Goal: Task Accomplishment & Management: Use online tool/utility

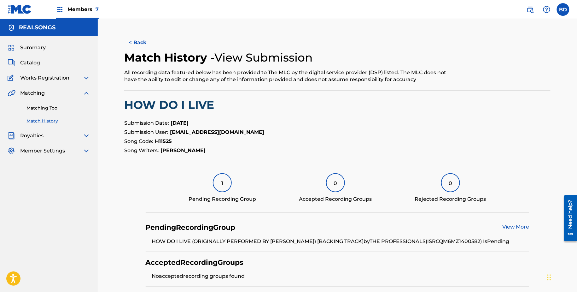
click at [49, 105] on link "Matching Tool" at bounding box center [58, 108] width 64 height 7
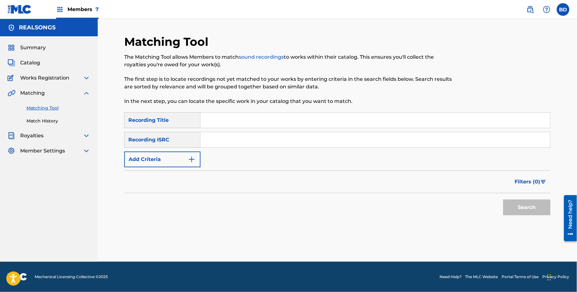
click at [232, 135] on input "Search Form" at bounding box center [376, 139] width 350 height 15
paste input "USUM72407088"
click at [503, 199] on button "Search" at bounding box center [526, 207] width 47 height 16
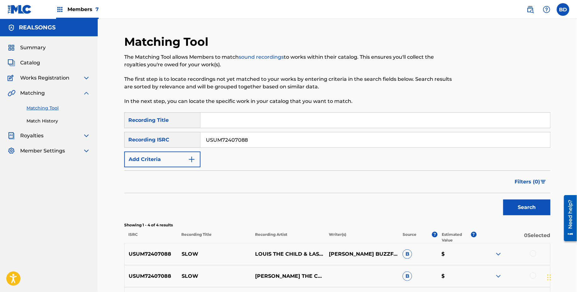
scroll to position [101, 0]
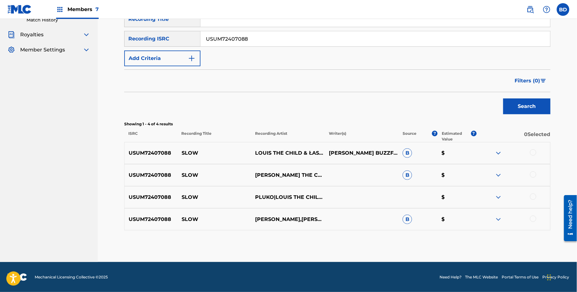
click at [496, 219] on img at bounding box center [499, 219] width 8 height 8
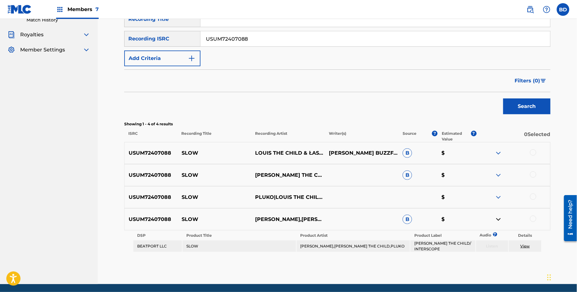
click at [501, 165] on div "USUM72407088 SLOW LOUIS THE CHILD,ŁASZEWO,PLUKO B $" at bounding box center [337, 175] width 426 height 22
click at [500, 173] on img at bounding box center [499, 175] width 8 height 8
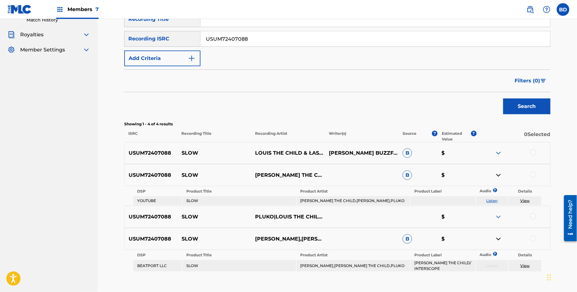
click at [500, 146] on div "USUM72407088 SLOW LOUIS THE CHILD & ŁASZEWO & PLUKO SAM MARTINSENMICHELLE BUZZF…" at bounding box center [337, 153] width 426 height 22
click at [498, 150] on img at bounding box center [499, 153] width 8 height 8
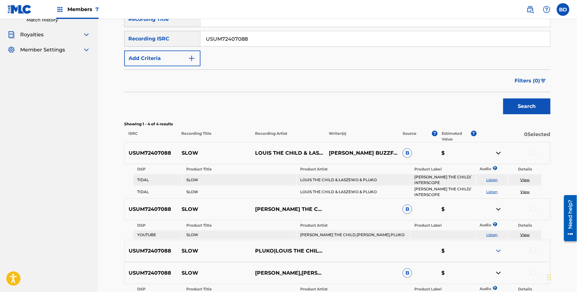
click at [179, 152] on p "SLOW" at bounding box center [215, 153] width 74 height 8
copy p "SLOW"
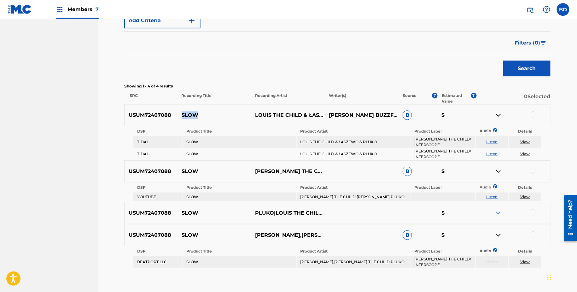
scroll to position [137, 0]
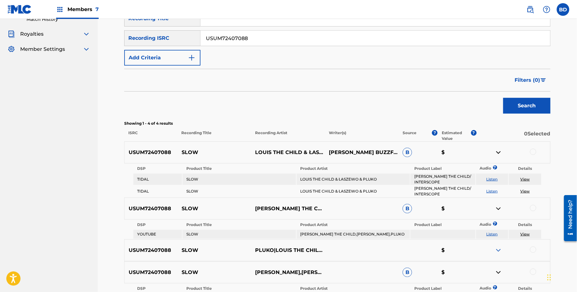
click at [219, 33] on input "USUM72407088" at bounding box center [376, 38] width 350 height 15
paste input "7"
click at [503, 98] on button "Search" at bounding box center [526, 106] width 47 height 16
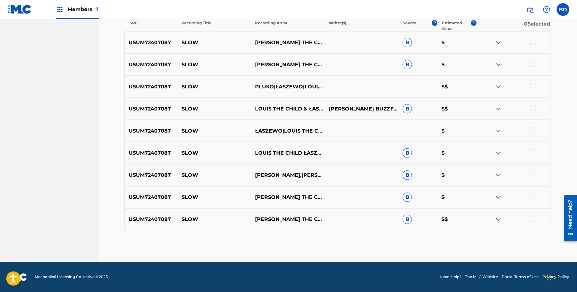
click at [500, 221] on img at bounding box center [499, 219] width 8 height 8
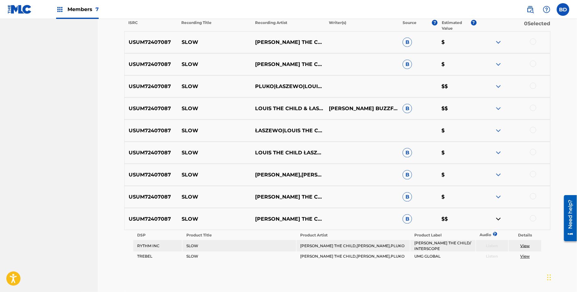
click at [499, 191] on div "USUM72407087 SLOW LOUIS THE CHILD,LASZEWO & PLUKO B $" at bounding box center [337, 197] width 426 height 22
click at [499, 196] on img at bounding box center [499, 197] width 8 height 8
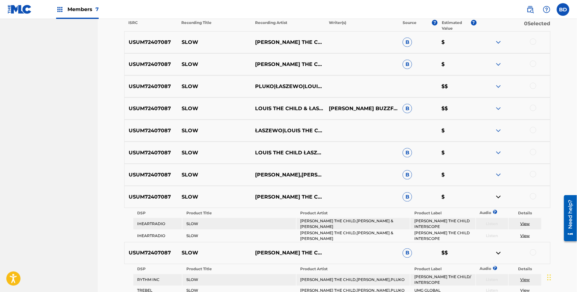
click at [499, 175] on img at bounding box center [499, 175] width 8 height 8
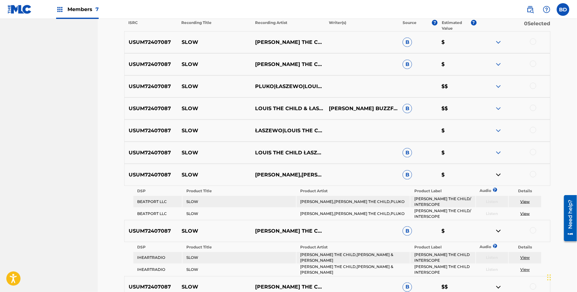
click at [499, 156] on div "USUM72407087 SLOW LOUIS THE CHILD ŁASZEWO PLUKO B $" at bounding box center [337, 153] width 426 height 22
click at [499, 150] on img at bounding box center [499, 153] width 8 height 8
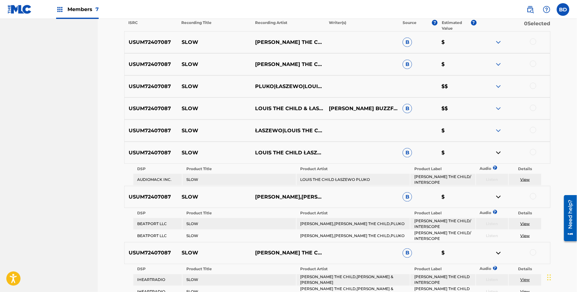
click at [499, 106] on img at bounding box center [499, 109] width 8 height 8
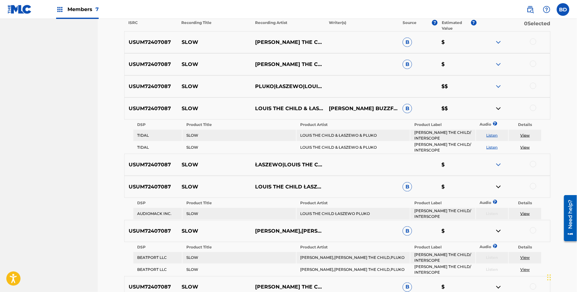
click at [499, 55] on div "USUM72407087 SLOW LOUIS THE CHILD,PLUKO,ŁASZEWO B $" at bounding box center [337, 64] width 426 height 22
click at [499, 60] on div "USUM72407087 SLOW LOUIS THE CHILD,PLUKO,ŁASZEWO B $" at bounding box center [337, 64] width 426 height 22
click at [499, 37] on div "USUM72407087 SLOW LOUIS THE CHILD B $" at bounding box center [337, 42] width 426 height 22
click at [502, 64] on img at bounding box center [499, 65] width 8 height 8
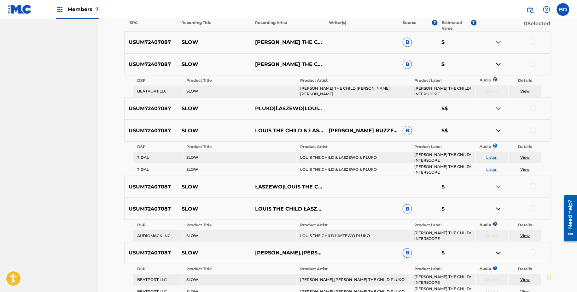
click at [498, 34] on div "USUM72407087 SLOW LOUIS THE CHILD B $" at bounding box center [337, 42] width 426 height 22
click at [498, 40] on img at bounding box center [499, 42] width 8 height 8
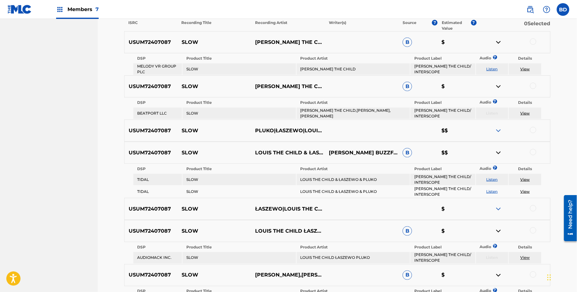
click at [184, 44] on p "SLOW" at bounding box center [215, 42] width 74 height 8
copy p "SLOW"
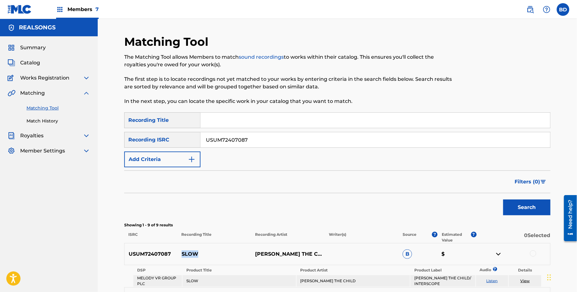
click at [214, 130] on div "SearchWithCriteria0bda3d5c-7a90-4505-8932-ca201f7f853c Recording Title SearchWi…" at bounding box center [337, 139] width 426 height 55
click at [208, 140] on input "USUM72407087" at bounding box center [376, 139] width 350 height 15
paste input "1858"
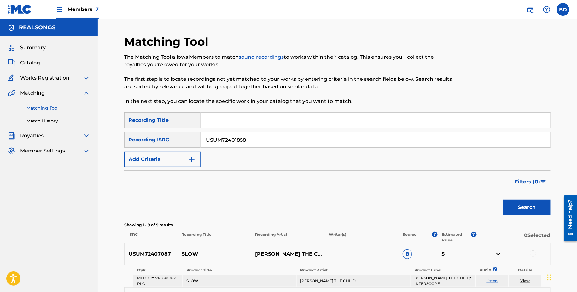
type input "USUM72401858"
click at [503, 199] on button "Search" at bounding box center [526, 207] width 47 height 16
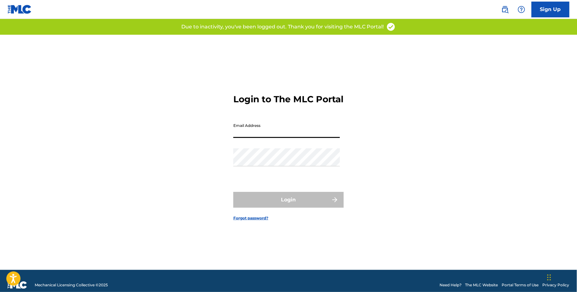
click at [255, 129] on input "Email Address" at bounding box center [286, 129] width 107 height 18
type input "[EMAIL_ADDRESS][DOMAIN_NAME]"
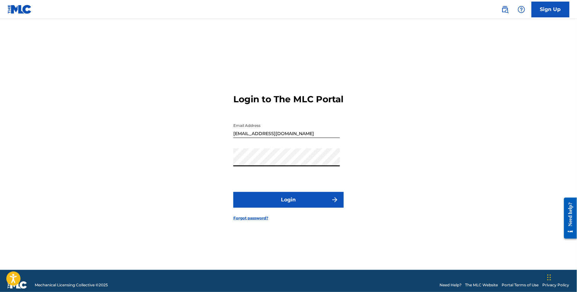
click at [281, 201] on button "Login" at bounding box center [288, 200] width 110 height 16
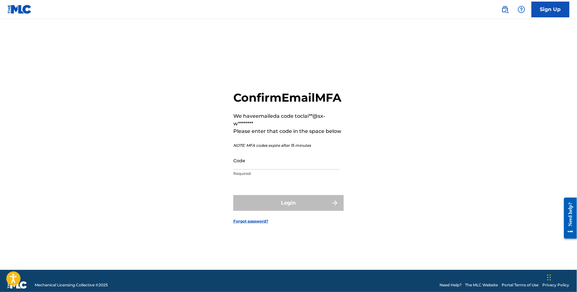
click at [264, 158] on div "Confirm Email MFA We have emailed a code to clai**@sx-w******** Please enter th…" at bounding box center [288, 135] width 110 height 89
click at [260, 162] on input "Code" at bounding box center [286, 160] width 107 height 18
click at [279, 169] on input "Code" at bounding box center [286, 160] width 107 height 18
paste input "125647"
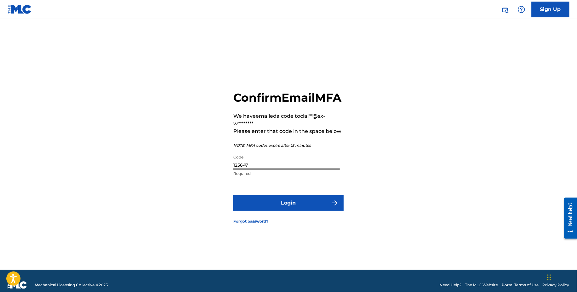
type input "125647"
click at [279, 207] on button "Login" at bounding box center [288, 203] width 110 height 16
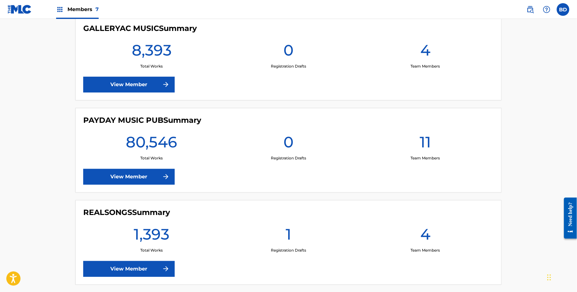
scroll to position [386, 0]
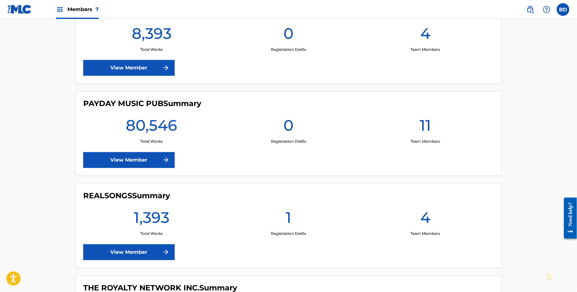
click at [152, 158] on link "View Member" at bounding box center [128, 160] width 91 height 16
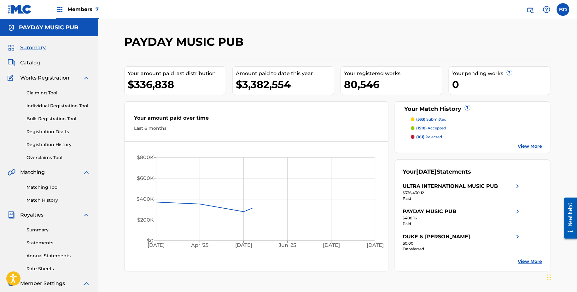
click at [85, 80] on img at bounding box center [87, 78] width 8 height 8
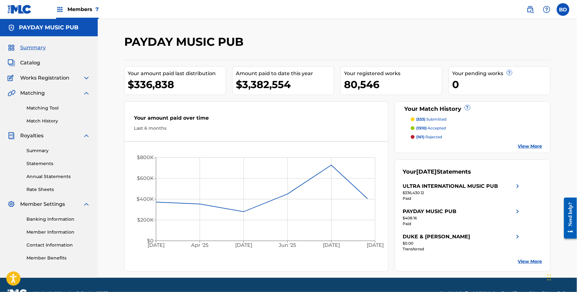
click at [82, 138] on div "Royalties" at bounding box center [49, 136] width 83 height 8
click at [87, 134] on img at bounding box center [87, 136] width 8 height 8
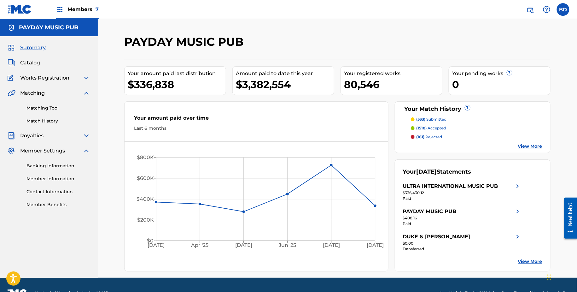
click at [85, 153] on img at bounding box center [87, 151] width 8 height 8
click at [55, 107] on link "Matching Tool" at bounding box center [58, 108] width 64 height 7
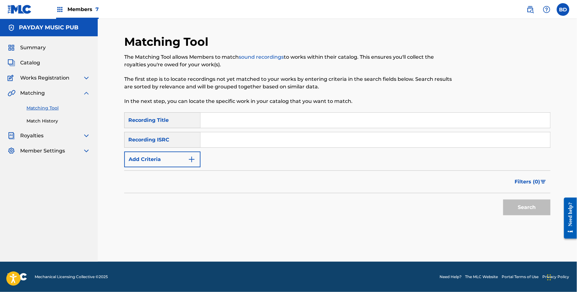
click at [232, 145] on input "Search Form" at bounding box center [376, 139] width 350 height 15
paste input "USUM72401858"
click at [503, 199] on button "Search" at bounding box center [526, 207] width 47 height 16
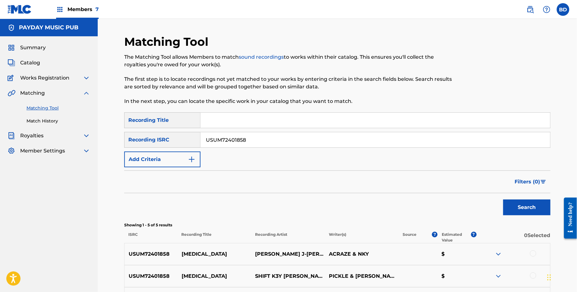
scroll to position [123, 0]
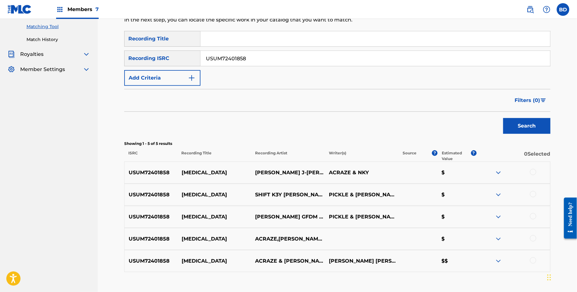
click at [225, 55] on input "USUM72401858" at bounding box center [376, 58] width 350 height 15
paste input "31717"
click at [503, 118] on button "Search" at bounding box center [526, 126] width 47 height 16
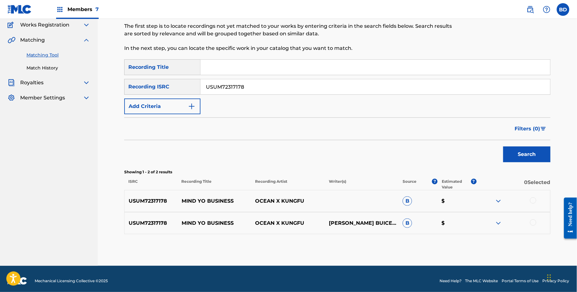
scroll to position [57, 0]
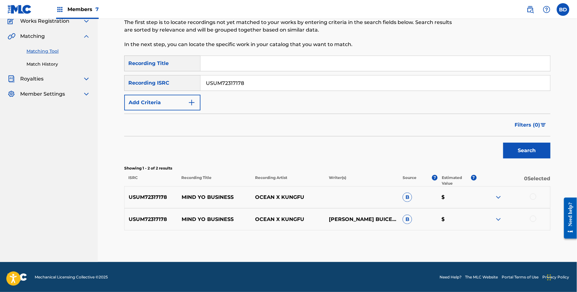
click at [498, 216] on img at bounding box center [499, 219] width 8 height 8
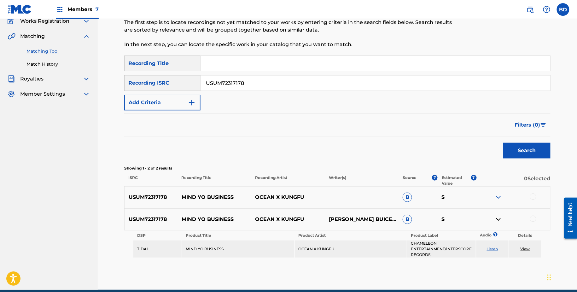
click at [498, 190] on div "USUM72317178 MIND YO BUSINESS OCEAN X KUNGFU B $" at bounding box center [337, 197] width 426 height 22
click at [498, 197] on img at bounding box center [499, 197] width 8 height 8
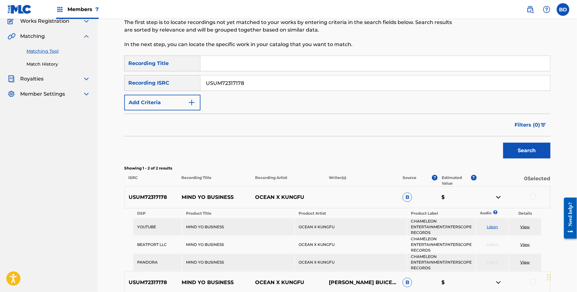
click at [223, 198] on p "MIND YO BUSINESS" at bounding box center [215, 197] width 74 height 8
copy p "MIND YO BUSINESS"
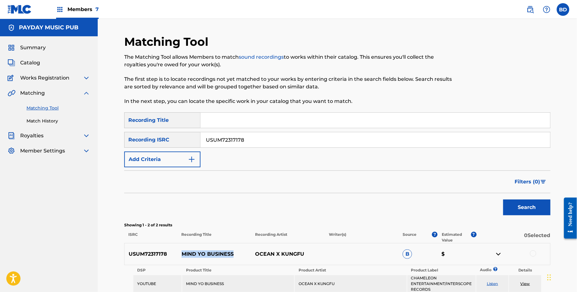
scroll to position [125, 0]
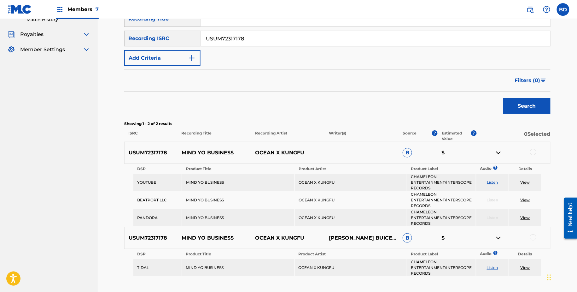
click at [223, 38] on input "USUM72317178" at bounding box center [376, 38] width 350 height 15
paste input "USUM72312259"
click at [503, 98] on button "Search" at bounding box center [526, 106] width 47 height 16
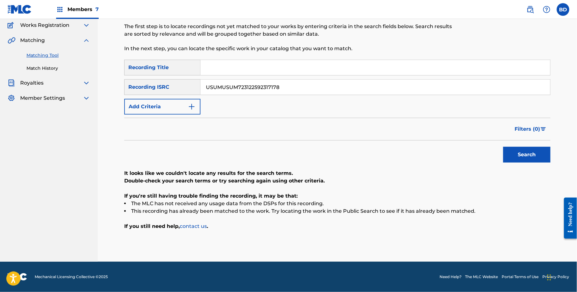
scroll to position [52, 0]
click at [233, 89] on input "USUMUSUM723122592317178" at bounding box center [376, 87] width 350 height 15
paste input "72312259"
type input "USUM72312259"
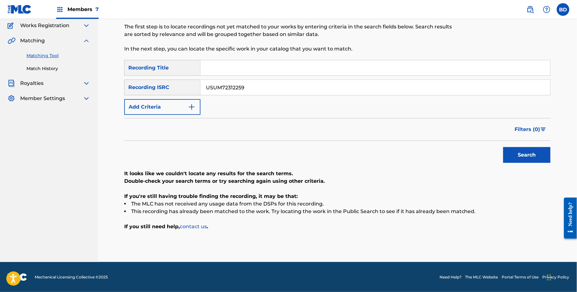
click at [503, 147] on button "Search" at bounding box center [526, 155] width 47 height 16
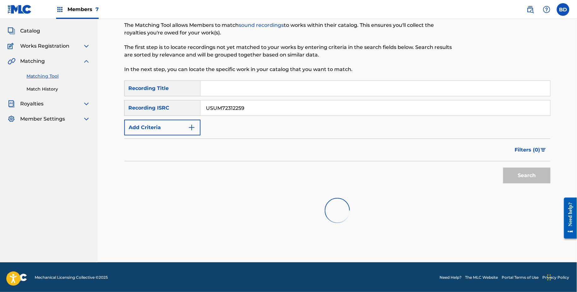
scroll to position [57, 0]
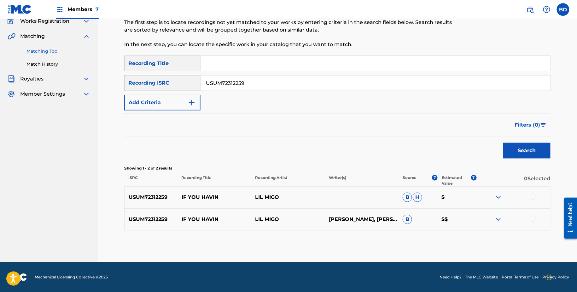
click at [497, 219] on img at bounding box center [499, 219] width 8 height 8
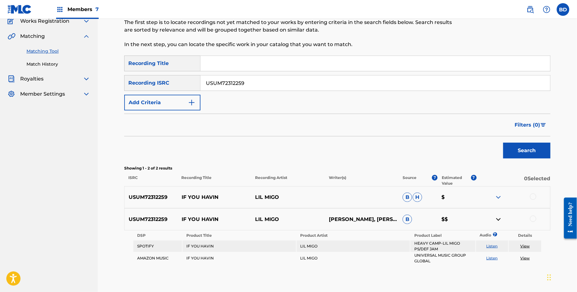
click at [497, 190] on div "USUM72312259 IF YOU HAVIN LIL MIGO B H $" at bounding box center [337, 197] width 426 height 22
click at [497, 192] on div "USUM72312259 IF YOU HAVIN LIL MIGO B H $" at bounding box center [337, 197] width 426 height 22
click at [498, 196] on img at bounding box center [499, 197] width 8 height 8
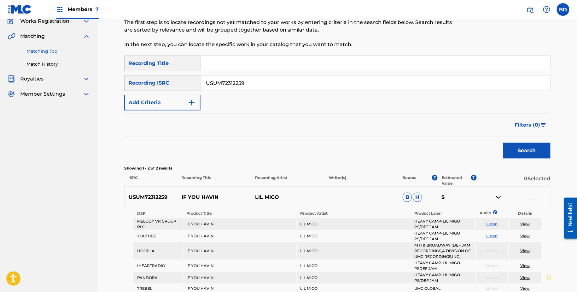
click at [494, 196] on div at bounding box center [513, 197] width 74 height 8
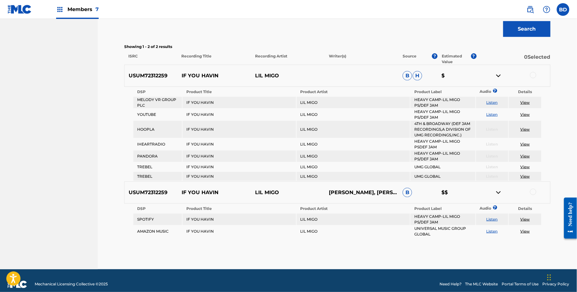
scroll to position [178, 0]
drag, startPoint x: 560, startPoint y: 212, endPoint x: 441, endPoint y: -36, distance: 274.9
click html "Need help? Resource Center Help Get the help you need from our knowledge base N…"
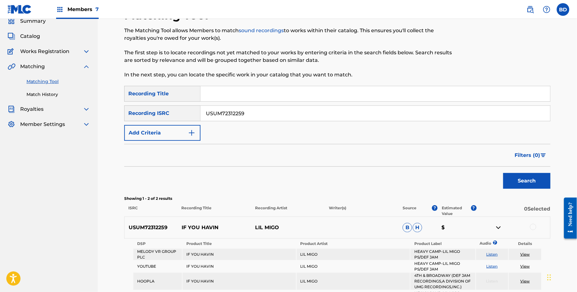
scroll to position [0, 0]
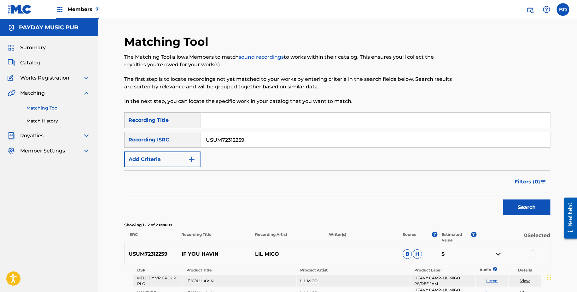
drag, startPoint x: 290, startPoint y: 143, endPoint x: 268, endPoint y: 44, distance: 101.4
click at [268, 45] on div "Matching Tool The Matching Tool allows Members to match sound recordings to wor…" at bounding box center [337, 241] width 426 height 412
click at [267, 98] on p "In the next step, you can locate the specific work in your catalog that you wan…" at bounding box center [288, 101] width 328 height 8
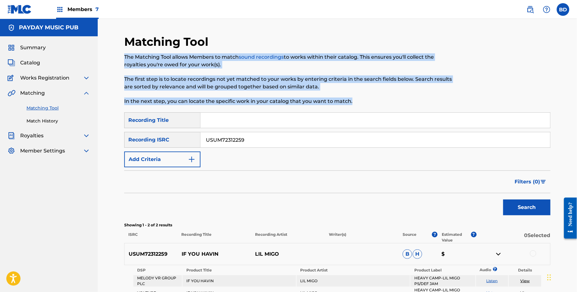
drag, startPoint x: 274, startPoint y: 108, endPoint x: 156, endPoint y: 33, distance: 139.5
click at [161, 33] on div "Matching Tool The Matching Tool allows Members to match sound recordings to wor…" at bounding box center [337, 233] width 479 height 428
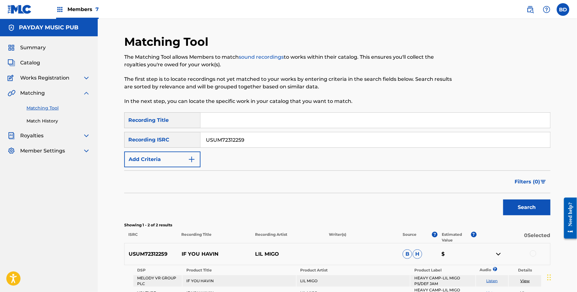
click at [139, 39] on h2 "Matching Tool" at bounding box center [167, 42] width 87 height 14
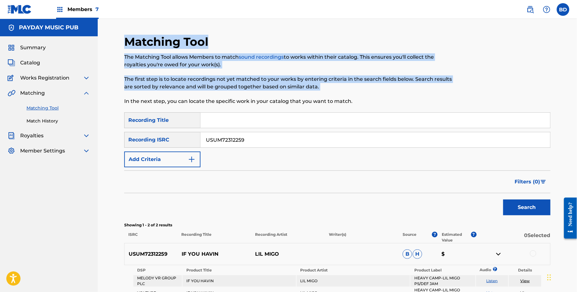
drag, startPoint x: 120, startPoint y: 39, endPoint x: 324, endPoint y: 96, distance: 211.9
click at [324, 96] on div "Matching Tool The Matching Tool allows Members to match sound recordings to wor…" at bounding box center [337, 241] width 441 height 412
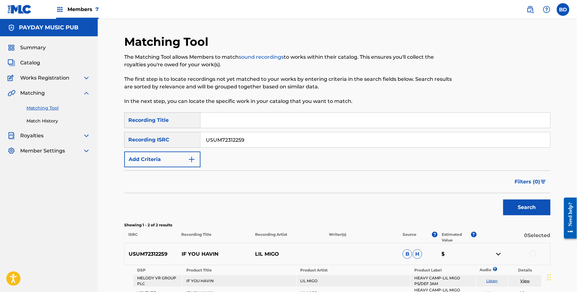
click at [340, 101] on p "In the next step, you can locate the specific work in your catalog that you wan…" at bounding box center [288, 101] width 328 height 8
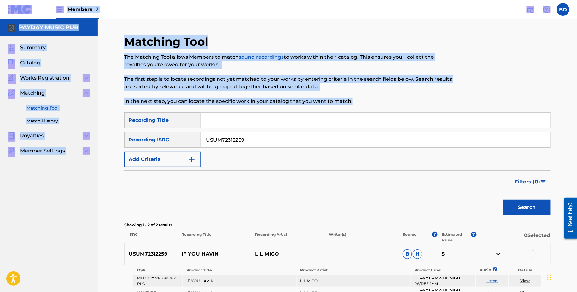
drag, startPoint x: 353, startPoint y: 103, endPoint x: 1, endPoint y: 8, distance: 364.7
click at [1, 8] on div "Members 7 BD BD Brian Durant claims@sx-works.com Notification Preferences Profi…" at bounding box center [288, 238] width 577 height 477
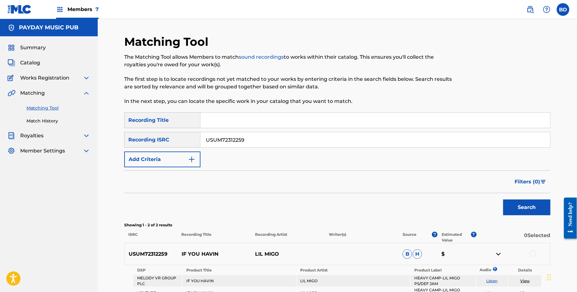
click at [2, 8] on nav "Members 7 BD BD Brian Durant claims@sx-works.com Notification Preferences Profi…" at bounding box center [288, 9] width 577 height 19
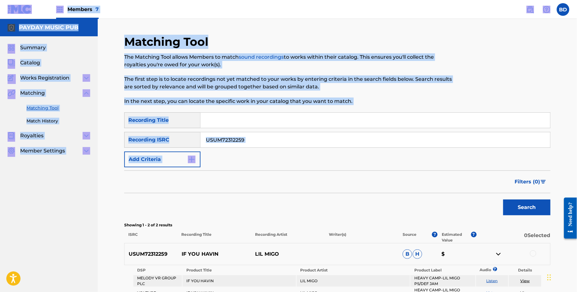
drag, startPoint x: 2, startPoint y: 8, endPoint x: 279, endPoint y: 190, distance: 330.7
click at [280, 190] on div "Members 7 BD BD Brian Durant claims@sx-works.com Notification Preferences Profi…" at bounding box center [288, 238] width 577 height 477
click at [279, 190] on div "Filters ( 0 )" at bounding box center [337, 181] width 426 height 23
drag, startPoint x: 282, startPoint y: 199, endPoint x: 3, endPoint y: 11, distance: 335.9
click at [4, 12] on div "Members 7 BD BD Brian Durant claims@sx-works.com Notification Preferences Profi…" at bounding box center [288, 238] width 577 height 477
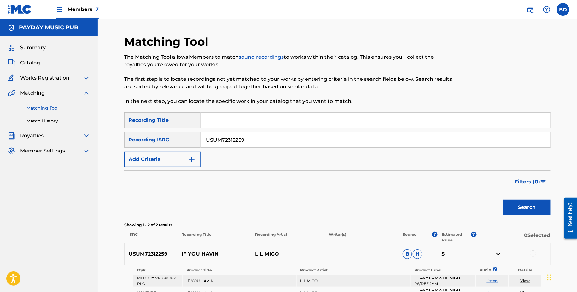
click at [4, 10] on nav "Members 7 BD BD Brian Durant claims@sx-works.com Notification Preferences Profi…" at bounding box center [288, 9] width 577 height 19
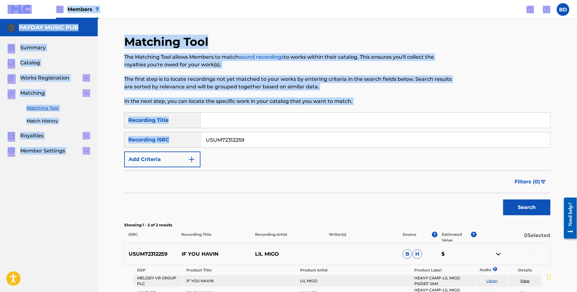
drag, startPoint x: 4, startPoint y: 9, endPoint x: 244, endPoint y: 150, distance: 278.6
click at [245, 149] on div "Members 7 BD BD Brian Durant claims@sx-works.com Notification Preferences Profi…" at bounding box center [288, 238] width 577 height 477
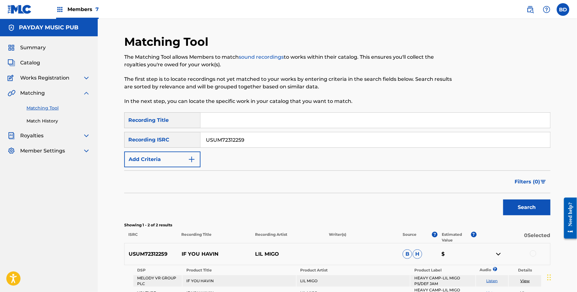
click at [253, 181] on div "Filters ( 0 )" at bounding box center [337, 181] width 426 height 23
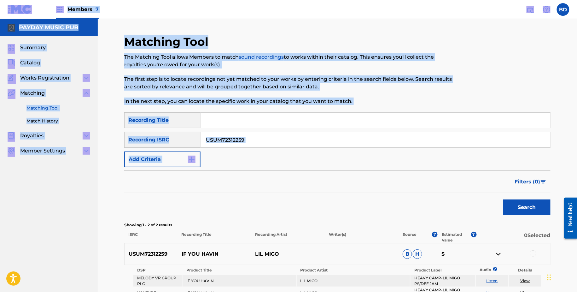
drag, startPoint x: 255, startPoint y: 185, endPoint x: 5, endPoint y: 6, distance: 306.9
click at [4, 6] on div "Members 7 BD BD Brian Durant claims@sx-works.com Notification Preferences Profi…" at bounding box center [288, 238] width 577 height 477
click at [5, 6] on nav "Members 7 BD BD Brian Durant claims@sx-works.com Notification Preferences Profi…" at bounding box center [288, 9] width 577 height 19
drag, startPoint x: 5, startPoint y: 6, endPoint x: 260, endPoint y: 149, distance: 292.1
click at [260, 149] on div "Members 7 BD BD Brian Durant claims@sx-works.com Notification Preferences Profi…" at bounding box center [288, 238] width 577 height 477
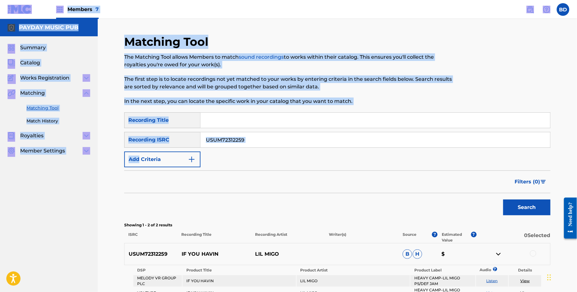
click at [260, 149] on div "SearchWithCriteriad65b7025-90d4-453f-a44e-c44157b252f8 Recording Title SearchWi…" at bounding box center [337, 139] width 426 height 55
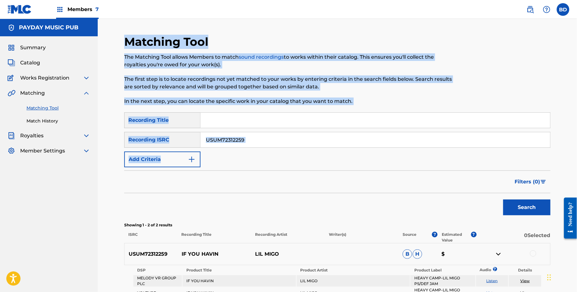
drag, startPoint x: 260, startPoint y: 157, endPoint x: 191, endPoint y: -14, distance: 184.3
click at [191, 0] on html "Accessibility Screen-Reader Guide, Feedback, and Issue Reporting | New window M…" at bounding box center [288, 146] width 577 height 292
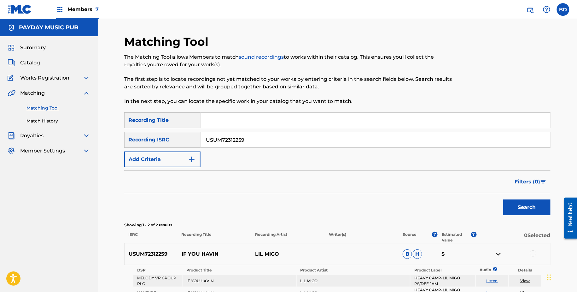
click at [190, 51] on div "Matching Tool The Matching Tool allows Members to match sound recordings to wor…" at bounding box center [288, 74] width 328 height 78
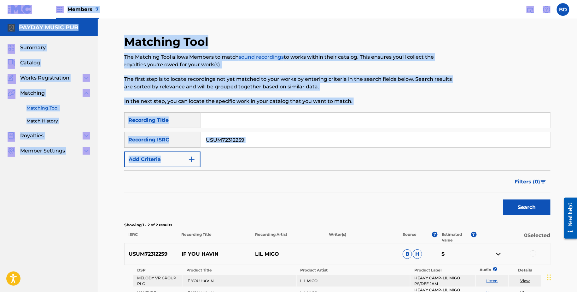
drag, startPoint x: 232, startPoint y: 165, endPoint x: 5, endPoint y: 9, distance: 275.2
click at [5, 9] on div "Members 7 BD BD Brian Durant claims@sx-works.com Notification Preferences Profi…" at bounding box center [288, 238] width 577 height 477
click at [5, 4] on nav "Members 7 BD BD Brian Durant claims@sx-works.com Notification Preferences Profi…" at bounding box center [288, 9] width 577 height 19
drag, startPoint x: 4, startPoint y: 6, endPoint x: 250, endPoint y: 203, distance: 314.7
click at [247, 195] on div "Members 7 BD BD Brian Durant claims@sx-works.com Notification Preferences Profi…" at bounding box center [288, 238] width 577 height 477
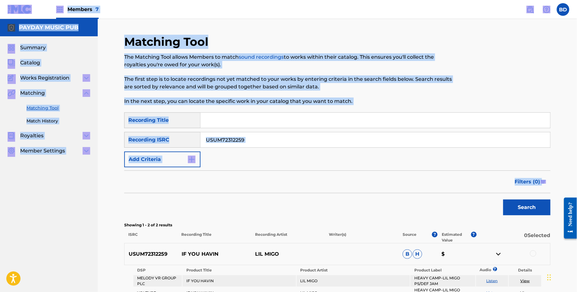
click at [250, 203] on div "Search" at bounding box center [337, 205] width 426 height 25
drag, startPoint x: 250, startPoint y: 203, endPoint x: 3, endPoint y: 4, distance: 316.4
click at [3, 4] on div "Members 7 BD BD Brian Durant claims@sx-works.com Notification Preferences Profi…" at bounding box center [288, 238] width 577 height 477
click at [3, 4] on nav "Members 7 BD BD Brian Durant claims@sx-works.com Notification Preferences Profi…" at bounding box center [288, 9] width 577 height 19
drag, startPoint x: 3, startPoint y: 4, endPoint x: 254, endPoint y: 175, distance: 302.8
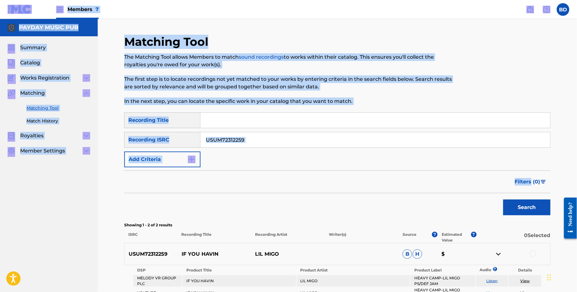
click at [255, 175] on div "Members 7 BD BD Brian Durant claims@sx-works.com Notification Preferences Profi…" at bounding box center [288, 238] width 577 height 477
click at [254, 175] on div "Filters ( 0 )" at bounding box center [337, 181] width 426 height 23
drag, startPoint x: 254, startPoint y: 175, endPoint x: 2, endPoint y: 12, distance: 299.7
click at [2, 12] on div "Members 7 BD BD Brian Durant claims@sx-works.com Notification Preferences Profi…" at bounding box center [288, 238] width 577 height 477
click at [3, 8] on nav "Members 7 BD BD Brian Durant claims@sx-works.com Notification Preferences Profi…" at bounding box center [288, 9] width 577 height 19
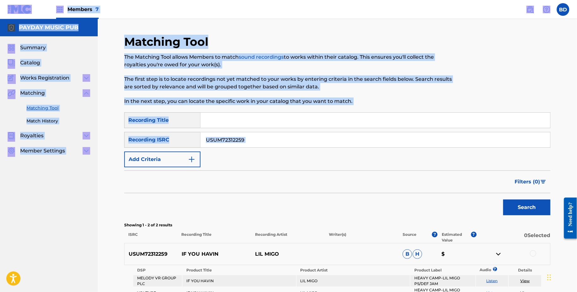
drag, startPoint x: 3, startPoint y: 6, endPoint x: 232, endPoint y: 155, distance: 273.0
click at [233, 155] on div "Members 7 BD BD Brian Durant claims@sx-works.com Notification Preferences Profi…" at bounding box center [288, 238] width 577 height 477
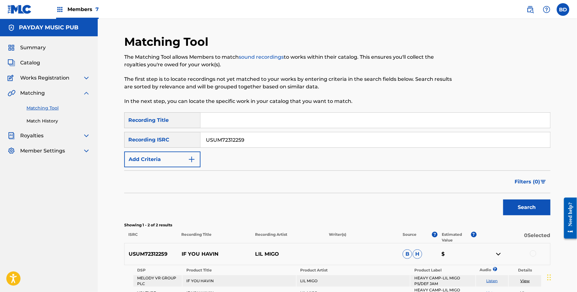
click at [237, 171] on div "Filters ( 0 )" at bounding box center [337, 181] width 426 height 23
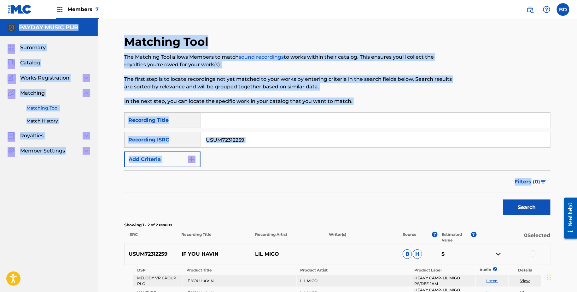
drag, startPoint x: 237, startPoint y: 171, endPoint x: 5, endPoint y: 1, distance: 287.5
click at [4, 1] on div "Members 7 BD BD Brian Durant claims@sx-works.com Notification Preferences Profi…" at bounding box center [288, 238] width 577 height 477
click at [3, 4] on nav "Members 7 BD BD Brian Durant claims@sx-works.com Notification Preferences Profi…" at bounding box center [288, 9] width 577 height 19
drag, startPoint x: 3, startPoint y: 4, endPoint x: 305, endPoint y: 178, distance: 348.2
click at [308, 180] on div "Members 7 BD BD Brian Durant claims@sx-works.com Notification Preferences Profi…" at bounding box center [288, 238] width 577 height 477
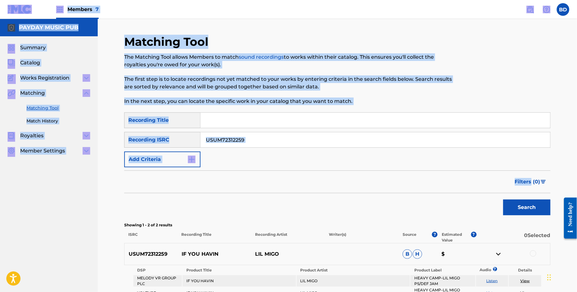
click at [305, 178] on div "Filters ( 0 )" at bounding box center [337, 181] width 426 height 23
drag, startPoint x: 305, startPoint y: 178, endPoint x: 3, endPoint y: 5, distance: 347.6
click at [2, 6] on div "Members 7 BD BD Brian Durant claims@sx-works.com Notification Preferences Profi…" at bounding box center [288, 238] width 577 height 477
click at [3, 5] on nav "Members 7 BD BD Brian Durant claims@sx-works.com Notification Preferences Profi…" at bounding box center [288, 9] width 577 height 19
drag, startPoint x: 3, startPoint y: 4, endPoint x: 300, endPoint y: 166, distance: 338.3
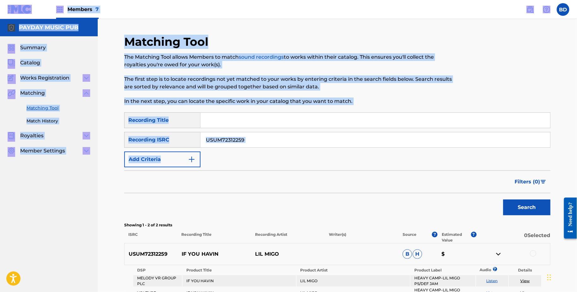
click at [303, 166] on div "Members 7 BD BD Brian Durant claims@sx-works.com Notification Preferences Profi…" at bounding box center [288, 238] width 577 height 477
click at [300, 166] on div "SearchWithCriteriad65b7025-90d4-453f-a44e-c44157b252f8 Recording Title SearchWi…" at bounding box center [337, 139] width 426 height 55
drag, startPoint x: 300, startPoint y: 171, endPoint x: 4, endPoint y: 4, distance: 340.2
click at [4, 4] on div "Members 7 BD BD Brian Durant claims@sx-works.com Notification Preferences Profi…" at bounding box center [288, 238] width 577 height 477
click at [3, 4] on nav "Members 7 BD BD Brian Durant claims@sx-works.com Notification Preferences Profi…" at bounding box center [288, 9] width 577 height 19
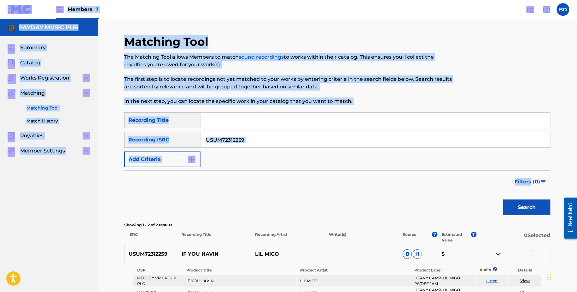
drag, startPoint x: 3, startPoint y: 4, endPoint x: 241, endPoint y: 183, distance: 296.8
click at [240, 182] on div "Members 7 BD BD Brian Durant claims@sx-works.com Notification Preferences Profi…" at bounding box center [288, 238] width 577 height 477
click at [241, 183] on div "Filters ( 0 )" at bounding box center [337, 181] width 426 height 23
drag, startPoint x: 241, startPoint y: 183, endPoint x: 4, endPoint y: 4, distance: 296.5
click at [5, 4] on div "Members 7 BD BD Brian Durant claims@sx-works.com Notification Preferences Profi…" at bounding box center [288, 238] width 577 height 477
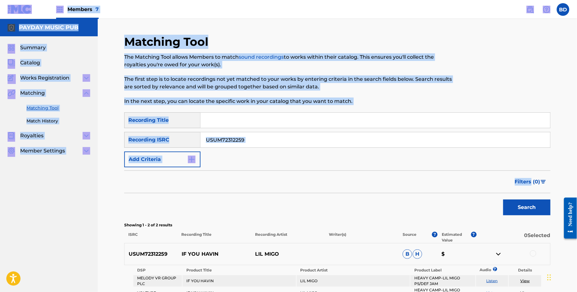
click at [4, 4] on nav "Members 7 BD BD Brian Durant claims@sx-works.com Notification Preferences Profi…" at bounding box center [288, 9] width 577 height 19
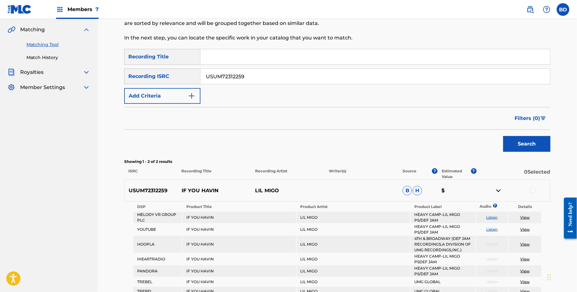
scroll to position [152, 0]
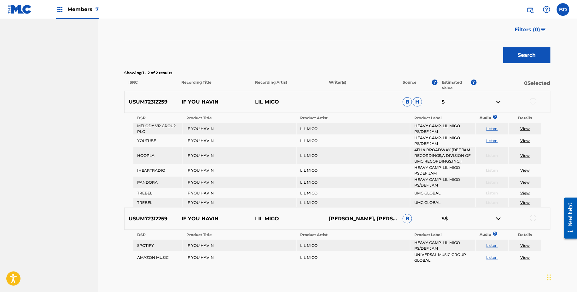
click at [194, 103] on p "IF YOU HAVIN" at bounding box center [215, 102] width 74 height 8
copy p "IF YOU HAVIN"
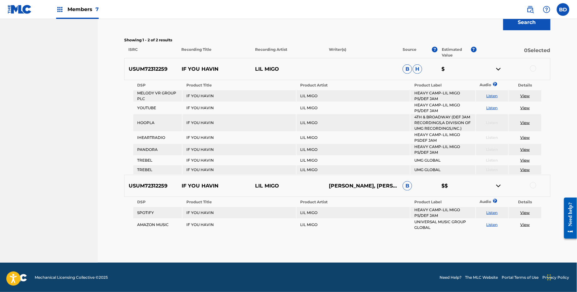
click at [534, 183] on div at bounding box center [533, 185] width 6 height 6
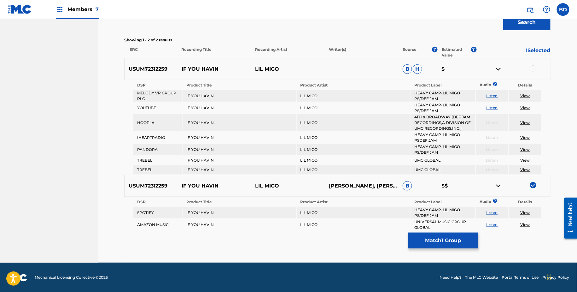
click at [497, 183] on img at bounding box center [499, 186] width 8 height 8
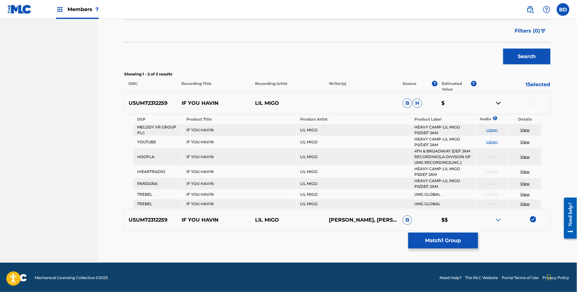
click at [532, 102] on div at bounding box center [533, 102] width 6 height 6
click at [450, 244] on button "Match 2 Groups" at bounding box center [443, 240] width 70 height 16
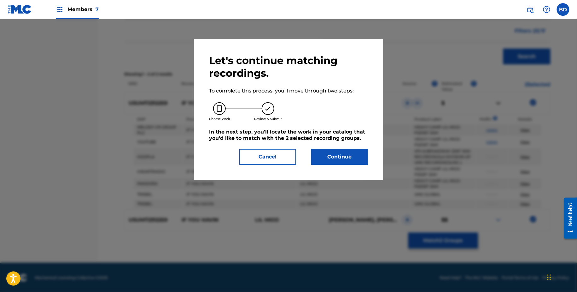
click at [339, 151] on button "Continue" at bounding box center [339, 157] width 57 height 16
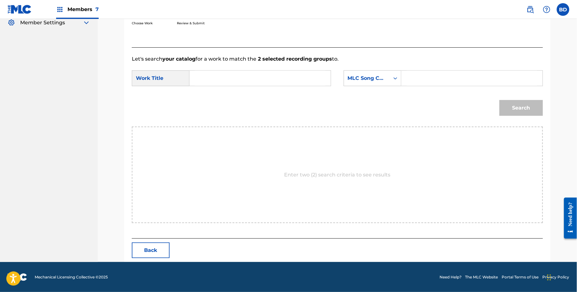
click at [418, 75] on input "Search Form" at bounding box center [472, 78] width 131 height 15
paste input "I35EVB"
type input "I35EVB"
click at [315, 75] on input "Search Form" at bounding box center [260, 78] width 131 height 15
type input "if"
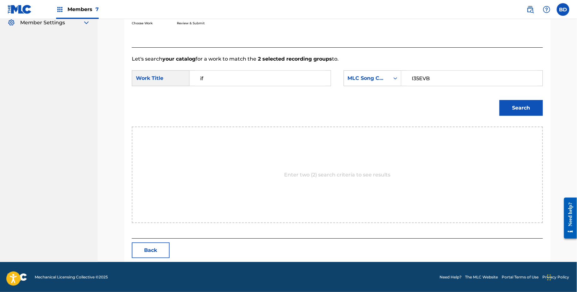
click at [542, 118] on div "Search" at bounding box center [337, 110] width 411 height 33
click at [534, 109] on button "Search" at bounding box center [522, 108] width 44 height 16
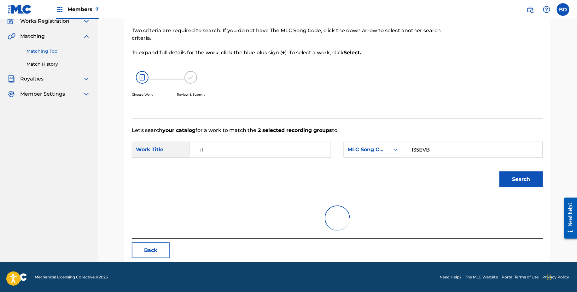
scroll to position [109, 0]
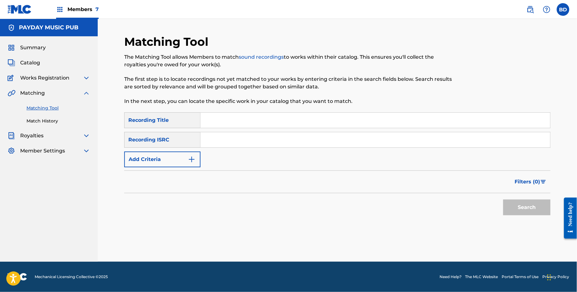
click at [342, 145] on input "Search Form" at bounding box center [376, 139] width 350 height 15
paste input "USUM72312259"
type input "USUM72312259"
click at [503, 199] on button "Search" at bounding box center [526, 207] width 47 height 16
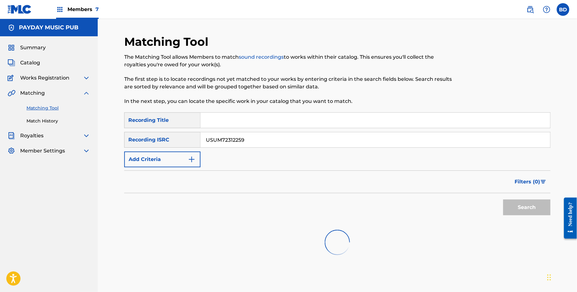
scroll to position [57, 0]
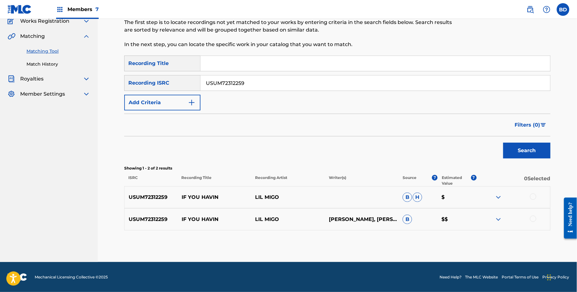
click at [533, 205] on div "USUM72312259 IF YOU HAVIN LIL MIGO B H $" at bounding box center [337, 197] width 426 height 22
click at [533, 199] on div at bounding box center [533, 196] width 6 height 6
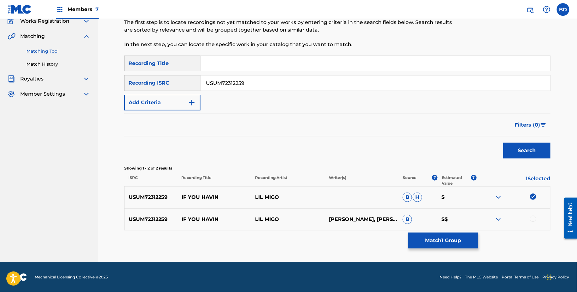
click at [533, 218] on div at bounding box center [533, 218] width 6 height 6
click at [435, 237] on button "Match 2 Groups" at bounding box center [443, 240] width 70 height 16
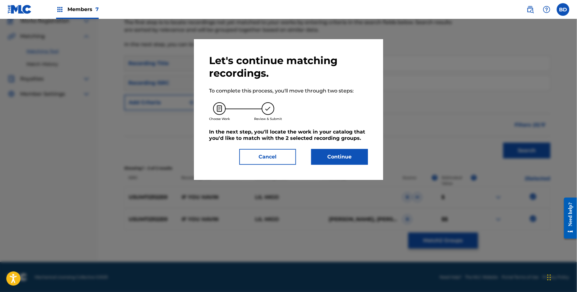
click at [301, 146] on div "Let's continue matching recordings. To complete this process, you'll move throu…" at bounding box center [288, 109] width 159 height 110
click at [318, 155] on button "Continue" at bounding box center [339, 157] width 57 height 16
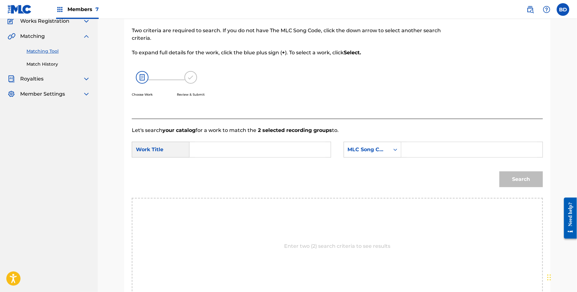
click at [441, 149] on input "Search Form" at bounding box center [472, 149] width 131 height 15
paste input "I35EVB"
type input "I35EVB"
click at [281, 151] on input "Search Form" at bounding box center [260, 149] width 131 height 15
type input "if"
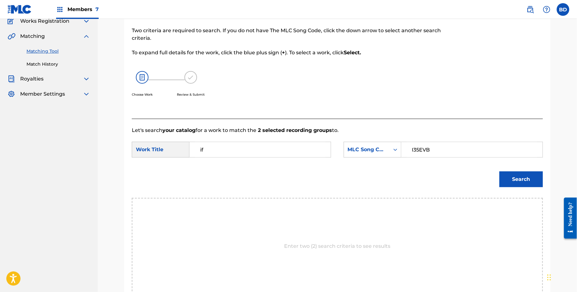
click at [510, 181] on button "Search" at bounding box center [522, 179] width 44 height 16
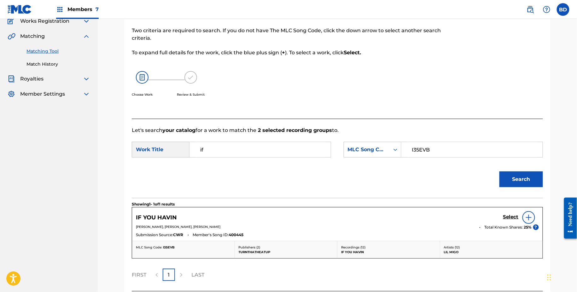
click at [508, 214] on h5 "Select" at bounding box center [510, 217] width 15 height 6
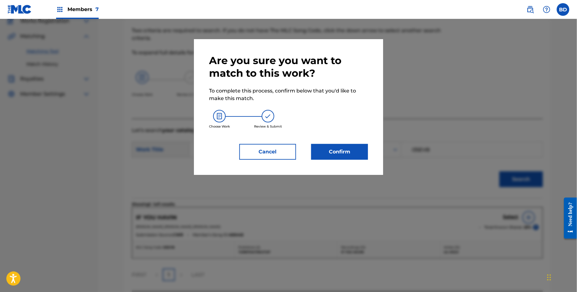
click at [366, 161] on div "Are you sure you want to match to this work? To complete this process, confirm …" at bounding box center [288, 107] width 189 height 136
click at [364, 156] on button "Confirm" at bounding box center [339, 152] width 57 height 16
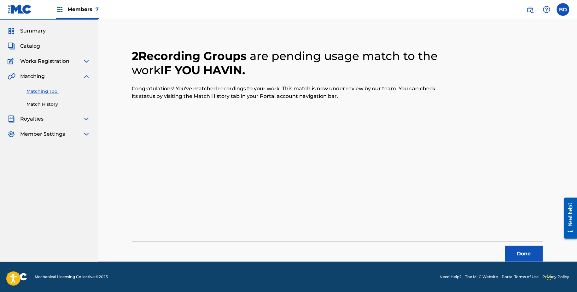
scroll to position [16, 0]
click at [43, 105] on link "Match History" at bounding box center [58, 104] width 64 height 7
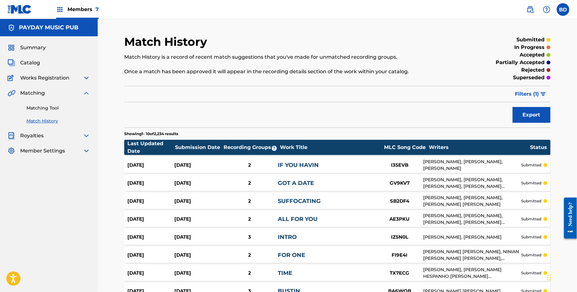
click at [308, 163] on link "IF YOU HAVIN" at bounding box center [298, 164] width 41 height 7
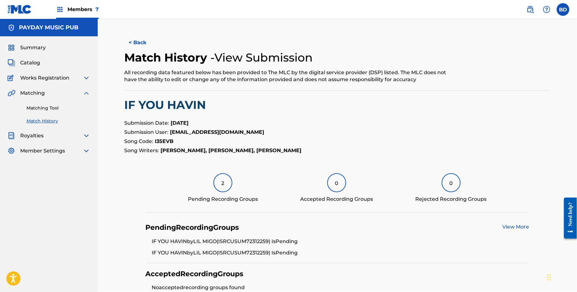
click at [44, 100] on div "Matching Tool Match History" at bounding box center [49, 110] width 83 height 27
click at [44, 108] on link "Matching Tool" at bounding box center [58, 108] width 64 height 7
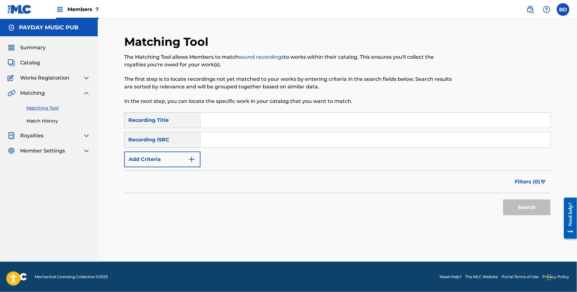
click at [247, 149] on div "SearchWithCriteriad65b7025-90d4-453f-a44e-c44157b252f8 Recording Title SearchWi…" at bounding box center [337, 139] width 426 height 55
click at [247, 145] on input "Search Form" at bounding box center [376, 139] width 350 height 15
paste input "USUM72311472"
click at [503, 199] on button "Search" at bounding box center [526, 207] width 47 height 16
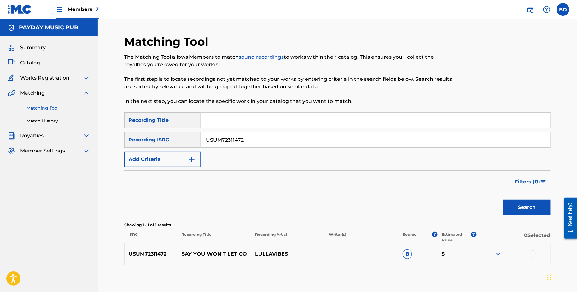
click at [223, 139] on input "USUM72311472" at bounding box center [376, 139] width 350 height 15
paste input "USUM72311472"
click at [239, 138] on input "USUMUSUM723114722311472" at bounding box center [376, 139] width 350 height 15
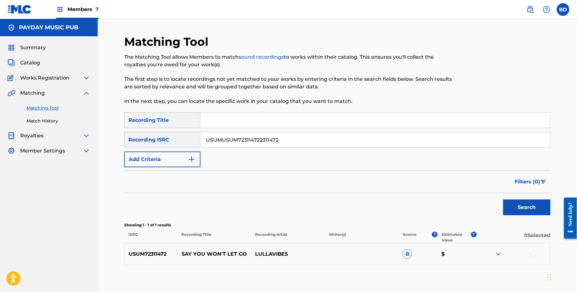
paste input "7"
type input "USUM72311472"
click at [503, 199] on button "Search" at bounding box center [526, 207] width 47 height 16
click at [204, 254] on p "SAY YOU WON'T LET GO" at bounding box center [215, 254] width 74 height 8
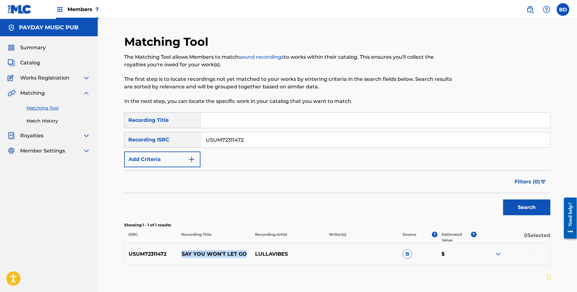
click at [204, 254] on p "SAY YOU WON'T LET GO" at bounding box center [215, 254] width 74 height 8
copy p "SAY YOU WON'T LET GO"
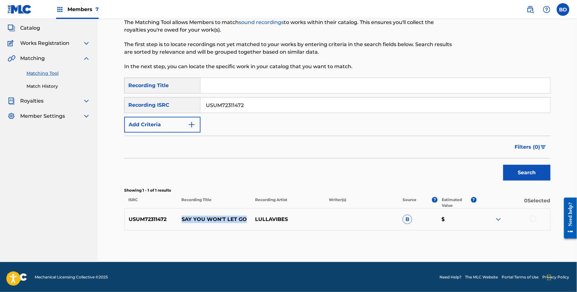
click at [499, 216] on img at bounding box center [499, 219] width 8 height 8
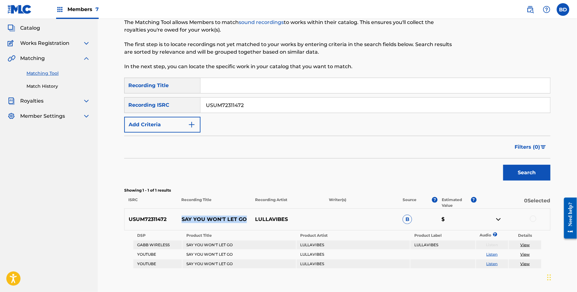
copy p "SAY YOU WON'T LET GO"
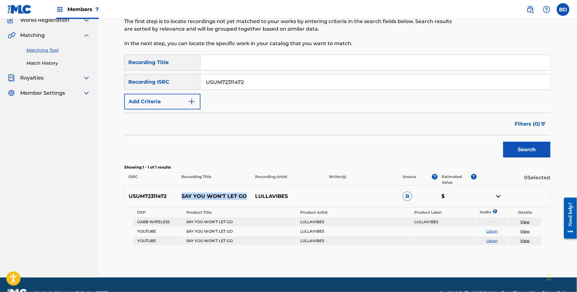
scroll to position [69, 0]
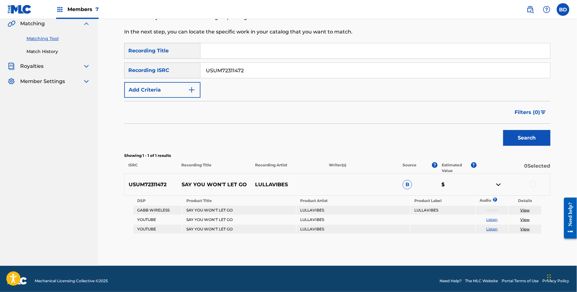
click at [533, 185] on div at bounding box center [533, 184] width 6 height 6
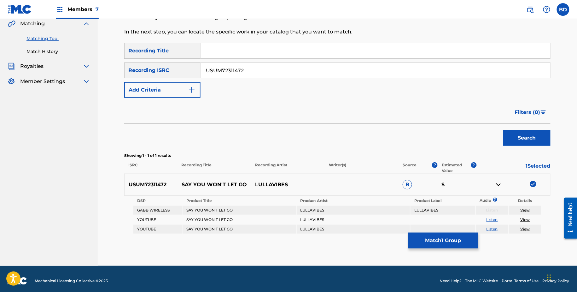
click at [424, 256] on div "Matching Tool The Matching Tool allows Members to match sound recordings to wor…" at bounding box center [337, 115] width 426 height 300
click at [424, 235] on button "Match 1 Group" at bounding box center [443, 240] width 70 height 16
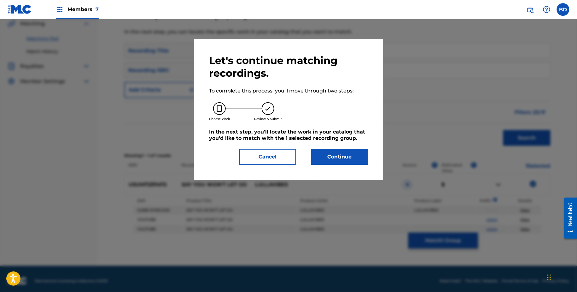
click at [340, 145] on div "Let's continue matching recordings. To complete this process, you'll move throu…" at bounding box center [288, 109] width 159 height 110
click at [340, 155] on button "Continue" at bounding box center [339, 157] width 57 height 16
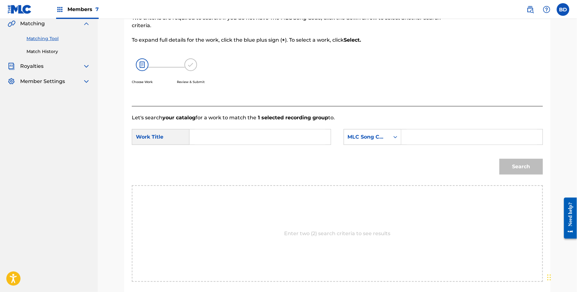
click at [446, 134] on input "Search Form" at bounding box center [472, 136] width 131 height 15
paste input "SVA7XL"
type input "SVA7XL"
click at [318, 129] on input "Search Form" at bounding box center [260, 136] width 131 height 15
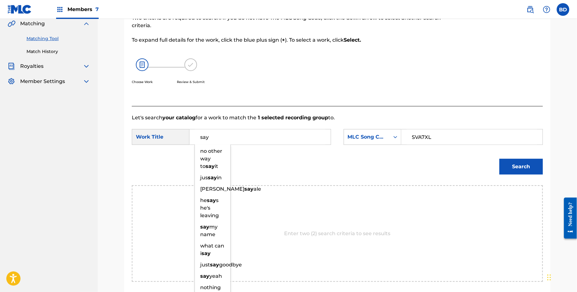
type input "say"
click at [522, 168] on button "Search" at bounding box center [522, 167] width 44 height 16
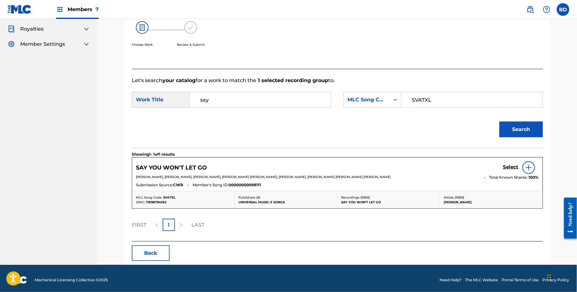
scroll to position [104, 0]
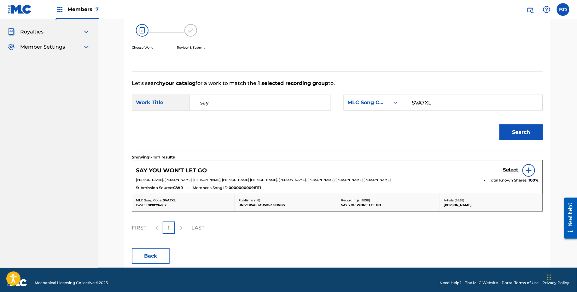
click at [509, 170] on h5 "Select" at bounding box center [510, 170] width 15 height 6
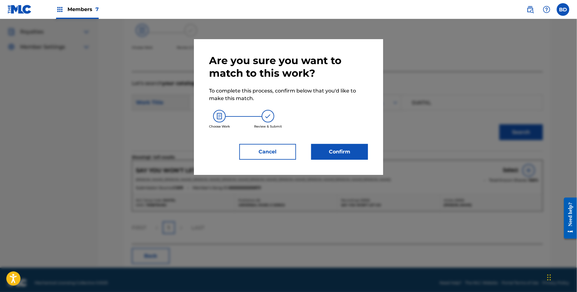
click at [325, 164] on div "Are you sure you want to match to this work? To complete this process, confirm …" at bounding box center [288, 107] width 189 height 136
click at [323, 158] on div "Are you sure you want to match to this work? To complete this process, confirm …" at bounding box center [288, 107] width 189 height 136
click at [328, 160] on div "Are you sure you want to match to this work? To complete this process, confirm …" at bounding box center [288, 107] width 189 height 136
click at [317, 150] on button "Confirm" at bounding box center [339, 152] width 57 height 16
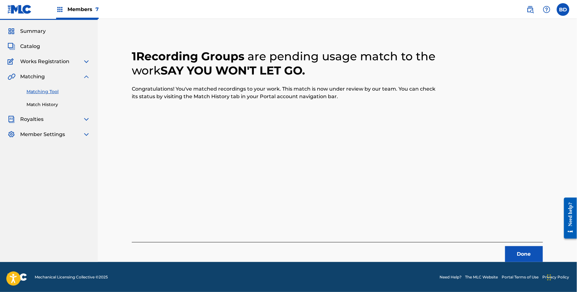
scroll to position [0, 0]
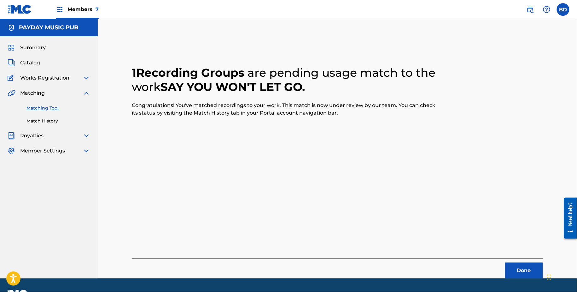
click at [31, 122] on link "Match History" at bounding box center [58, 121] width 64 height 7
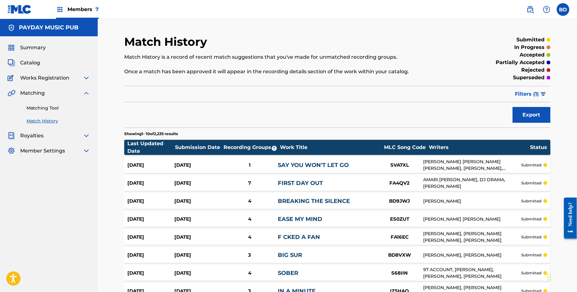
click at [331, 163] on link "SAY YOU WON'T LET GO" at bounding box center [313, 164] width 71 height 7
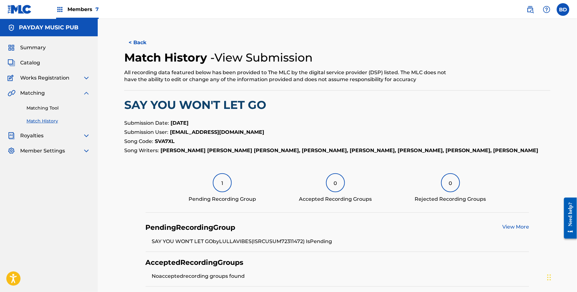
click at [35, 108] on link "Matching Tool" at bounding box center [58, 108] width 64 height 7
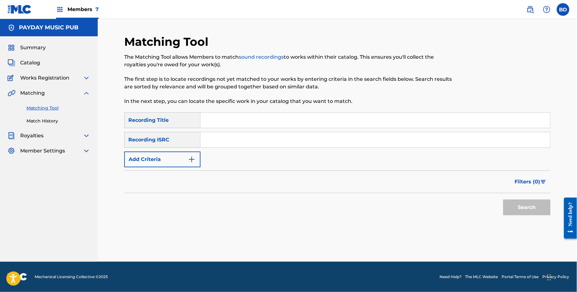
click at [249, 147] on input "Search Form" at bounding box center [376, 139] width 350 height 15
paste input "USUM72220037"
type input "USUM72220037"
click at [503, 199] on button "Search" at bounding box center [526, 207] width 47 height 16
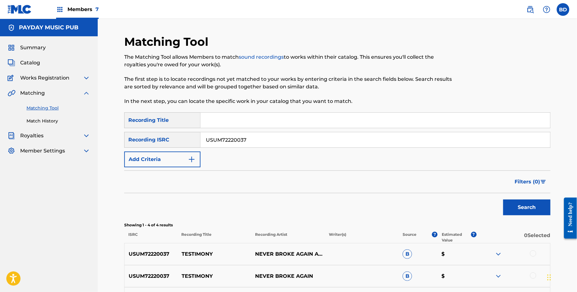
scroll to position [101, 0]
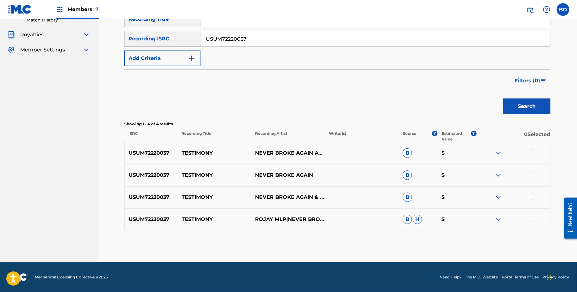
click at [496, 219] on img at bounding box center [499, 219] width 8 height 8
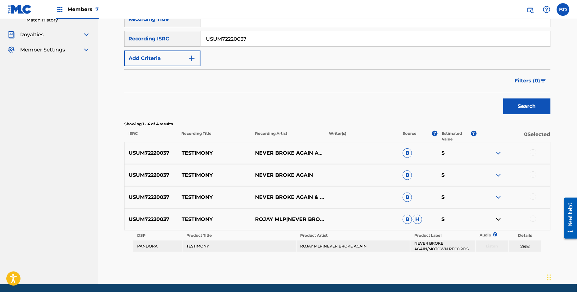
click at [499, 195] on img at bounding box center [499, 197] width 8 height 8
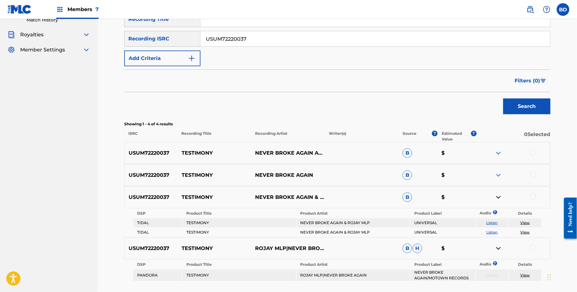
click at [499, 175] on img at bounding box center [499, 175] width 8 height 8
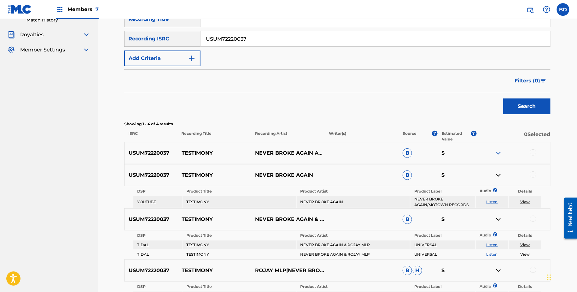
click at [500, 155] on img at bounding box center [499, 153] width 8 height 8
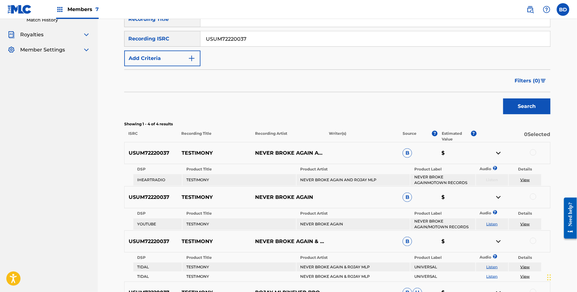
click at [194, 148] on div "USUM72220037 TESTIMONY NEVER BROKE AGAIN AND ROJAY MLP B $" at bounding box center [337, 153] width 426 height 22
copy p "TESTIMONY"
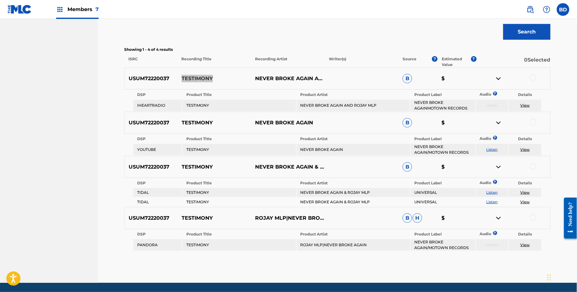
scroll to position [183, 0]
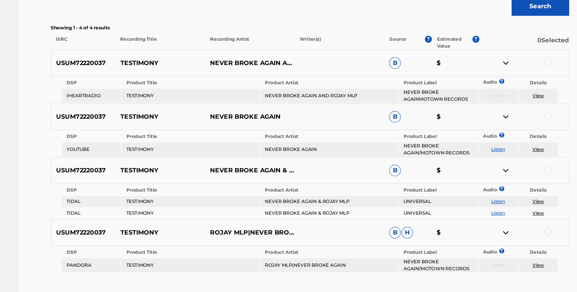
click at [535, 69] on div at bounding box center [533, 70] width 6 height 6
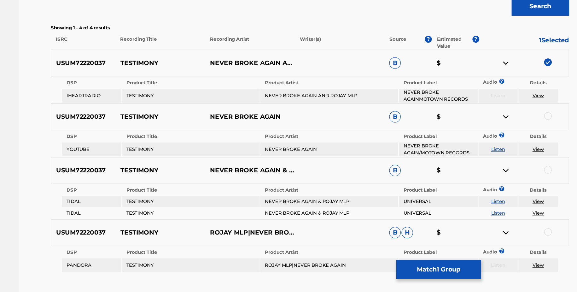
click at [498, 74] on div "USUM72220037 TESTIMONY NEVER BROKE AGAIN AND ROJAY MLP B $" at bounding box center [337, 71] width 426 height 22
click at [498, 71] on img at bounding box center [499, 71] width 8 height 8
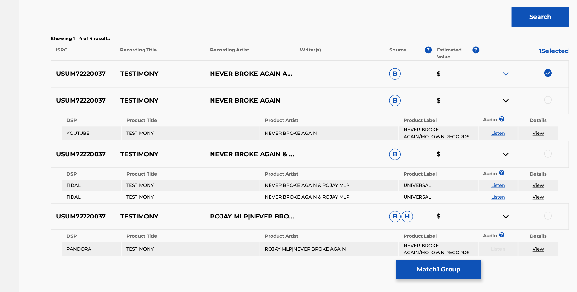
scroll to position [173, 0]
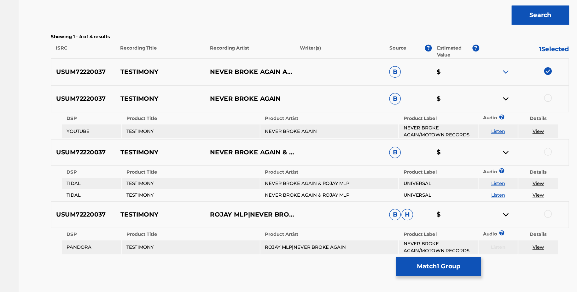
click at [531, 101] on div at bounding box center [533, 102] width 6 height 6
click at [496, 101] on img at bounding box center [499, 103] width 8 height 8
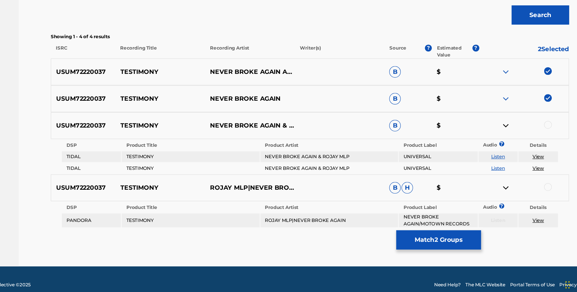
click at [533, 197] on div at bounding box center [533, 197] width 6 height 6
click at [497, 196] on img at bounding box center [499, 198] width 8 height 8
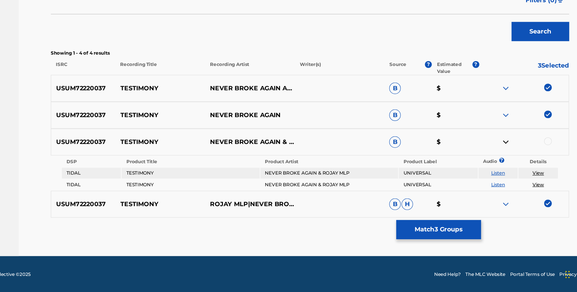
click at [534, 167] on div at bounding box center [533, 168] width 6 height 6
click at [429, 248] on div "Matching Tool The Matching Tool allows Members to match sound recordings to wor…" at bounding box center [337, 83] width 426 height 357
click at [421, 241] on button "Match 4 Groups" at bounding box center [443, 240] width 70 height 16
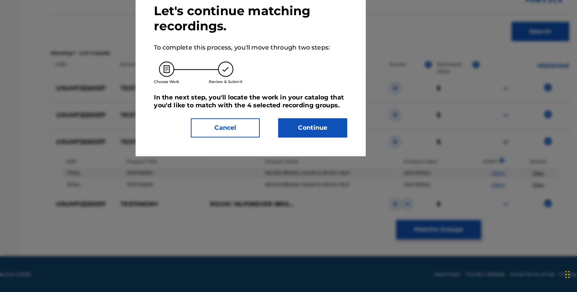
click at [341, 157] on button "Continue" at bounding box center [339, 157] width 57 height 16
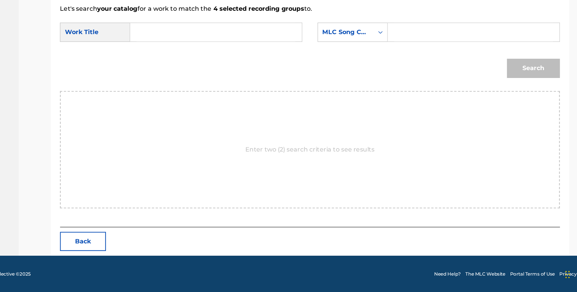
click at [416, 86] on div "SearchWithCriteriabe4a8226-81be-43cc-b54b-d8523dcca7a8 Work Title SearchWithCri…" at bounding box center [337, 80] width 411 height 20
click at [416, 85] on input "Search Form" at bounding box center [472, 78] width 131 height 15
paste input "TB2NZ6"
type input "TB2NZ6"
click at [300, 83] on input "Search Form" at bounding box center [260, 78] width 131 height 15
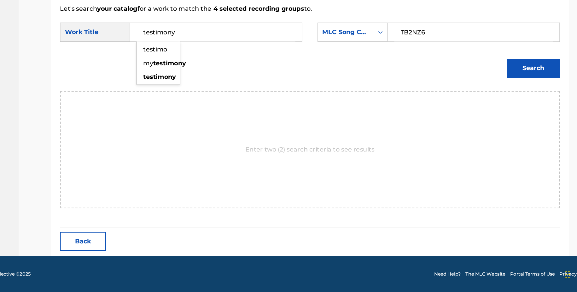
type input "testimony"
click at [515, 104] on button "Search" at bounding box center [522, 108] width 44 height 16
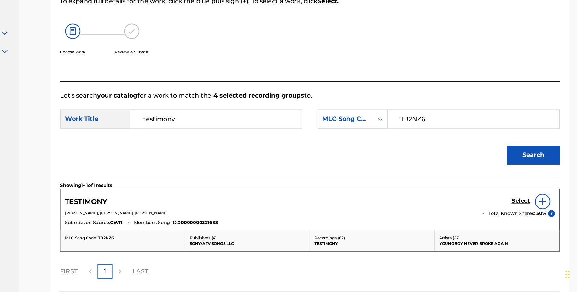
scroll to position [109, 0]
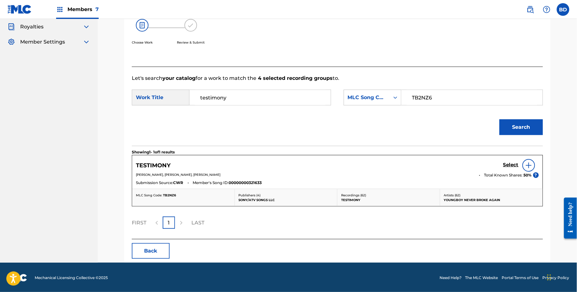
click at [504, 162] on h5 "Select" at bounding box center [510, 165] width 15 height 6
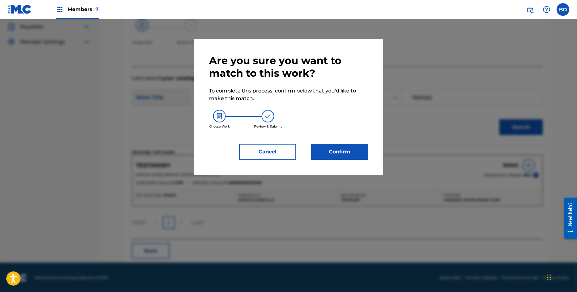
click at [351, 151] on button "Confirm" at bounding box center [339, 152] width 57 height 16
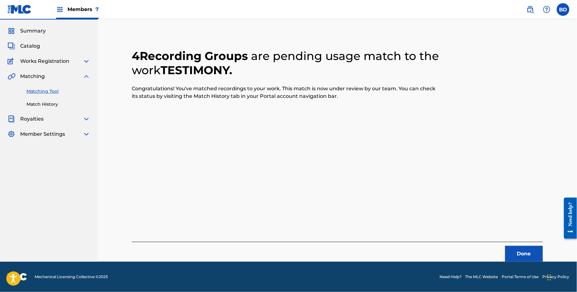
scroll to position [16, 0]
click at [39, 103] on link "Match History" at bounding box center [58, 104] width 64 height 7
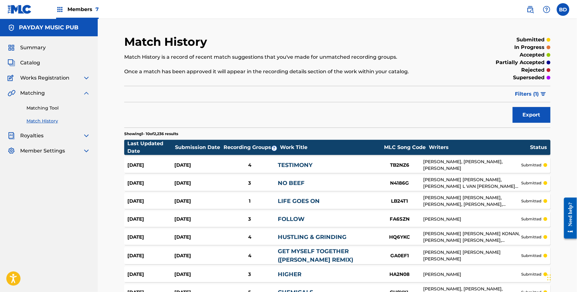
click at [294, 161] on link "TESTIMONY" at bounding box center [295, 164] width 35 height 7
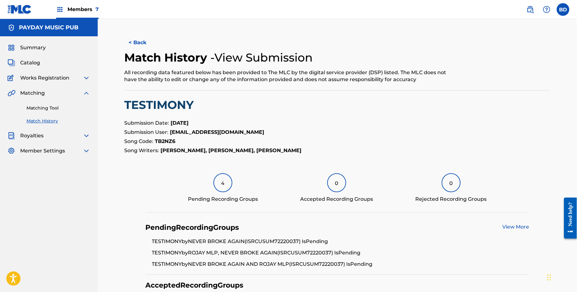
click at [64, 108] on link "Matching Tool" at bounding box center [58, 108] width 64 height 7
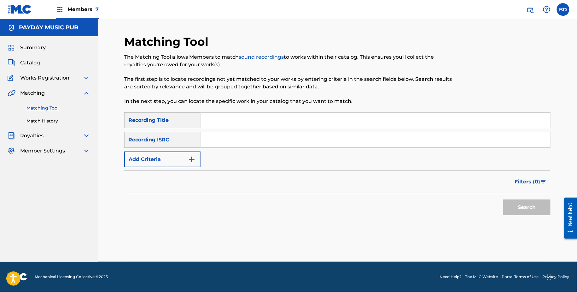
click at [262, 134] on input "Search Form" at bounding box center [376, 139] width 350 height 15
paste input "USUM72216714"
click at [503, 199] on button "Search" at bounding box center [526, 207] width 47 height 16
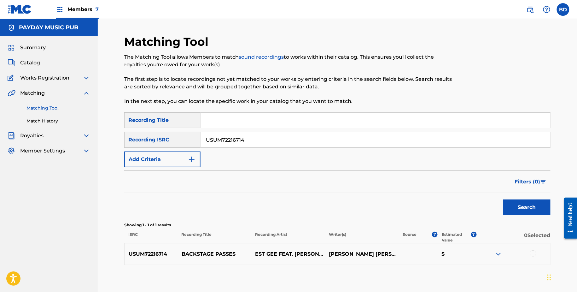
click at [234, 138] on input "USUM72216714" at bounding box center [376, 139] width 350 height 15
paste input "1709"
type input "USUM72211709"
click at [503, 199] on button "Search" at bounding box center [526, 207] width 47 height 16
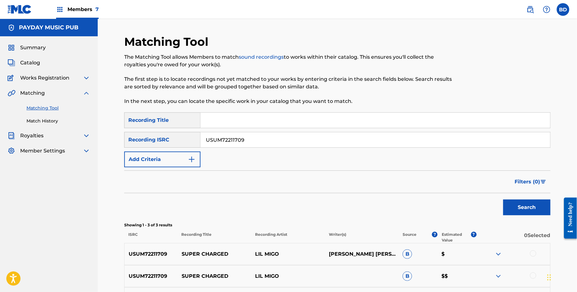
scroll to position [79, 0]
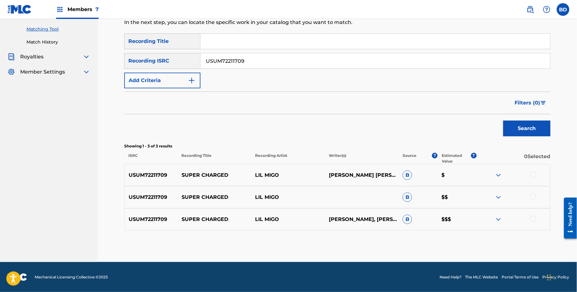
click at [501, 221] on img at bounding box center [499, 219] width 8 height 8
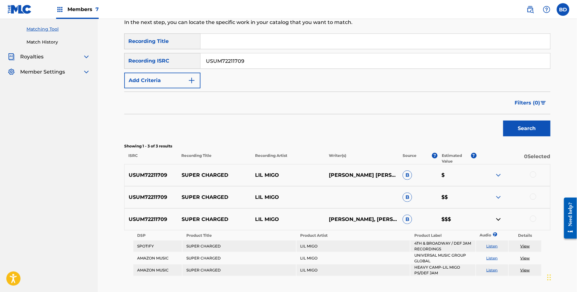
click at [501, 194] on img at bounding box center [499, 197] width 8 height 8
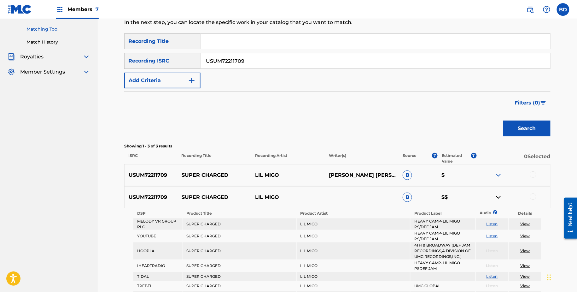
click at [500, 165] on div "USUM72211709 SUPER CHARGED LIL MIGO ADARIOUS SMITHJOSE LUISE REYNOSO-CONTRERASA…" at bounding box center [337, 175] width 426 height 22
click at [500, 174] on img at bounding box center [499, 175] width 8 height 8
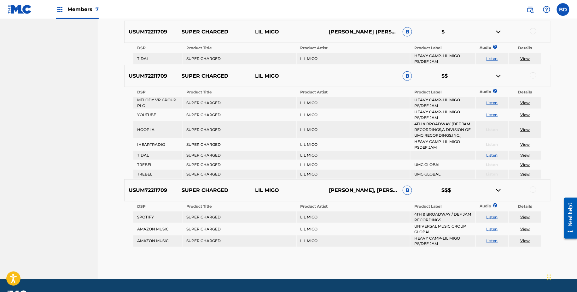
scroll to position [194, 0]
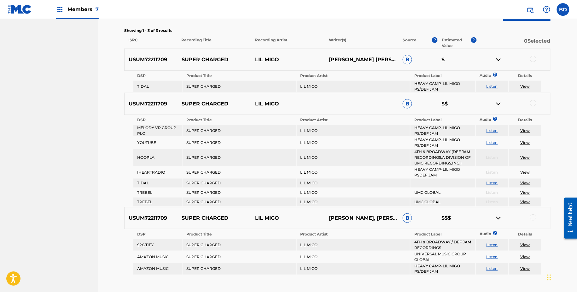
click at [200, 61] on p "SUPER CHARGED" at bounding box center [215, 60] width 74 height 8
copy p "SUPER CHARGED"
click at [535, 59] on div at bounding box center [533, 59] width 6 height 6
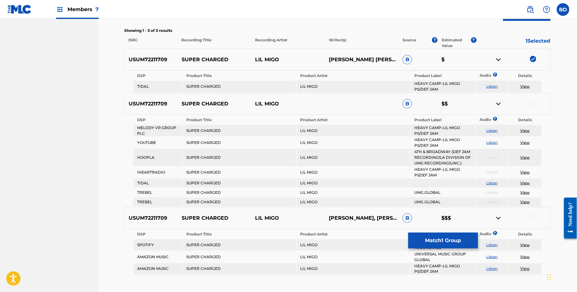
click at [498, 57] on img at bounding box center [499, 60] width 8 height 8
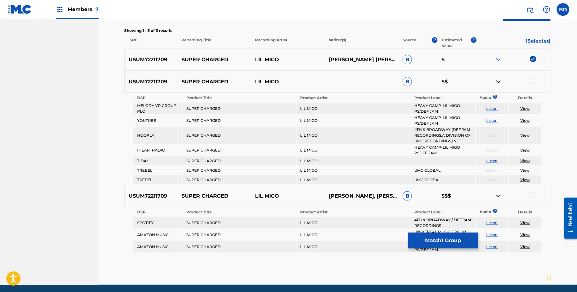
scroll to position [216, 0]
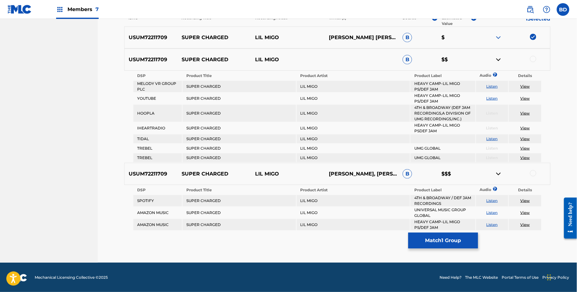
click at [531, 59] on div at bounding box center [533, 59] width 6 height 6
click at [499, 58] on img at bounding box center [499, 60] width 8 height 8
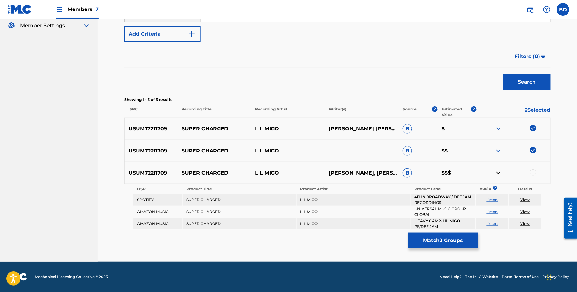
scroll to position [125, 0]
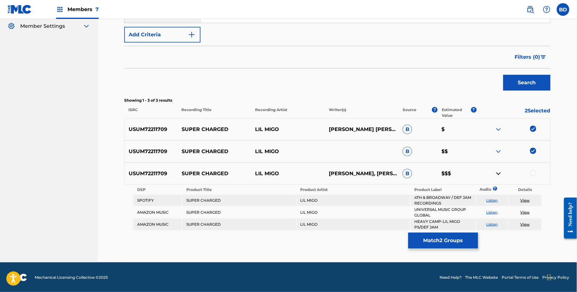
click at [532, 174] on div at bounding box center [533, 173] width 6 height 6
click at [426, 227] on td "HEAVY CAMP-LIL MIGO PS/DEF JAM" at bounding box center [443, 224] width 65 height 11
click at [431, 241] on button "Match 3 Groups" at bounding box center [443, 240] width 70 height 16
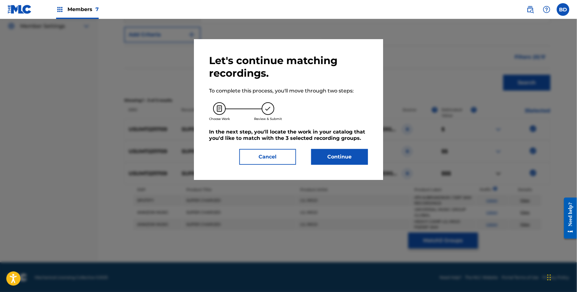
click at [331, 145] on div "Let's continue matching recordings. To complete this process, you'll move throu…" at bounding box center [288, 109] width 159 height 110
click at [331, 154] on button "Continue" at bounding box center [339, 157] width 57 height 16
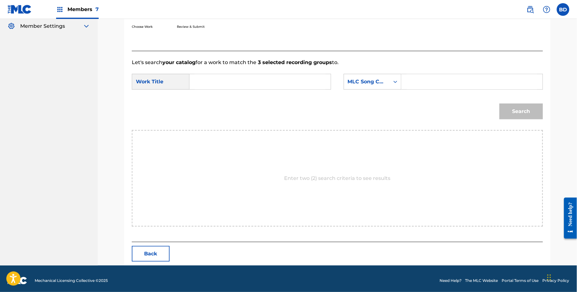
click at [407, 70] on form "SearchWithCriteriabe4a8226-81be-43cc-b54b-d8523dcca7a8 Work Title SearchWithCri…" at bounding box center [337, 98] width 411 height 64
click at [409, 81] on input "Search Form" at bounding box center [472, 81] width 131 height 15
paste input "S62F8C"
type input "S62F8C"
click at [279, 84] on input "Search Form" at bounding box center [260, 81] width 131 height 15
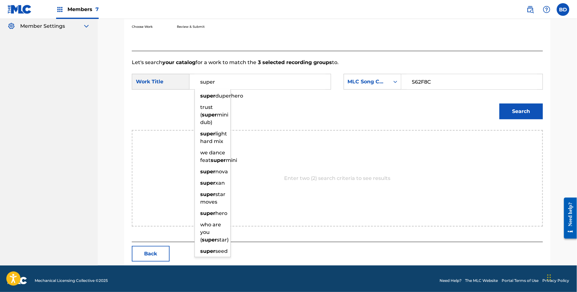
type input "super"
click at [512, 111] on button "Search" at bounding box center [522, 111] width 44 height 16
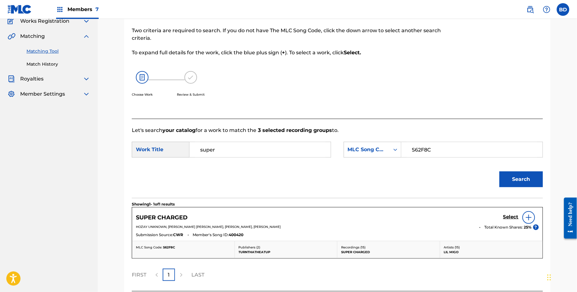
scroll to position [109, 0]
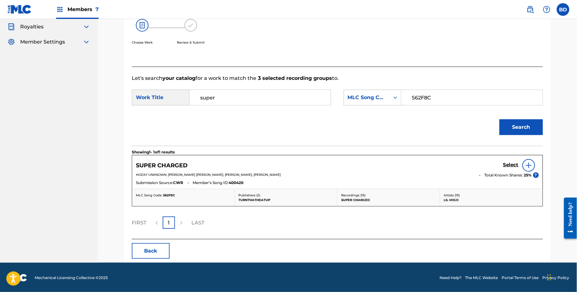
click at [511, 165] on h5 "Select" at bounding box center [510, 165] width 15 height 6
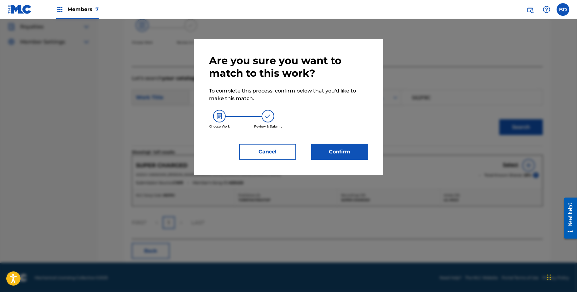
click at [325, 157] on button "Confirm" at bounding box center [339, 152] width 57 height 16
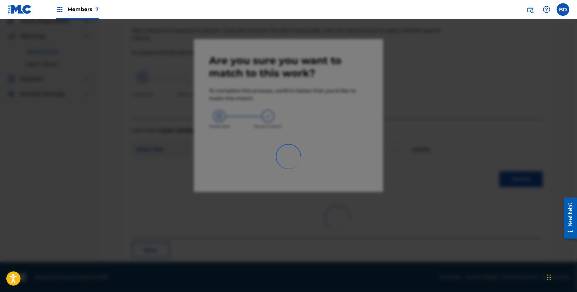
scroll to position [0, 0]
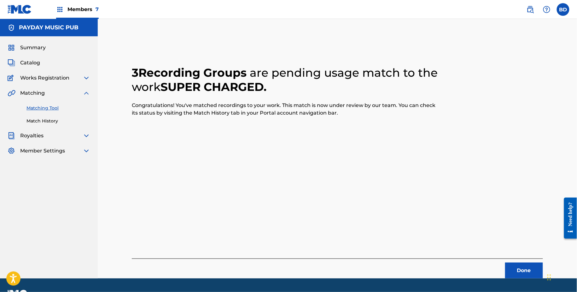
click at [57, 118] on link "Match History" at bounding box center [58, 121] width 64 height 7
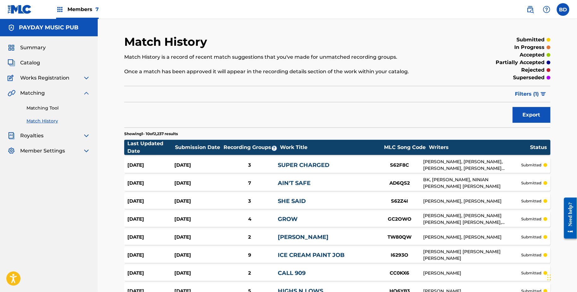
click at [271, 160] on div "Aug 26, 2025 Aug 26, 2025 3 SUPER CHARGED S62F8C ADARIOUS JARQUEZ SMITH, AMARI …" at bounding box center [337, 165] width 426 height 16
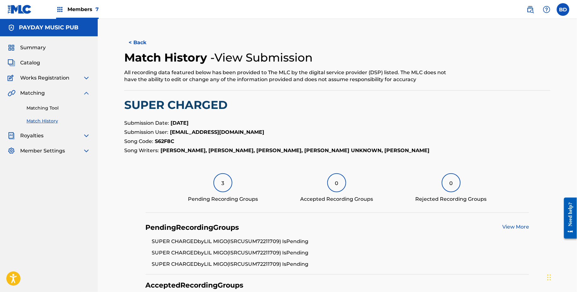
click at [71, 109] on link "Matching Tool" at bounding box center [58, 108] width 64 height 7
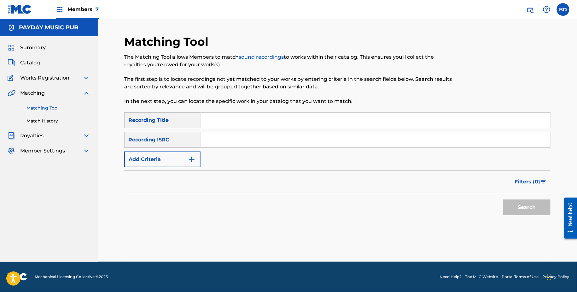
click at [242, 128] on div "SearchWithCriteriad65b7025-90d4-453f-a44e-c44157b252f8 Recording Title SearchWi…" at bounding box center [337, 139] width 426 height 55
click at [240, 140] on input "Search Form" at bounding box center [376, 139] width 350 height 15
paste input "USUM72203659"
type input "USUM72203659"
click at [503, 199] on button "Search" at bounding box center [526, 207] width 47 height 16
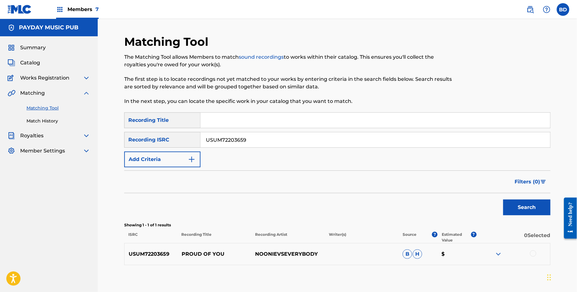
click at [196, 253] on p "PROUD OF YOU" at bounding box center [215, 254] width 74 height 8
copy p "PROUD OF YOU"
click at [499, 253] on img at bounding box center [499, 254] width 8 height 8
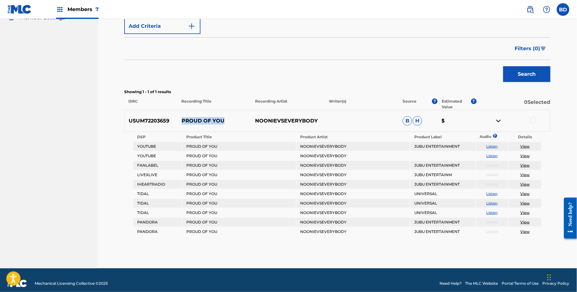
scroll to position [139, 0]
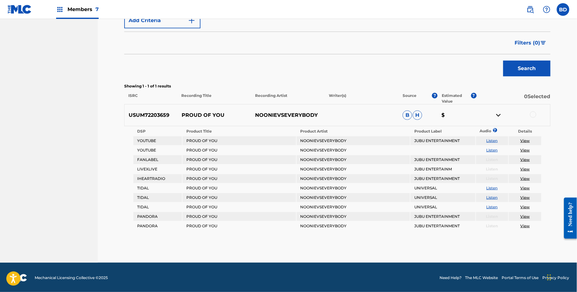
click at [534, 113] on div at bounding box center [533, 114] width 6 height 6
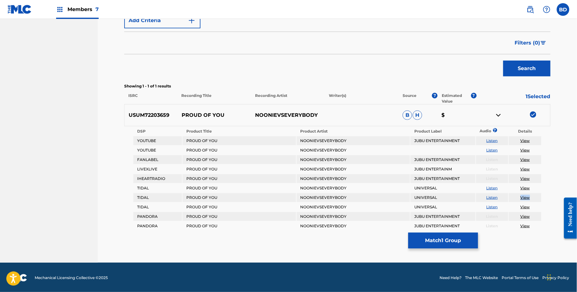
click at [526, 207] on link "View" at bounding box center [525, 206] width 9 height 5
click at [426, 235] on button "Match 1 Group" at bounding box center [443, 240] width 70 height 16
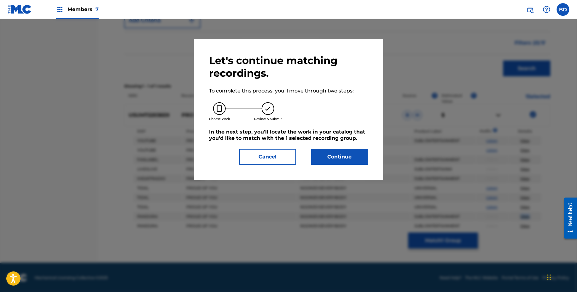
click at [338, 155] on button "Continue" at bounding box center [339, 157] width 57 height 16
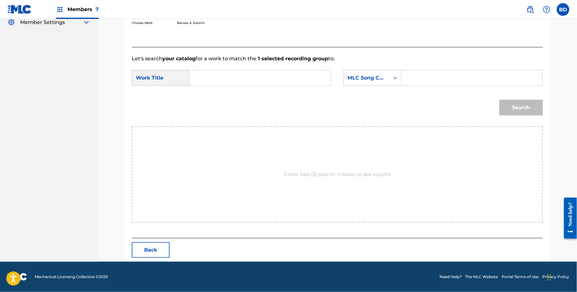
scroll to position [128, 0]
click at [442, 73] on input "Search Form" at bounding box center [472, 78] width 131 height 15
paste input "PF0AY3"
type input "PF0AY3"
click at [289, 77] on input "Search Form" at bounding box center [260, 78] width 131 height 15
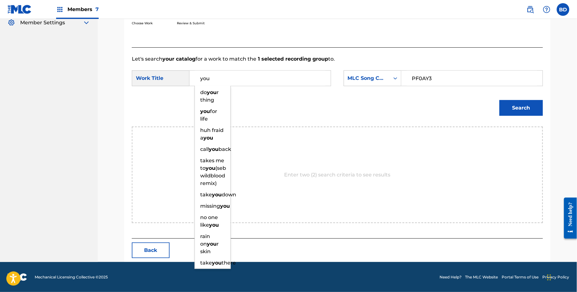
type input "you"
click at [514, 109] on button "Search" at bounding box center [522, 108] width 44 height 16
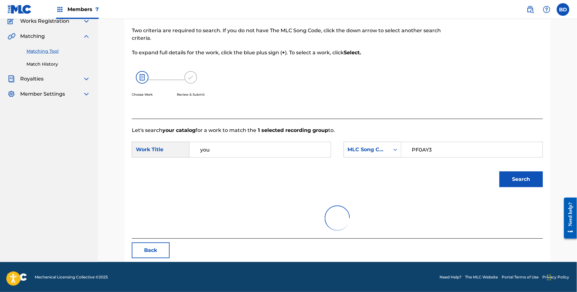
scroll to position [109, 0]
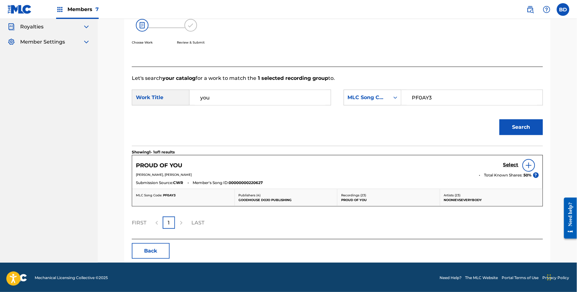
click at [517, 162] on h5 "Select" at bounding box center [510, 165] width 15 height 6
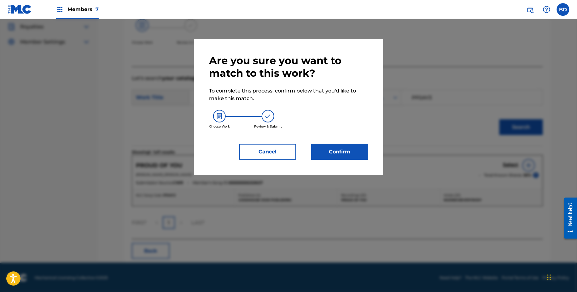
click at [356, 151] on button "Confirm" at bounding box center [339, 152] width 57 height 16
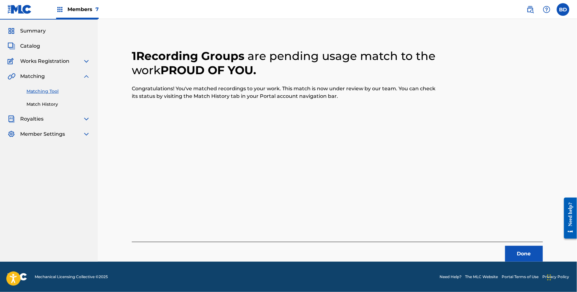
scroll to position [16, 0]
click at [60, 107] on div "Summary Catalog Works Registration Claiming Tool Individual Registration Tool B…" at bounding box center [49, 83] width 98 height 126
click at [67, 105] on link "Match History" at bounding box center [58, 104] width 64 height 7
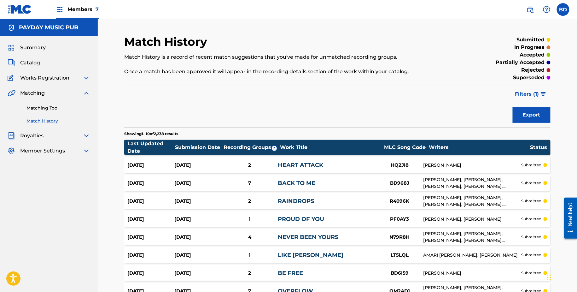
click at [242, 164] on div "2" at bounding box center [249, 164] width 56 height 7
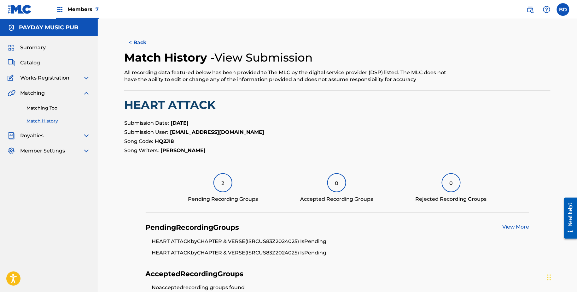
click at [84, 121] on link "Match History" at bounding box center [58, 121] width 64 height 7
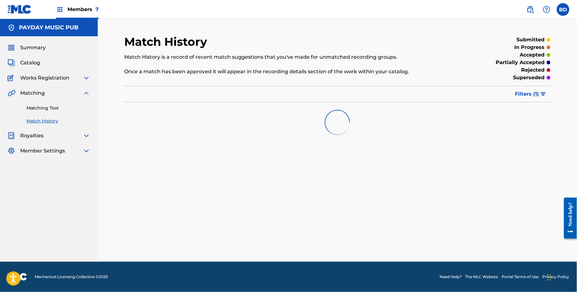
click at [518, 93] on span "Filters ( 1 )" at bounding box center [527, 94] width 24 height 8
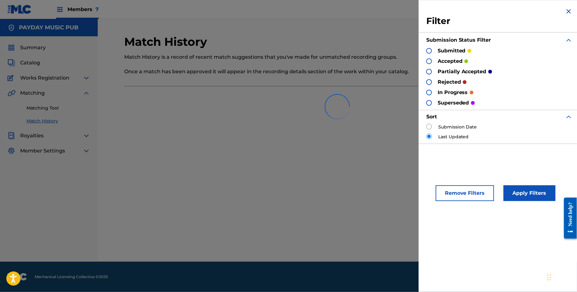
click at [433, 128] on div "Submission Date" at bounding box center [499, 127] width 146 height 7
click at [429, 126] on input "radio" at bounding box center [429, 127] width 6 height 6
radio input "true"
click at [534, 198] on button "Apply Filters" at bounding box center [530, 193] width 52 height 16
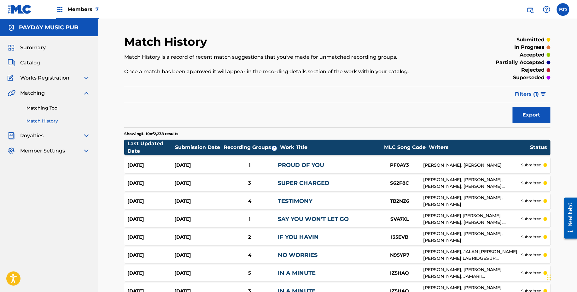
click at [301, 161] on link "PROUD OF YOU" at bounding box center [301, 164] width 46 height 7
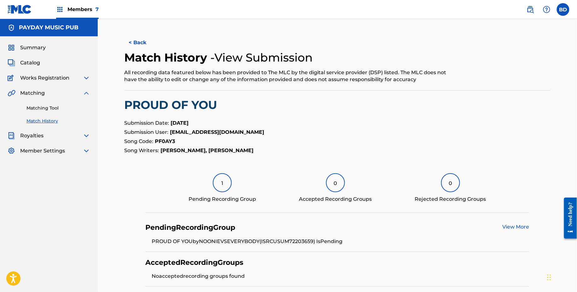
click at [50, 107] on link "Matching Tool" at bounding box center [58, 108] width 64 height 7
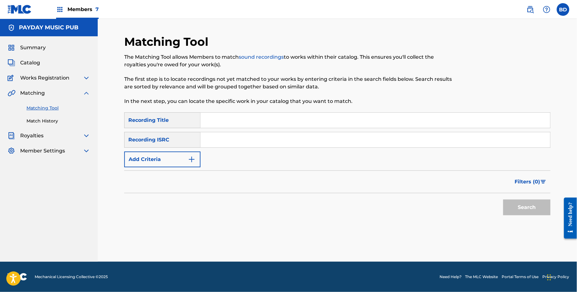
click at [230, 138] on input "Search Form" at bounding box center [376, 139] width 350 height 15
paste input "USUM72202339"
click at [503, 199] on button "Search" at bounding box center [526, 207] width 47 height 16
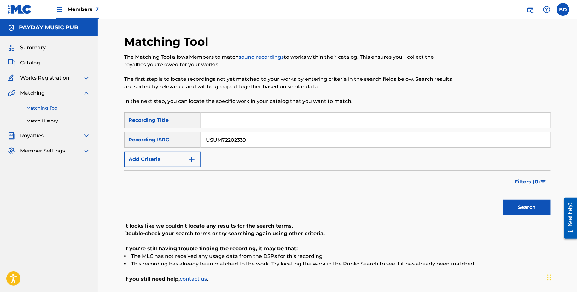
scroll to position [52, 0]
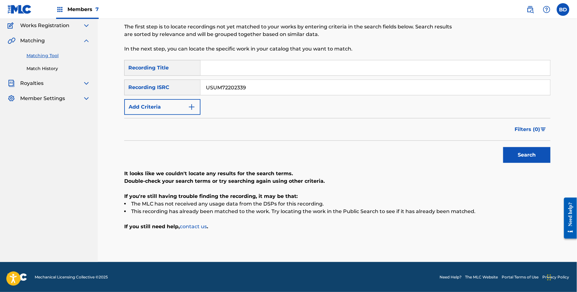
click at [234, 88] on input "USUM72202339" at bounding box center [376, 87] width 350 height 15
paste input "11"
type input "USUM72202311"
click at [503, 147] on button "Search" at bounding box center [526, 155] width 47 height 16
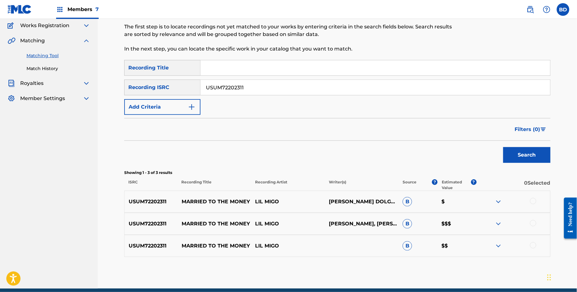
click at [502, 244] on img at bounding box center [499, 246] width 8 height 8
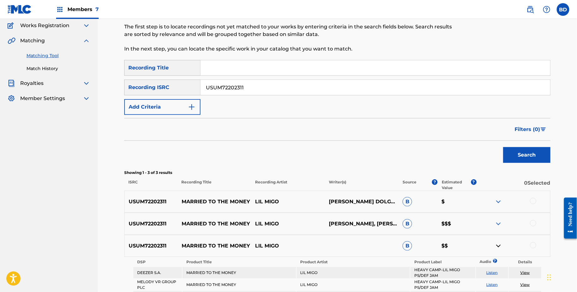
click at [500, 219] on div "USUM72202311 MARRIED TO THE MONEY LIL MIGO ADARIOUS SMITH, PAVEL DOLGOV B $$$" at bounding box center [337, 224] width 426 height 22
click at [500, 224] on img at bounding box center [499, 224] width 8 height 8
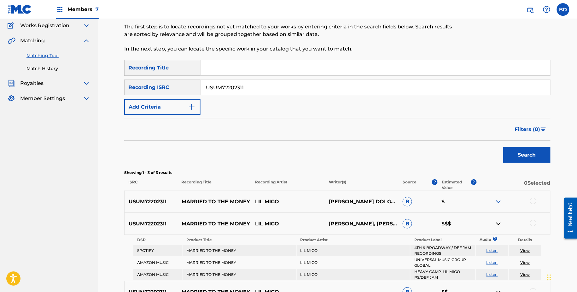
click at [500, 196] on div "USUM72202311 MARRIED TO THE MONEY LIL MIGO PAVEL DOLGOVADARIOUS SMITH B $" at bounding box center [337, 201] width 426 height 22
click at [499, 201] on img at bounding box center [499, 202] width 8 height 8
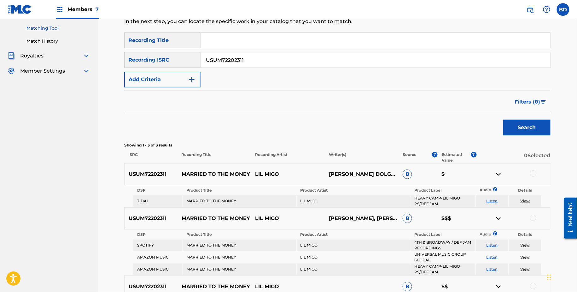
scroll to position [114, 0]
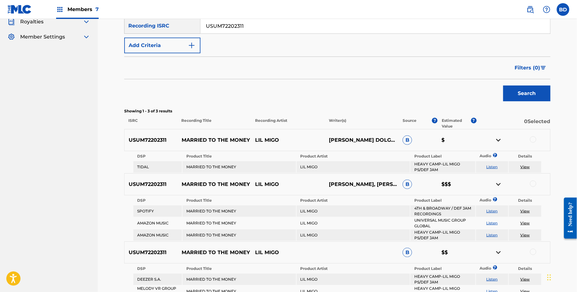
click at [216, 132] on div "USUM72202311 MARRIED TO THE MONEY LIL MIGO PAVEL DOLGOVADARIOUS SMITH B $" at bounding box center [337, 140] width 426 height 22
copy p "MARRIED TO THE MONEY"
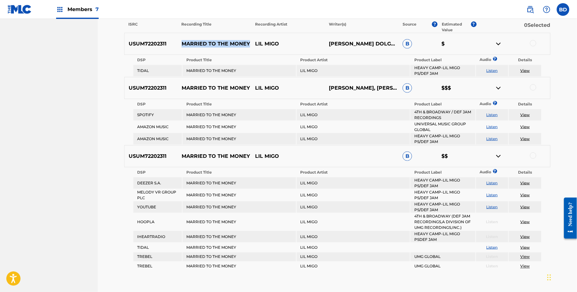
scroll to position [207, 0]
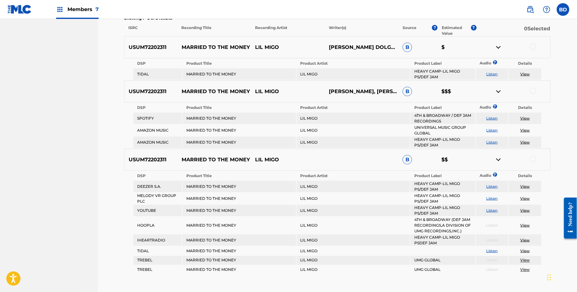
click at [532, 47] on div at bounding box center [533, 47] width 6 height 6
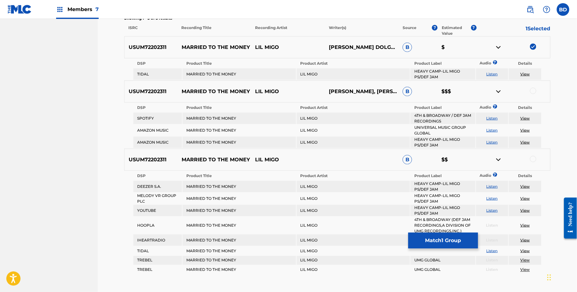
click at [496, 48] on img at bounding box center [499, 48] width 8 height 8
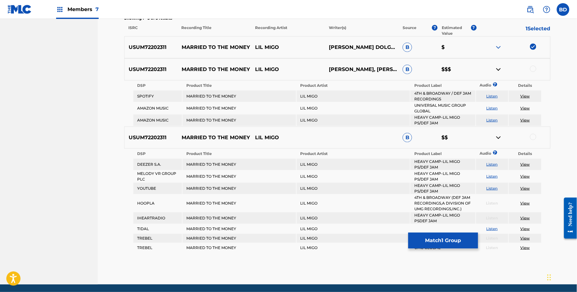
click at [533, 68] on div at bounding box center [533, 69] width 6 height 6
click at [502, 70] on div at bounding box center [513, 70] width 74 height 8
click at [502, 72] on img at bounding box center [499, 70] width 8 height 8
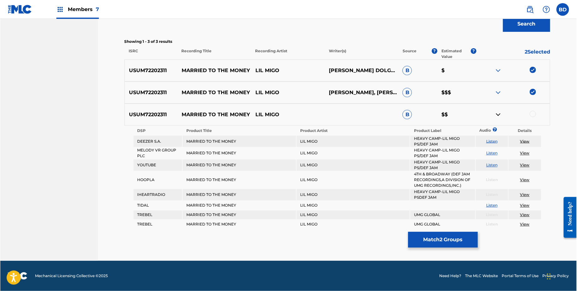
scroll to position [182, 0]
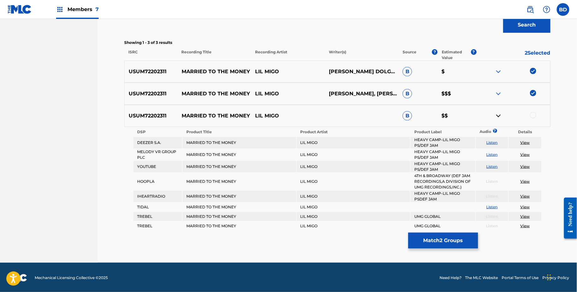
click at [533, 113] on div at bounding box center [533, 115] width 6 height 6
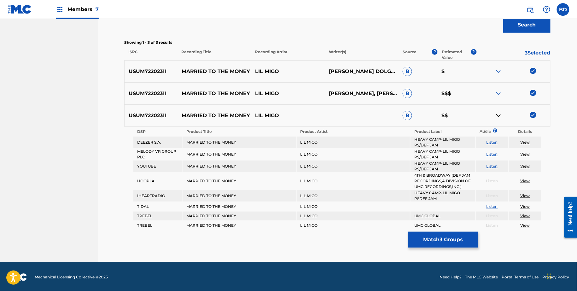
click at [504, 91] on div at bounding box center [513, 94] width 74 height 8
click at [499, 91] on img at bounding box center [499, 94] width 8 height 8
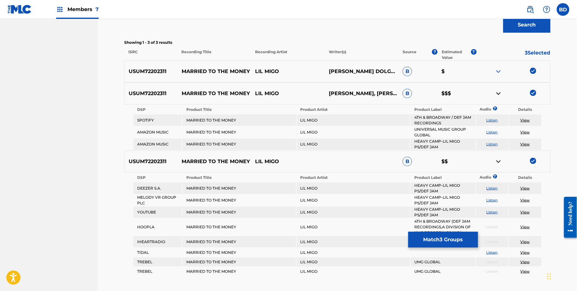
click at [498, 94] on img at bounding box center [499, 94] width 8 height 8
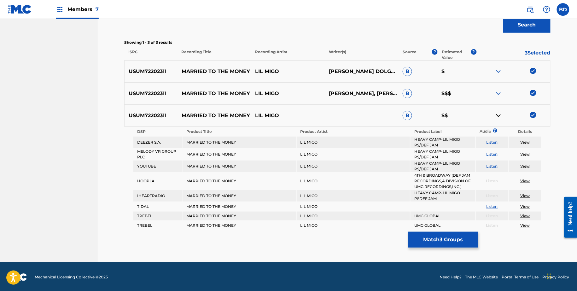
click at [500, 111] on div "USUM72202311 MARRIED TO THE MONEY LIL MIGO B $$" at bounding box center [337, 116] width 426 height 22
click at [500, 114] on img at bounding box center [499, 116] width 8 height 8
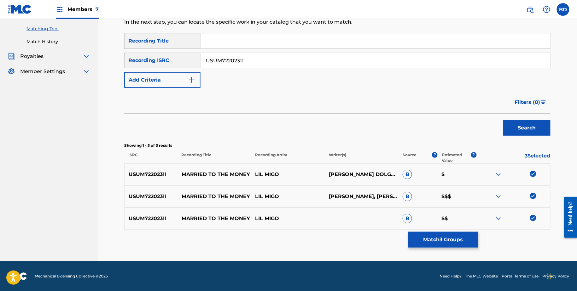
click at [500, 196] on img at bounding box center [499, 197] width 8 height 8
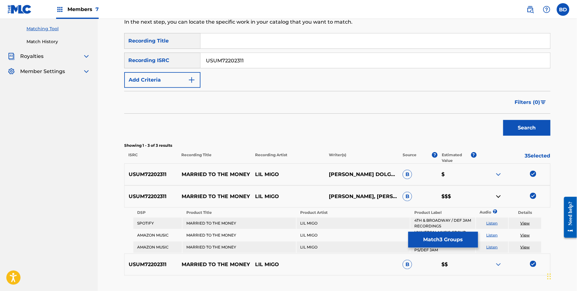
scroll to position [125, 0]
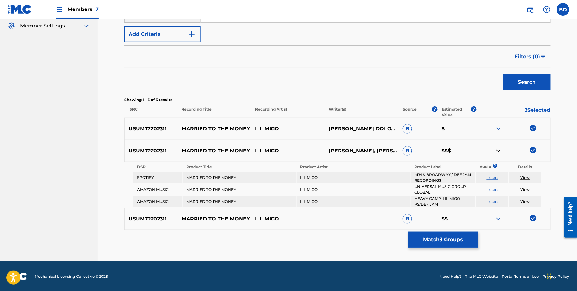
click at [499, 152] on img at bounding box center [499, 151] width 8 height 8
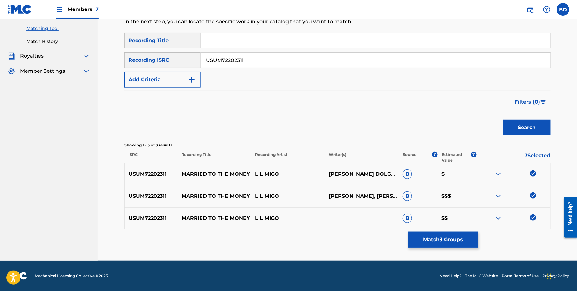
scroll to position [79, 0]
click at [496, 196] on img at bounding box center [499, 197] width 8 height 8
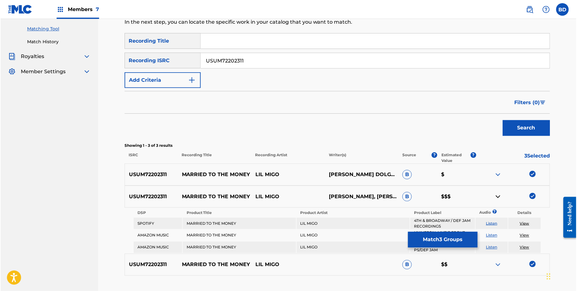
scroll to position [125, 0]
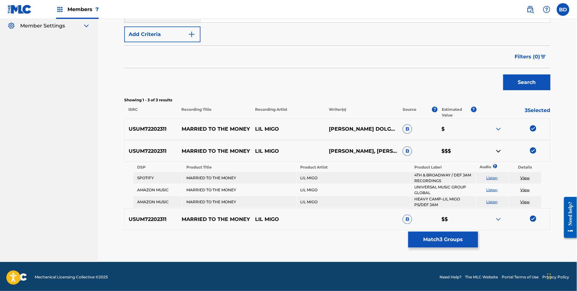
click at [498, 151] on img at bounding box center [499, 151] width 8 height 8
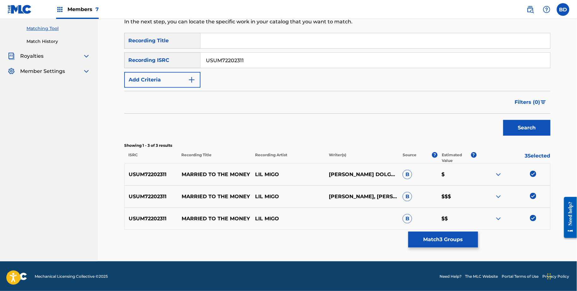
click at [499, 174] on img at bounding box center [499, 175] width 8 height 8
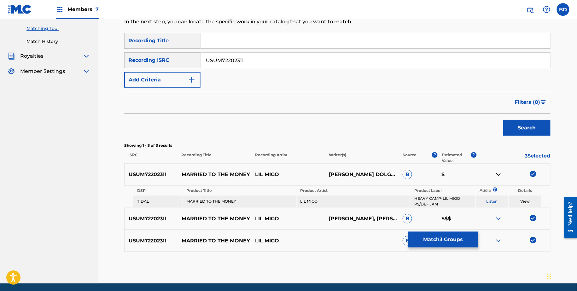
scroll to position [102, 0]
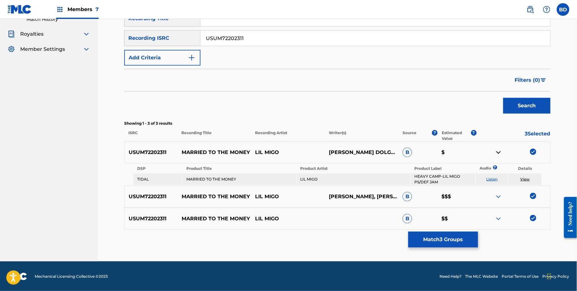
click at [448, 238] on button "Match 3 Groups" at bounding box center [443, 239] width 70 height 16
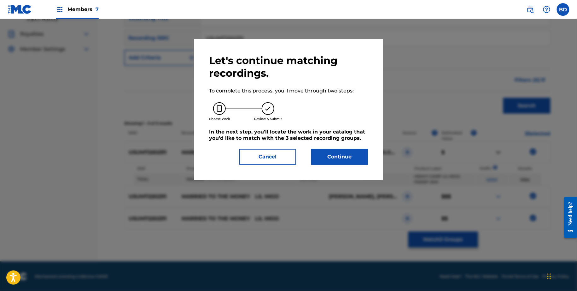
click at [347, 154] on button "Continue" at bounding box center [339, 157] width 57 height 16
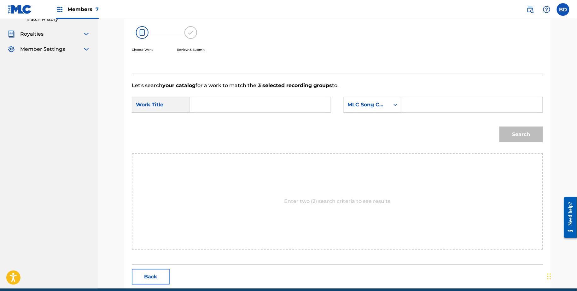
click at [418, 102] on input "Search Form" at bounding box center [472, 104] width 131 height 15
paste input "MW0R14"
type input "MW0R14"
click at [307, 108] on input "Search Form" at bounding box center [260, 104] width 131 height 15
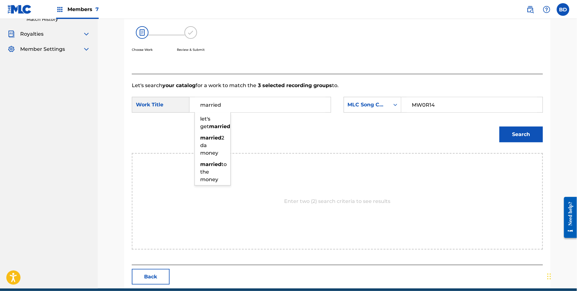
type input "married"
click at [533, 131] on button "Search" at bounding box center [522, 134] width 44 height 16
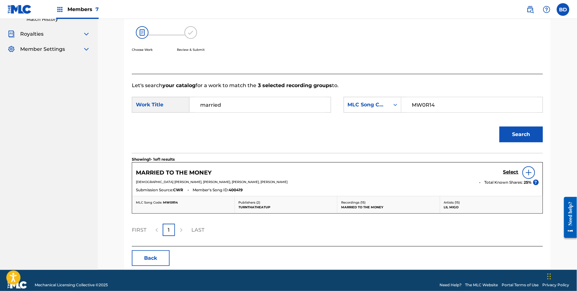
click at [511, 170] on h5 "Select" at bounding box center [510, 172] width 15 height 6
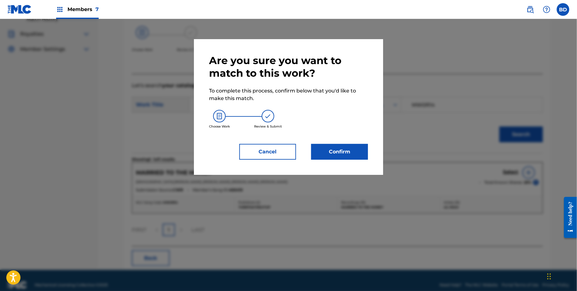
click at [333, 151] on button "Confirm" at bounding box center [339, 152] width 57 height 16
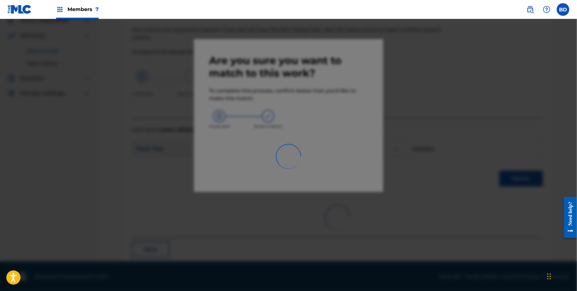
scroll to position [17, 0]
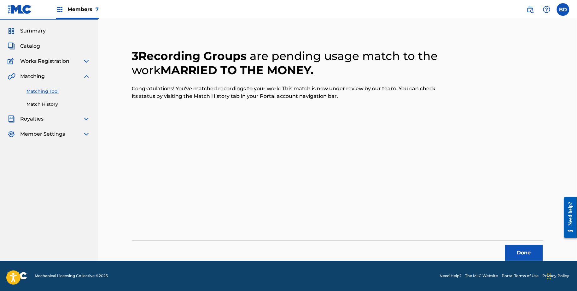
click at [56, 107] on link "Match History" at bounding box center [58, 104] width 64 height 7
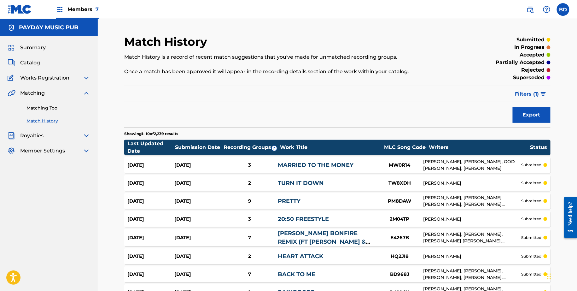
click at [195, 162] on div "Aug 26, 2025" at bounding box center [197, 164] width 47 height 7
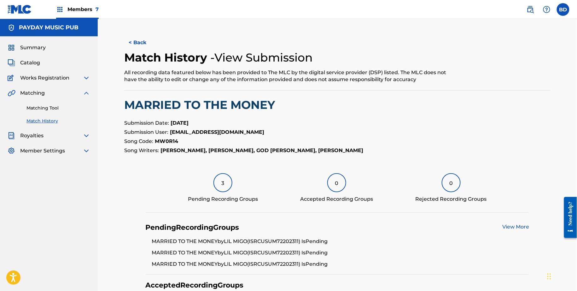
click at [63, 107] on link "Matching Tool" at bounding box center [58, 108] width 64 height 7
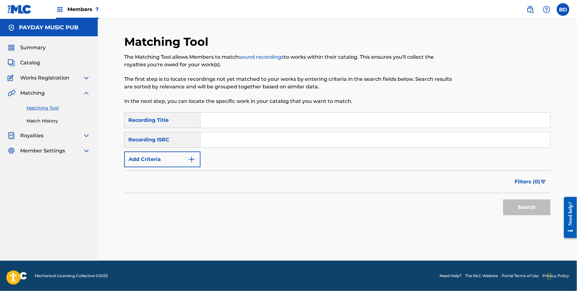
click at [223, 137] on input "Search Form" at bounding box center [376, 139] width 350 height 15
paste input "USUM72201602"
click at [503, 199] on button "Search" at bounding box center [526, 207] width 47 height 16
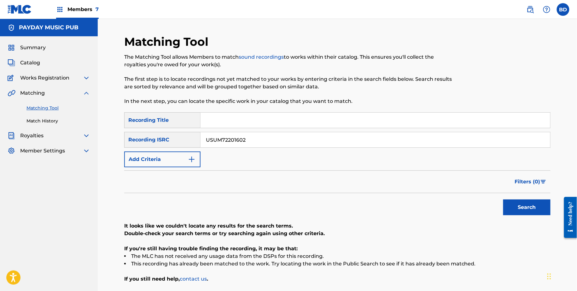
click at [229, 144] on input "USUM72201602" at bounding box center [376, 139] width 350 height 15
paste input "0166"
click at [503, 199] on button "Search" at bounding box center [526, 207] width 47 height 16
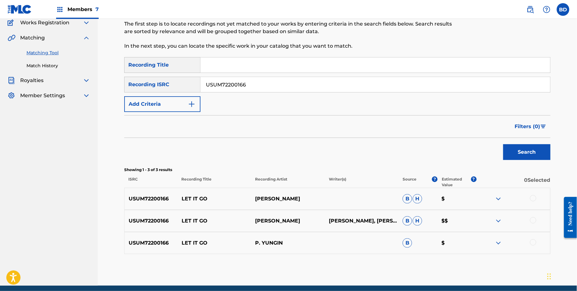
scroll to position [79, 0]
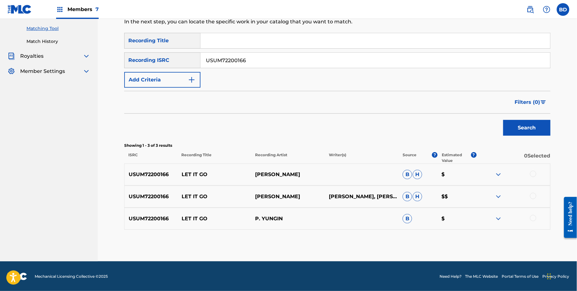
click at [194, 170] on div "USUM72200166 LET IT GO P YUNGIN B H $" at bounding box center [337, 174] width 426 height 22
copy p "LET IT GO"
click at [210, 63] on input "USUM72200166" at bounding box center [376, 60] width 350 height 15
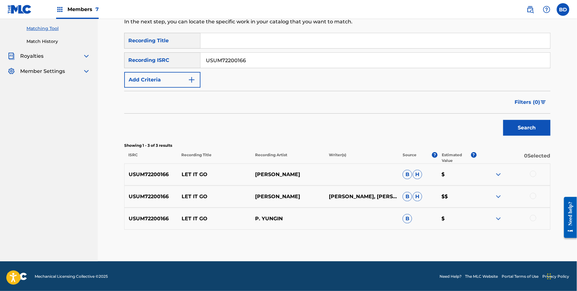
click at [210, 63] on input "USUM72200166" at bounding box center [376, 60] width 350 height 15
paste input "123192"
type input "USUM72123192"
click at [503, 120] on button "Search" at bounding box center [526, 128] width 47 height 16
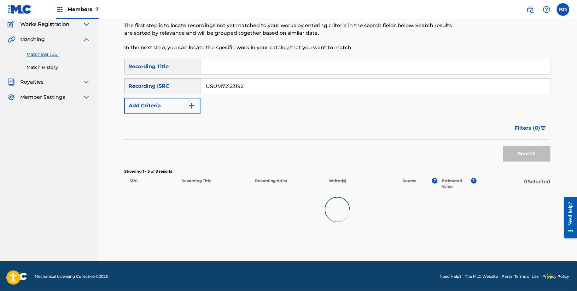
scroll to position [57, 0]
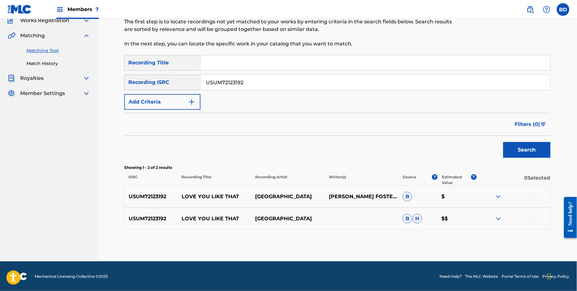
click at [364, 83] on input "USUM72123192" at bounding box center [376, 82] width 350 height 15
click at [497, 217] on img at bounding box center [499, 219] width 8 height 8
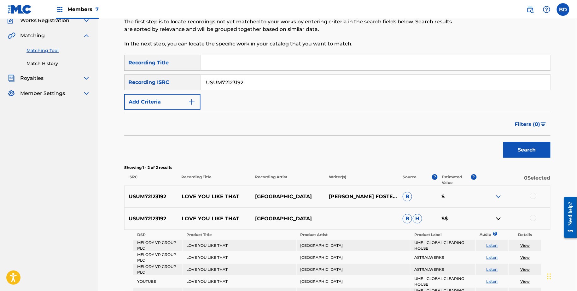
click at [498, 195] on img at bounding box center [499, 197] width 8 height 8
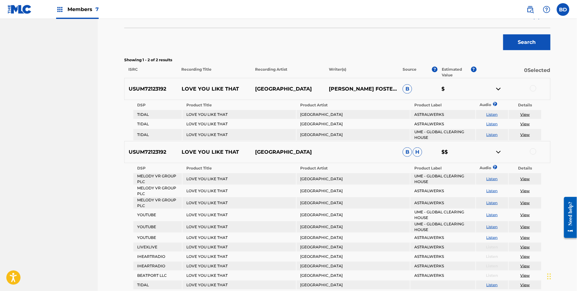
scroll to position [250, 0]
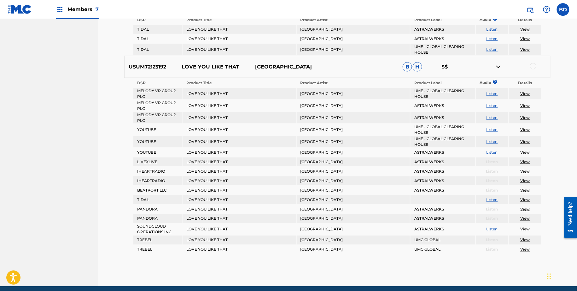
click at [198, 60] on div "USUM72123192 LOVE YOU LIKE THAT ARCTIC LAKE B H $$" at bounding box center [337, 67] width 426 height 22
copy p "LOVE YOU LIKE THAT"
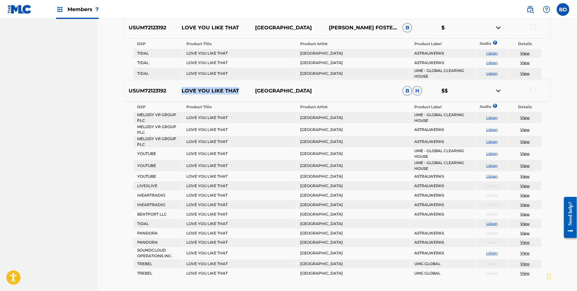
scroll to position [259, 0]
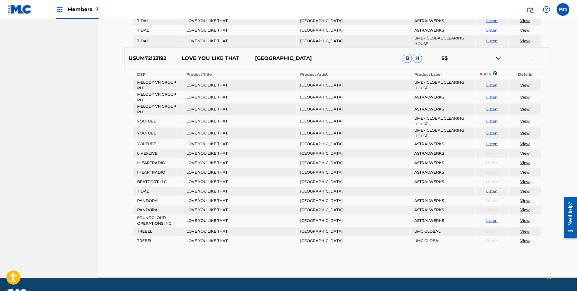
click at [534, 57] on div at bounding box center [533, 58] width 6 height 6
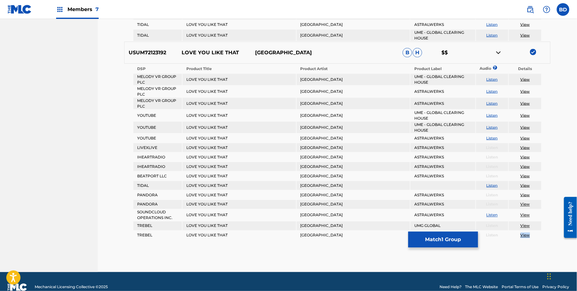
scroll to position [274, 0]
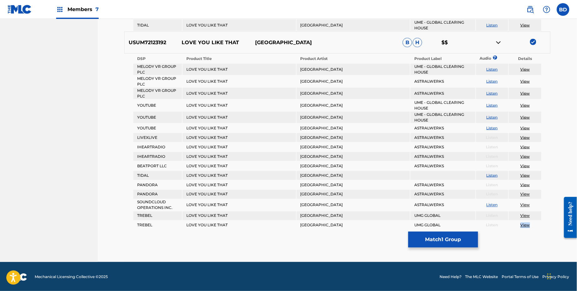
click at [500, 42] on img at bounding box center [499, 43] width 8 height 8
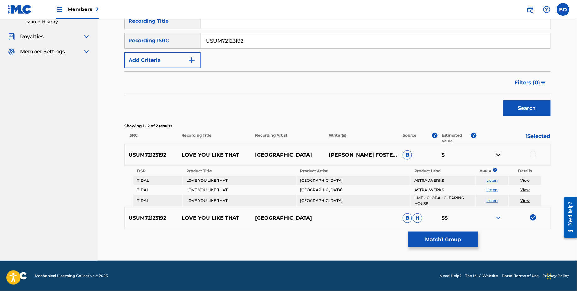
scroll to position [98, 0]
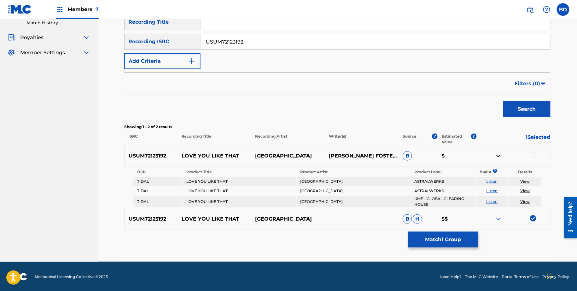
click at [534, 154] on div at bounding box center [533, 155] width 6 height 6
click at [417, 245] on button "Match 2 Groups" at bounding box center [443, 239] width 70 height 16
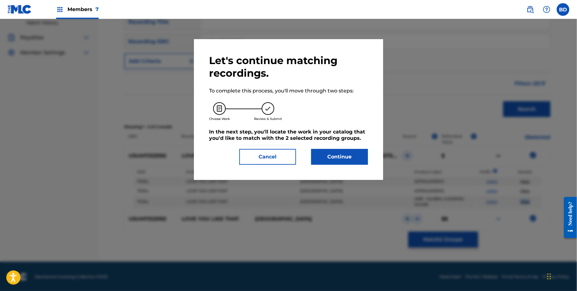
click at [332, 160] on button "Continue" at bounding box center [339, 157] width 57 height 16
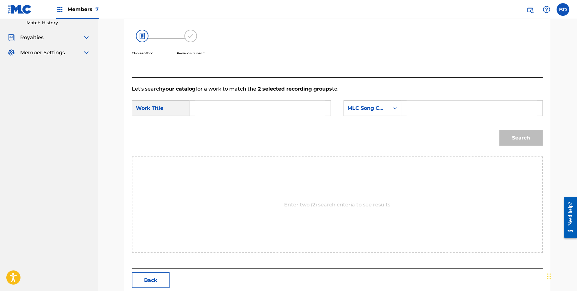
click at [432, 105] on input "Search Form" at bounding box center [472, 108] width 131 height 15
paste input "LE2P46"
type input "LE2P46"
click at [309, 109] on input "Search Form" at bounding box center [260, 108] width 131 height 15
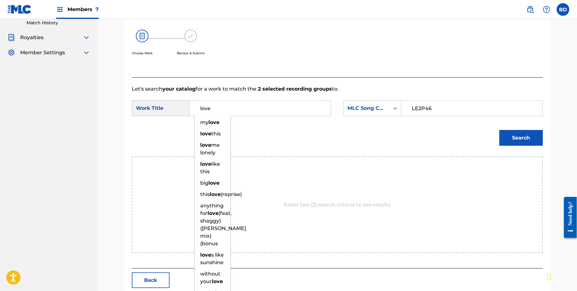
type input "love"
click at [525, 144] on button "Search" at bounding box center [522, 138] width 44 height 16
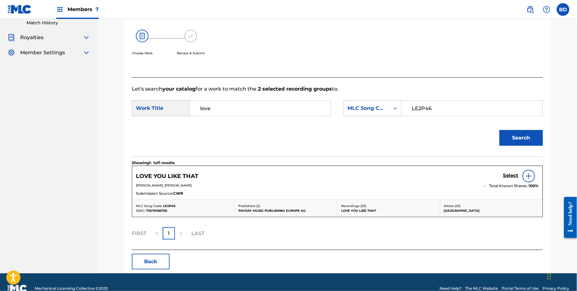
click at [510, 178] on link "Select" at bounding box center [510, 175] width 15 height 7
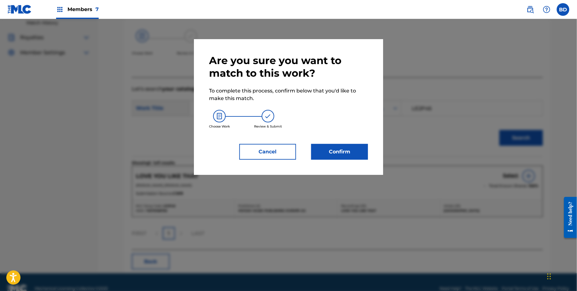
click at [360, 160] on div "Are you sure you want to match to this work? To complete this process, confirm …" at bounding box center [288, 107] width 189 height 136
click at [360, 155] on button "Confirm" at bounding box center [339, 152] width 57 height 16
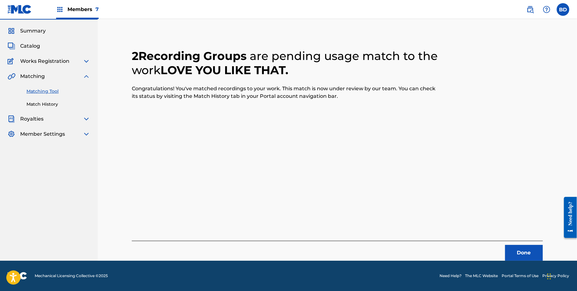
scroll to position [17, 0]
click at [360, 155] on div "2 Recording Groups are pending usage match to the work LOVE YOU LIKE THAT . Con…" at bounding box center [337, 147] width 411 height 227
click at [62, 109] on div "Summary Catalog Works Registration Claiming Tool Individual Registration Tool B…" at bounding box center [49, 83] width 98 height 126
click at [62, 106] on link "Match History" at bounding box center [58, 104] width 64 height 7
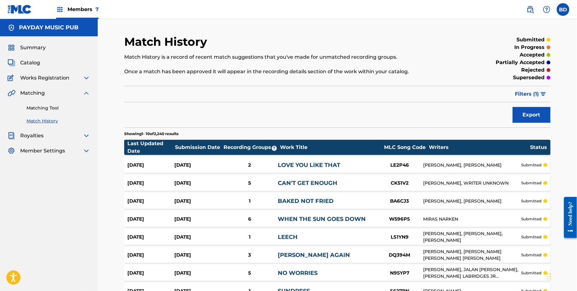
click at [162, 163] on div "Aug 26, 2025" at bounding box center [150, 164] width 47 height 7
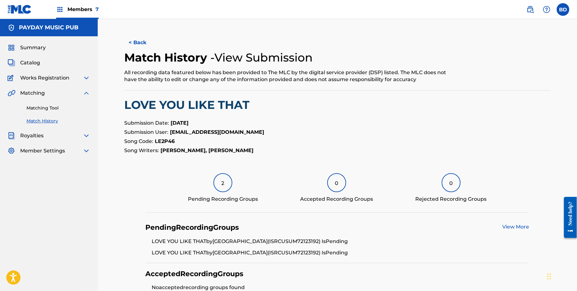
click at [59, 108] on link "Matching Tool" at bounding box center [58, 108] width 64 height 7
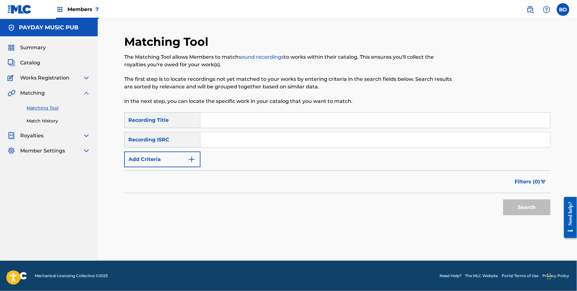
click at [229, 138] on input "Search Form" at bounding box center [376, 139] width 350 height 15
paste input "USUM72122835"
click at [503, 199] on button "Search" at bounding box center [526, 207] width 47 height 16
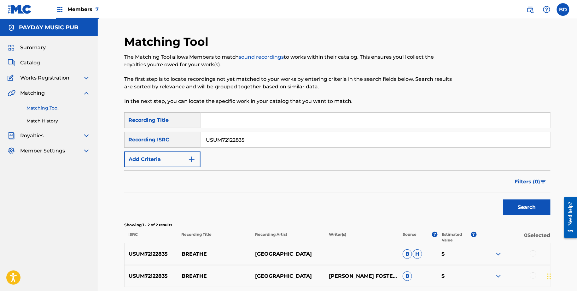
scroll to position [57, 0]
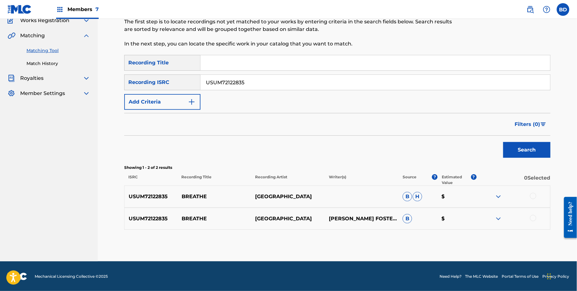
click at [501, 218] on img at bounding box center [499, 219] width 8 height 8
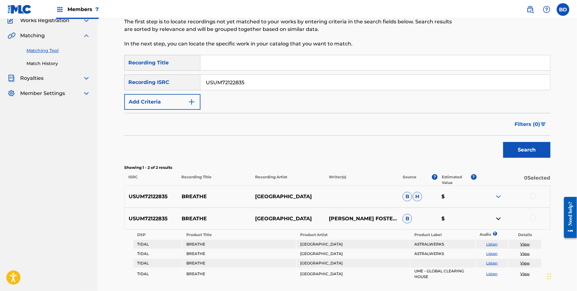
click at [498, 194] on img at bounding box center [499, 197] width 8 height 8
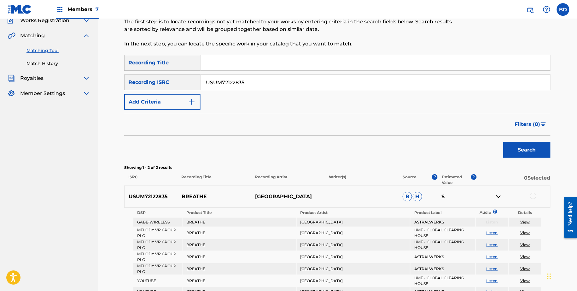
click at [182, 197] on p "BREATHE" at bounding box center [215, 197] width 74 height 8
click at [207, 82] on input "USUM72122835" at bounding box center [376, 82] width 350 height 15
paste input "19609"
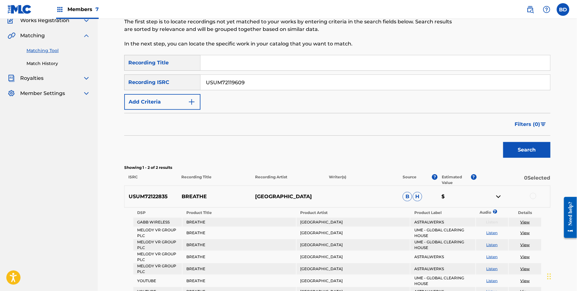
type input "USUM72119609"
click at [503, 142] on button "Search" at bounding box center [526, 150] width 47 height 16
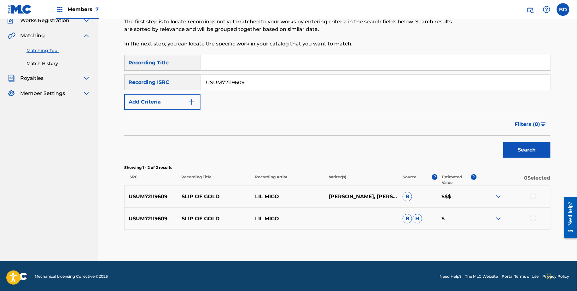
click at [497, 185] on div "USUM72119609 SLIP OF GOLD LIL MIGO ADARIOUS SMITH, AMARI FREEMAN B $$$" at bounding box center [337, 196] width 426 height 22
click at [497, 213] on div "USUM72119609 SLIP OF GOLD LIL MIGO B H $" at bounding box center [337, 218] width 426 height 22
click at [499, 215] on img at bounding box center [499, 219] width 8 height 8
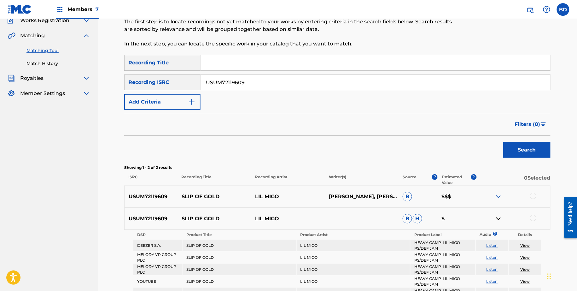
click at [499, 200] on img at bounding box center [499, 197] width 8 height 8
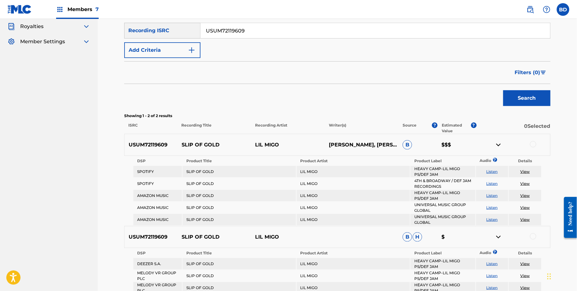
scroll to position [145, 0]
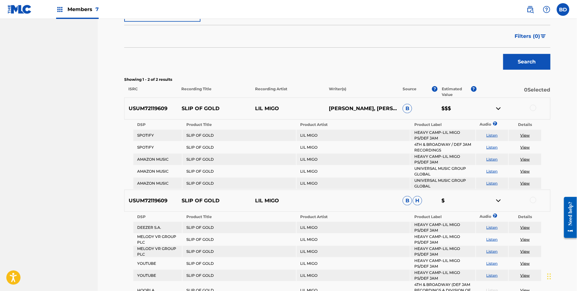
click at [199, 104] on div "USUM72119609 SLIP OF GOLD LIL MIGO ADARIOUS SMITH, AMARI FREEMAN B $$$" at bounding box center [337, 108] width 426 height 22
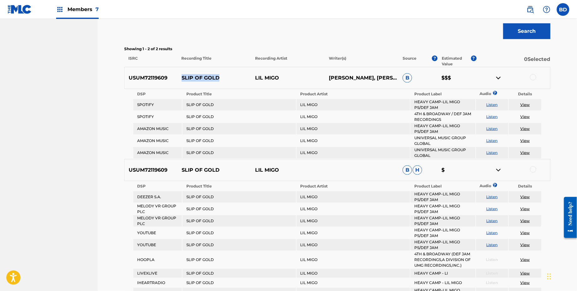
scroll to position [175, 0]
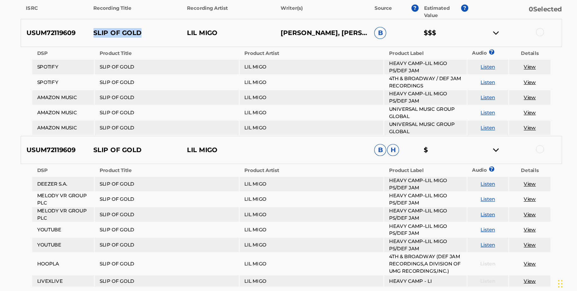
click at [530, 77] on div at bounding box center [533, 78] width 6 height 6
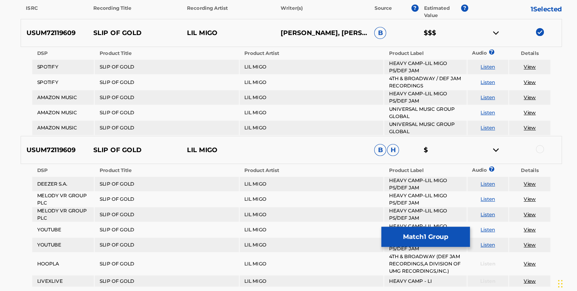
click at [498, 77] on img at bounding box center [499, 79] width 8 height 8
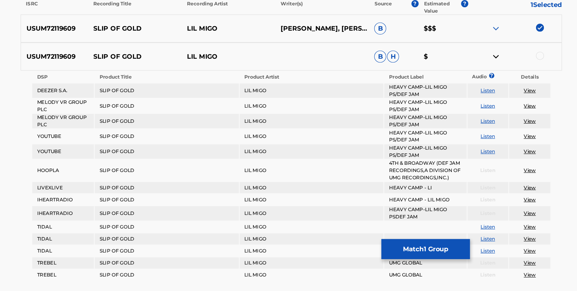
scroll to position [206, 0]
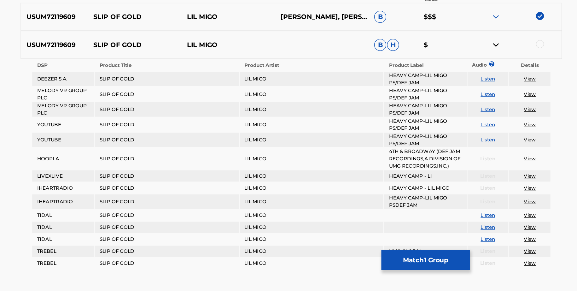
click at [534, 69] on div at bounding box center [533, 69] width 6 height 6
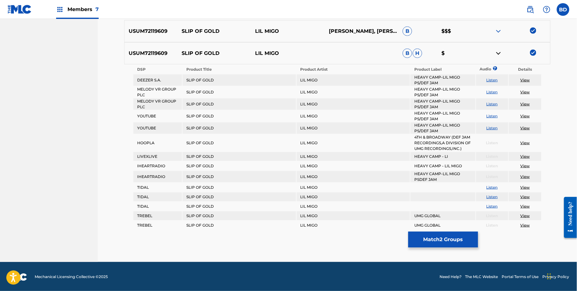
scroll to position [222, 0]
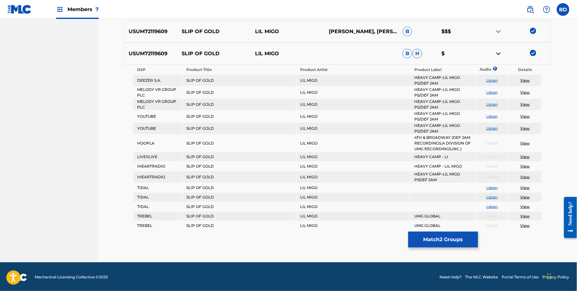
click at [437, 245] on button "Match 2 Groups" at bounding box center [443, 239] width 70 height 16
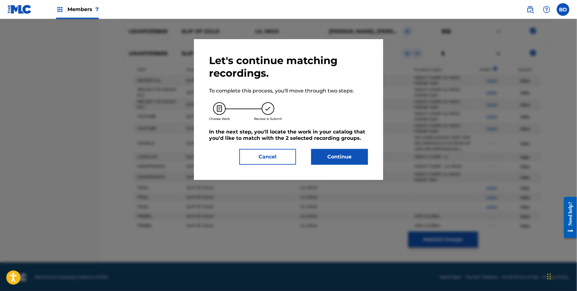
click at [349, 155] on button "Continue" at bounding box center [339, 157] width 57 height 16
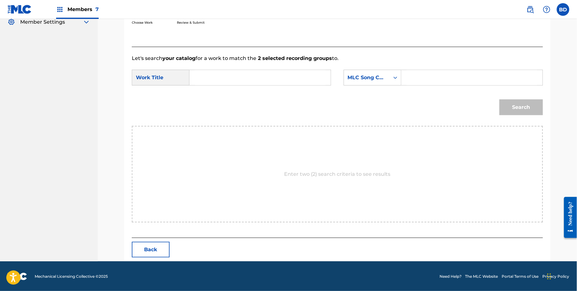
click at [433, 63] on form "SearchWithCriteriabe4a8226-81be-43cc-b54b-d8523dcca7a8 Work Title SearchWithCri…" at bounding box center [337, 94] width 411 height 64
click at [424, 75] on input "Search Form" at bounding box center [472, 77] width 131 height 15
paste input "S618OP"
type input "S618OP"
click at [314, 76] on input "Search Form" at bounding box center [260, 77] width 131 height 15
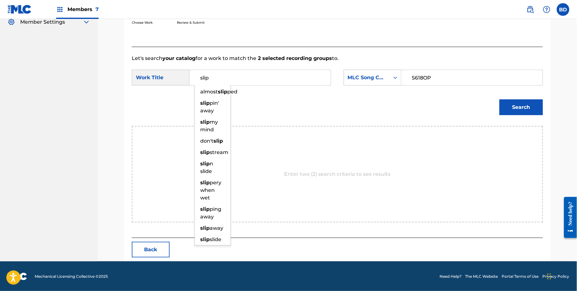
type input "slip"
click at [523, 108] on button "Search" at bounding box center [522, 107] width 44 height 16
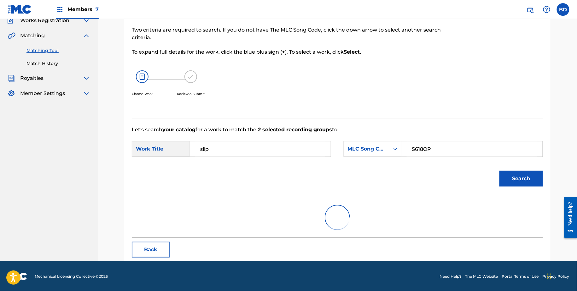
scroll to position [110, 0]
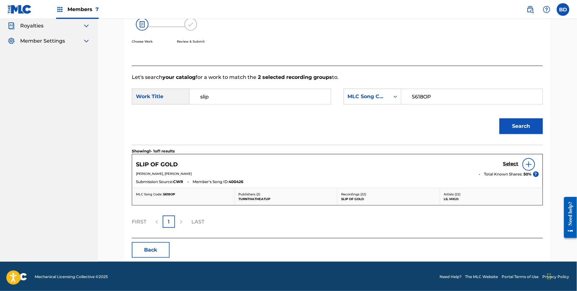
click at [508, 161] on h5 "Select" at bounding box center [510, 164] width 15 height 6
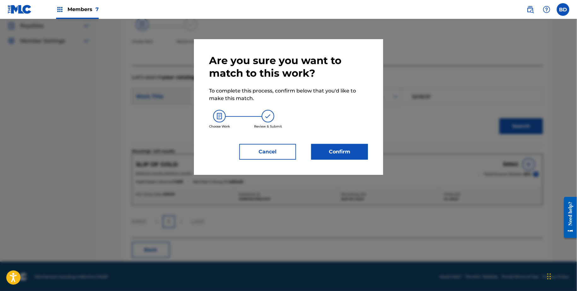
click at [344, 155] on button "Confirm" at bounding box center [339, 152] width 57 height 16
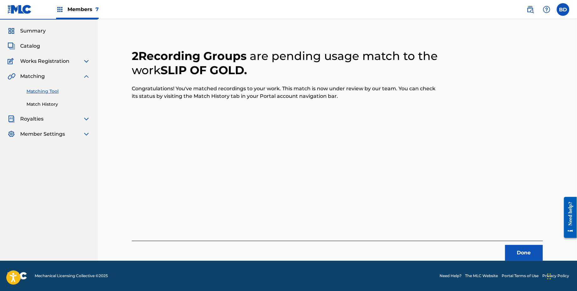
scroll to position [17, 0]
click at [66, 105] on link "Match History" at bounding box center [58, 104] width 64 height 7
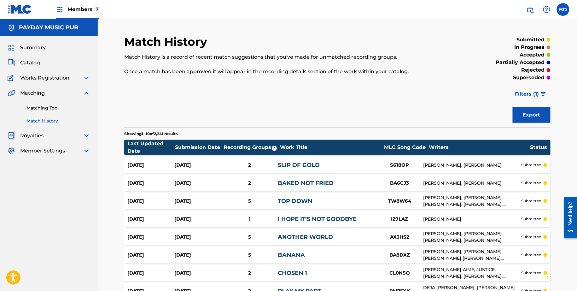
click at [337, 164] on div "SLIP OF GOLD" at bounding box center [327, 165] width 98 height 9
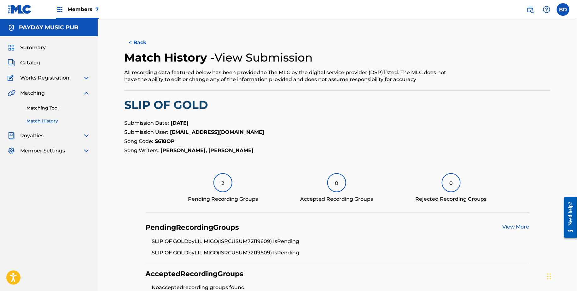
click at [29, 114] on div "Matching Tool Match History" at bounding box center [49, 110] width 83 height 27
click at [35, 112] on div "Matching Tool Match History" at bounding box center [49, 110] width 83 height 27
click at [35, 108] on link "Matching Tool" at bounding box center [58, 108] width 64 height 7
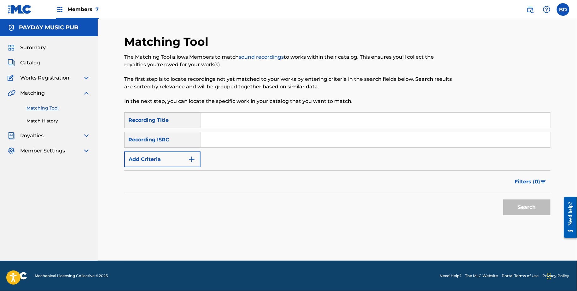
click at [253, 139] on input "Search Form" at bounding box center [376, 139] width 350 height 15
paste input "USUM72109868"
click at [503, 199] on button "Search" at bounding box center [526, 207] width 47 height 16
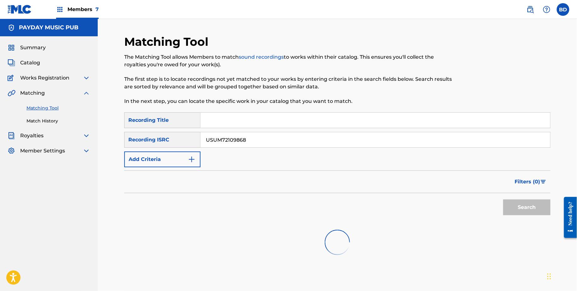
scroll to position [79, 0]
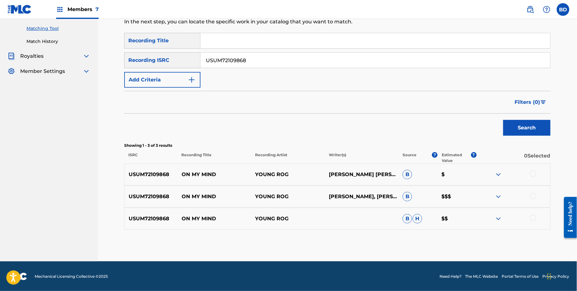
click at [499, 218] on img at bounding box center [499, 219] width 8 height 8
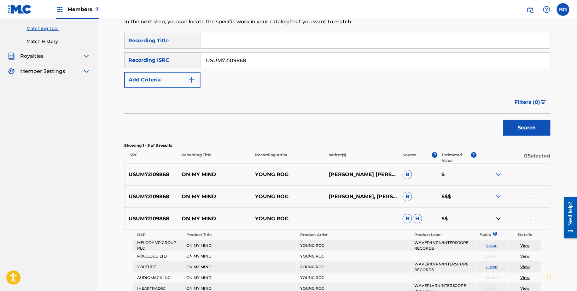
click at [500, 195] on img at bounding box center [499, 197] width 8 height 8
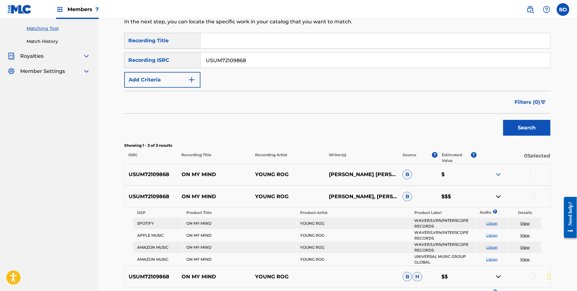
click at [502, 167] on div "USUM72109868 ON MY MIND YOUNG ROG BIJAN AMIRKHANIROGER ATWELL B $" at bounding box center [337, 174] width 426 height 22
click at [500, 174] on img at bounding box center [499, 175] width 8 height 8
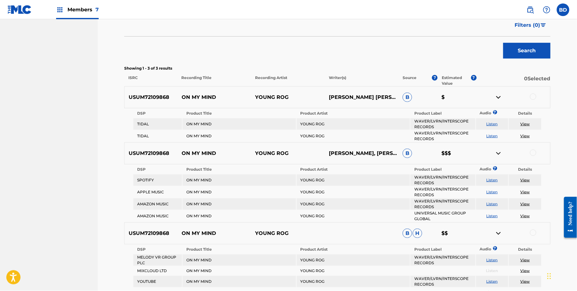
scroll to position [190, 0]
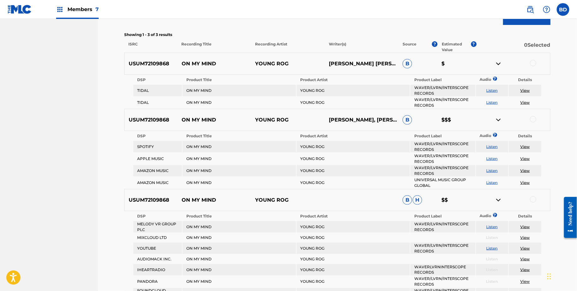
click at [197, 66] on p "ON MY MIND" at bounding box center [215, 64] width 74 height 8
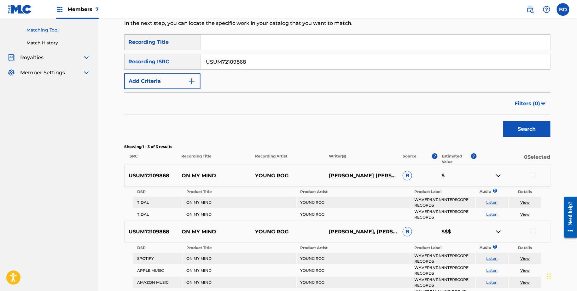
click at [232, 59] on input "USUM72109868" at bounding box center [376, 61] width 350 height 15
paste input "021142"
click at [503, 121] on button "Search" at bounding box center [526, 129] width 47 height 16
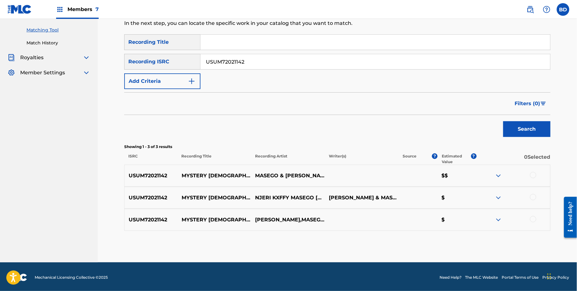
scroll to position [79, 0]
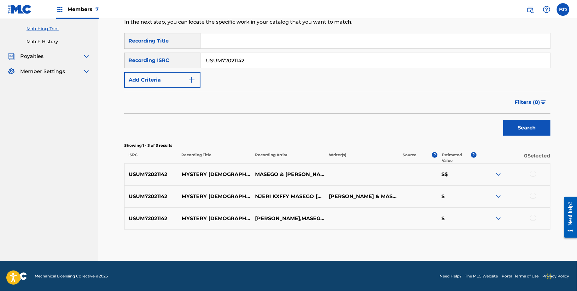
click at [236, 60] on input "USUM72021142" at bounding box center [376, 60] width 350 height 15
paste input "14958"
type input "USUM72014958"
click at [503, 120] on button "Search" at bounding box center [526, 128] width 47 height 16
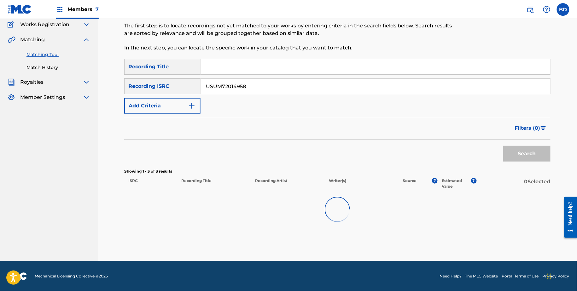
scroll to position [35, 0]
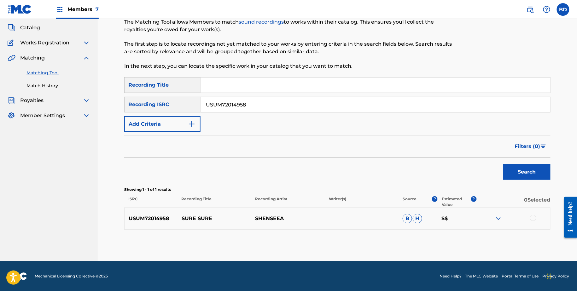
click at [494, 220] on div at bounding box center [513, 219] width 74 height 8
click at [499, 219] on img at bounding box center [499, 219] width 8 height 8
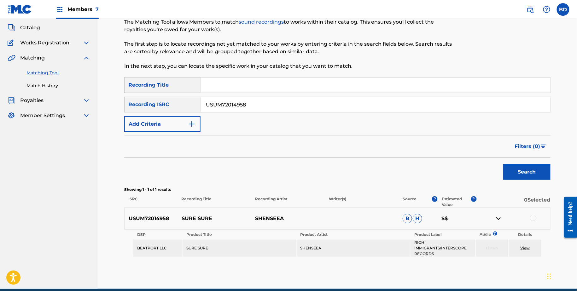
click at [189, 216] on p "SURE SURE" at bounding box center [215, 219] width 74 height 8
click at [531, 217] on div at bounding box center [533, 218] width 6 height 6
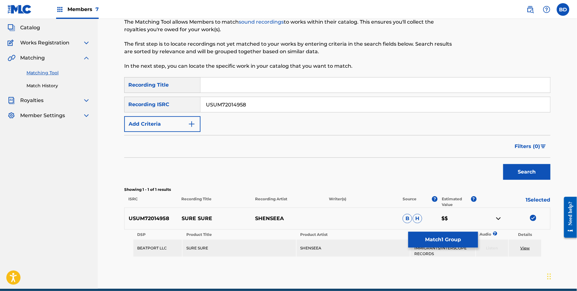
click at [458, 237] on button "Match 1 Group" at bounding box center [443, 240] width 70 height 16
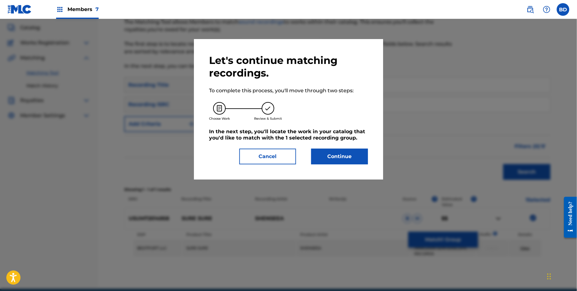
click at [318, 151] on button "Continue" at bounding box center [339, 157] width 57 height 16
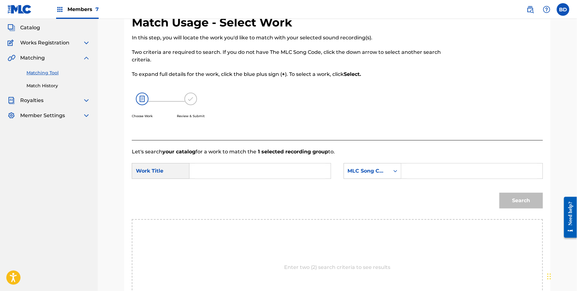
click at [416, 179] on div "SearchWithCriteriabe4a8226-81be-43cc-b54b-d8523dcca7a8 Work Title SearchWithCri…" at bounding box center [337, 173] width 411 height 20
click at [405, 171] on div "Search Form" at bounding box center [472, 171] width 142 height 16
click at [413, 171] on input "Search Form" at bounding box center [472, 171] width 131 height 15
paste input "SD62F9"
type input "SD62F9"
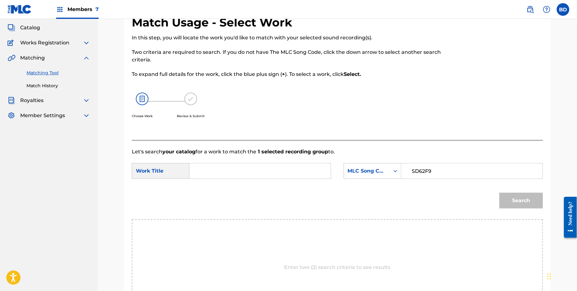
click at [287, 171] on input "Search Form" at bounding box center [260, 171] width 131 height 15
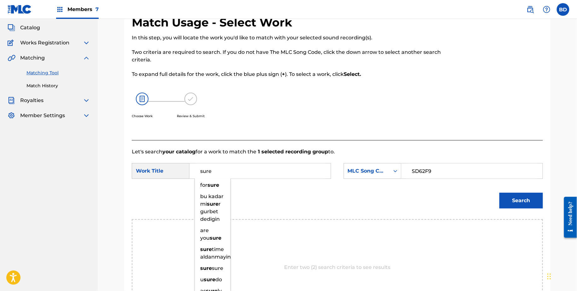
type input "sure"
click at [511, 196] on button "Search" at bounding box center [522, 201] width 44 height 16
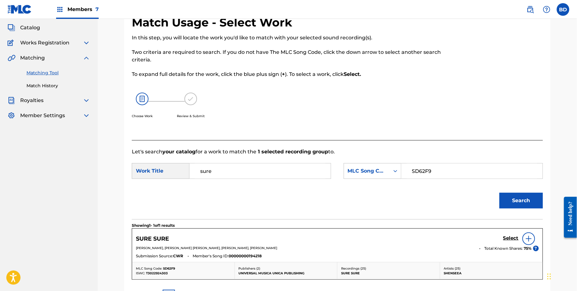
click at [517, 238] on h5 "Select" at bounding box center [510, 239] width 15 height 6
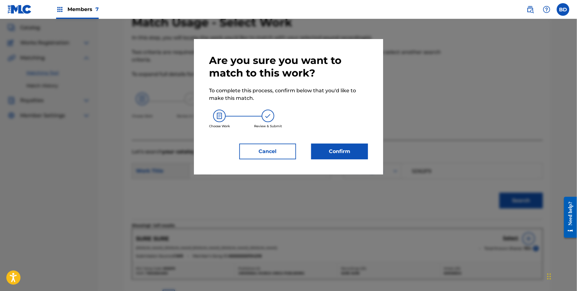
click at [354, 172] on div "Are you sure you want to match to this work? To complete this process, confirm …" at bounding box center [288, 107] width 189 height 136
click at [355, 162] on div "Are you sure you want to match to this work? To complete this process, confirm …" at bounding box center [288, 107] width 189 height 136
click at [349, 159] on div "Are you sure you want to match to this work? To complete this process, confirm …" at bounding box center [288, 107] width 189 height 136
click at [346, 148] on button "Confirm" at bounding box center [339, 152] width 57 height 16
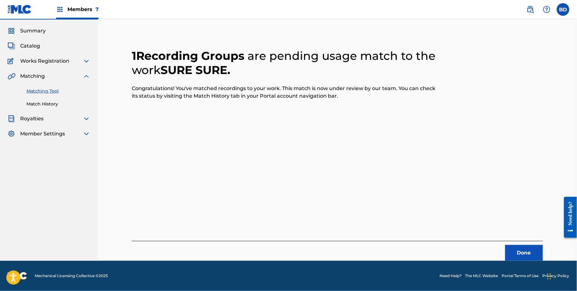
scroll to position [16, 0]
click at [27, 99] on div "Matching Tool Match History" at bounding box center [49, 93] width 83 height 27
click at [32, 105] on link "Match History" at bounding box center [58, 104] width 64 height 7
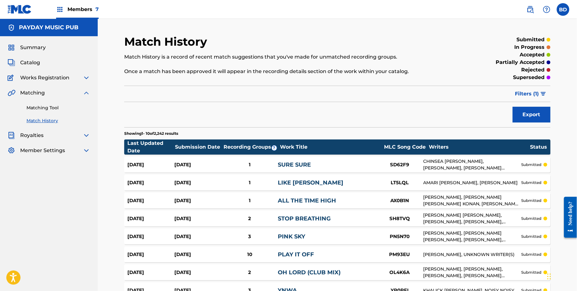
click at [289, 161] on link "SURE SURE" at bounding box center [294, 164] width 33 height 7
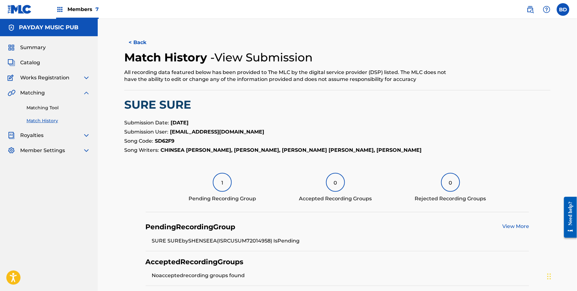
click at [48, 110] on link "Matching Tool" at bounding box center [58, 108] width 64 height 7
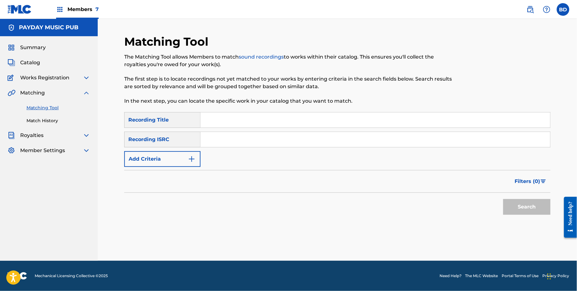
click at [224, 148] on div "SearchWithCriteriad65b7025-90d4-453f-a44e-c44157b252f8 Recording Title SearchWi…" at bounding box center [337, 139] width 426 height 55
click at [224, 147] on input "Search Form" at bounding box center [376, 139] width 350 height 15
paste input "USUM72014878"
type input "USUM72014878"
click at [503, 199] on button "Search" at bounding box center [526, 207] width 47 height 16
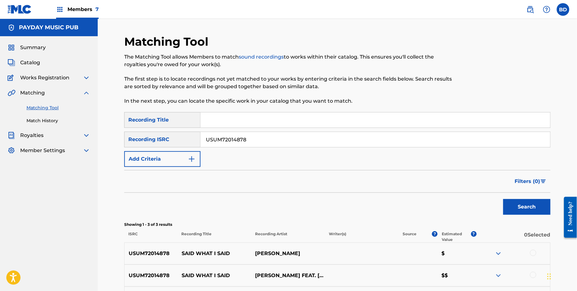
scroll to position [79, 0]
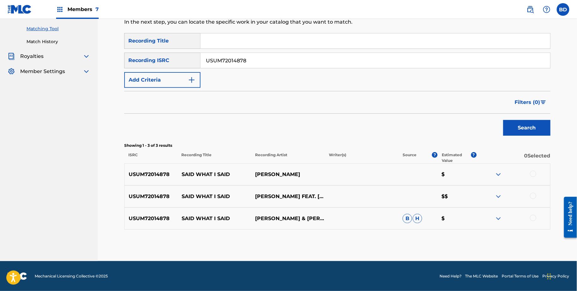
click at [499, 215] on img at bounding box center [499, 219] width 8 height 8
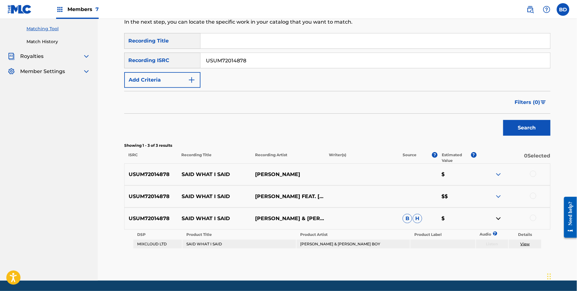
click at [193, 223] on div "USUM72014878 SAID WHAT I SAID DAVE EAST & DOE BOY B H $" at bounding box center [337, 219] width 426 height 22
click at [318, 244] on td "DAVE EAST & DOE BOY" at bounding box center [353, 244] width 113 height 9
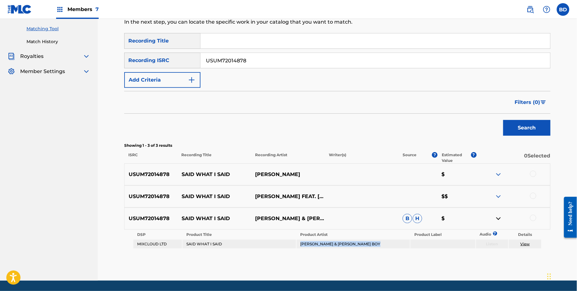
click at [318, 244] on td "DAVE EAST & DOE BOY" at bounding box center [353, 244] width 113 height 9
click at [533, 214] on div "USUM72014878 SAID WHAT I SAID DAVE EAST & DOE BOY B H $" at bounding box center [337, 219] width 426 height 22
click at [533, 218] on div at bounding box center [533, 218] width 6 height 6
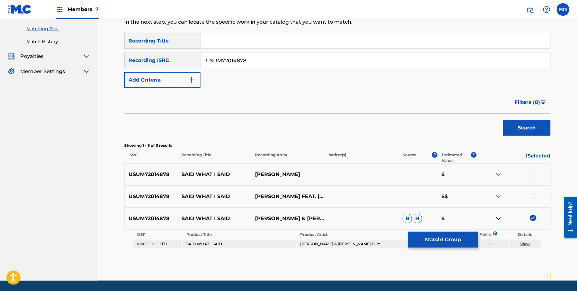
click at [528, 246] on td "View" at bounding box center [525, 244] width 32 height 9
click at [525, 242] on link "View" at bounding box center [525, 244] width 9 height 5
click at [440, 242] on button "Match 1 Group" at bounding box center [443, 240] width 70 height 16
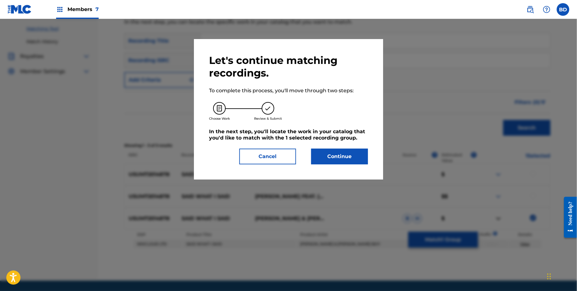
click at [349, 174] on div "Let's continue matching recordings. To complete this process, you'll move throu…" at bounding box center [288, 109] width 189 height 141
click at [345, 158] on button "Continue" at bounding box center [339, 157] width 57 height 16
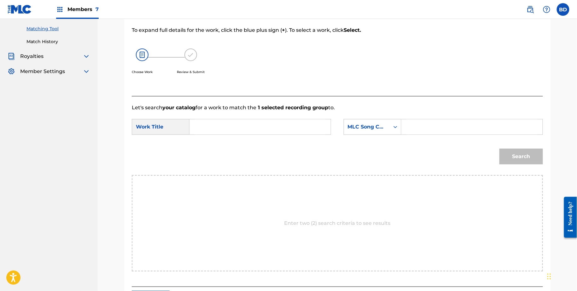
click at [419, 126] on input "Search Form" at bounding box center [472, 127] width 131 height 15
paste input "SC8011"
type input "SC8011"
click at [303, 128] on input "Search Form" at bounding box center [260, 127] width 131 height 15
type input "i"
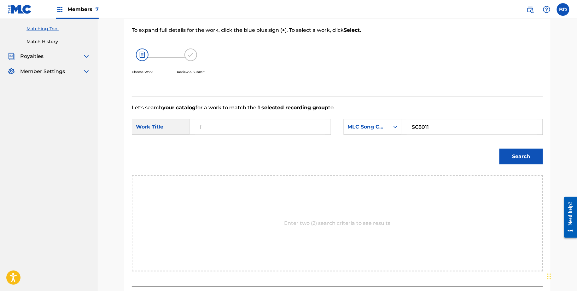
click at [523, 160] on button "Search" at bounding box center [522, 157] width 44 height 16
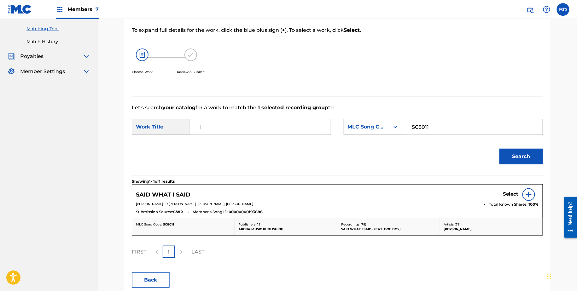
click at [513, 191] on h5 "Select" at bounding box center [510, 194] width 15 height 6
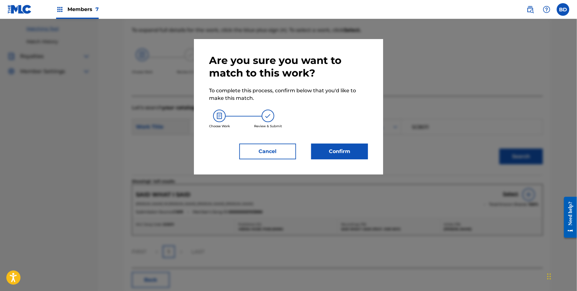
click at [341, 151] on button "Confirm" at bounding box center [339, 152] width 57 height 16
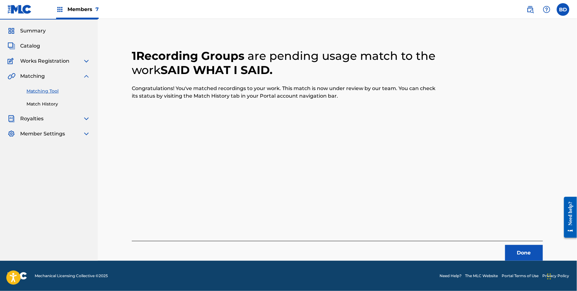
scroll to position [16, 0]
click at [61, 104] on link "Match History" at bounding box center [58, 104] width 64 height 7
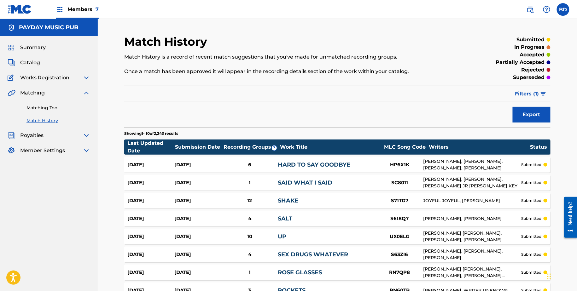
click at [230, 160] on div "Aug 26, 2025 Jun 6, 2025 6 HARD TO SAY GOODBYE HP6X1K ANDREA ROSE DELACRUZ, MIC…" at bounding box center [337, 165] width 426 height 16
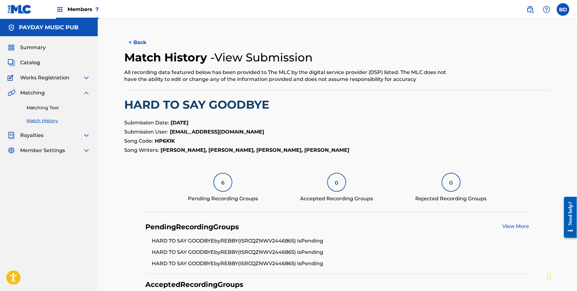
click at [86, 123] on link "Match History" at bounding box center [58, 121] width 64 height 7
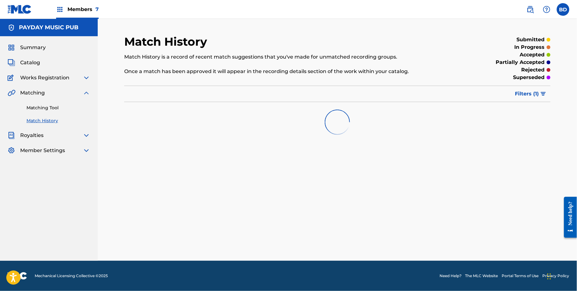
click at [512, 92] on button "Filters ( 1 )" at bounding box center [530, 94] width 39 height 16
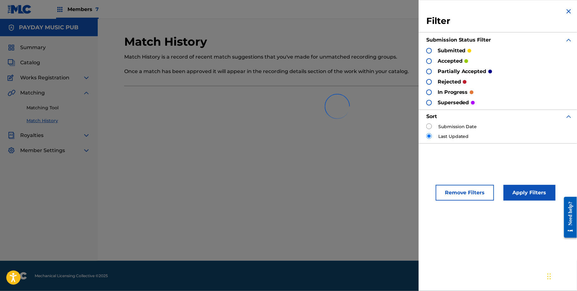
click at [428, 125] on div at bounding box center [337, 106] width 426 height 40
click at [426, 124] on div at bounding box center [337, 106] width 426 height 40
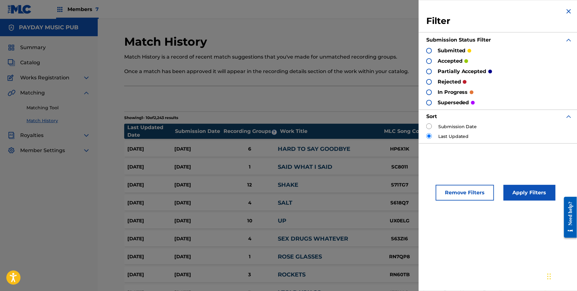
click at [429, 124] on input "radio" at bounding box center [429, 127] width 6 height 6
radio input "true"
click at [538, 179] on div "Remove Filters Apply Filters" at bounding box center [499, 189] width 161 height 38
click at [533, 192] on button "Apply Filters" at bounding box center [530, 193] width 52 height 16
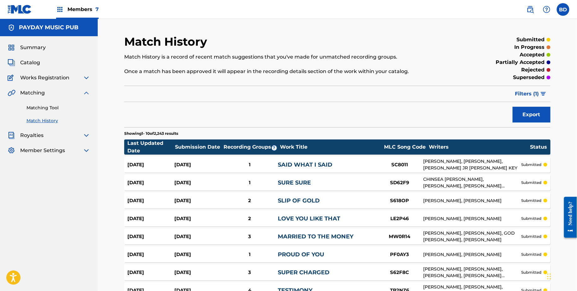
click at [338, 160] on div "Aug 26, 2025 Aug 26, 2025 1 SAID WHAT I SAID SC8011 DAVID BREWSTER, DENNARD COT…" at bounding box center [337, 165] width 426 height 16
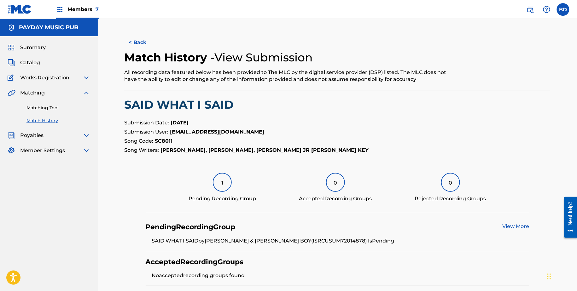
click at [50, 109] on link "Matching Tool" at bounding box center [58, 108] width 64 height 7
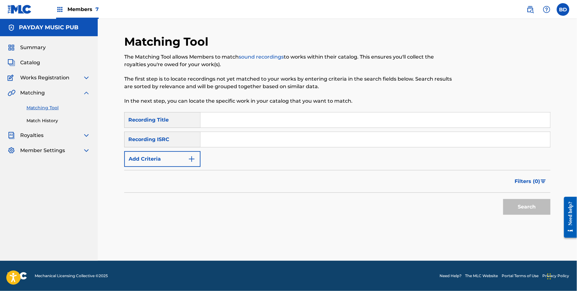
click at [250, 136] on input "Search Form" at bounding box center [376, 139] width 350 height 15
paste input "USUM72012177"
click at [503, 199] on button "Search" at bounding box center [526, 207] width 47 height 16
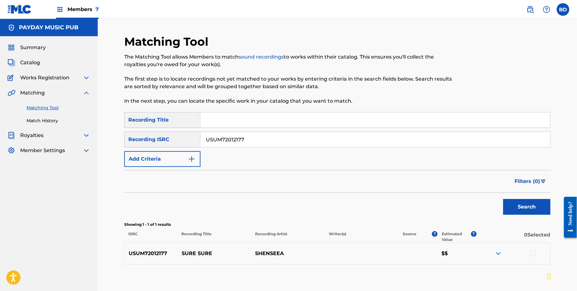
scroll to position [35, 0]
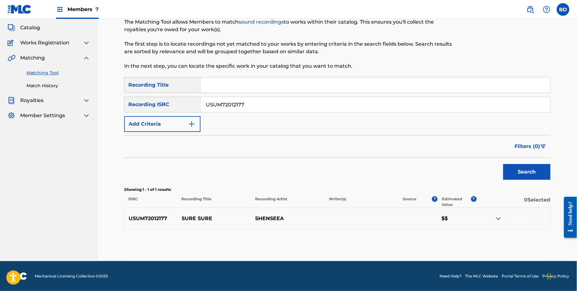
click at [232, 99] on input "USUM72012177" at bounding box center [376, 104] width 350 height 15
paste input "1820522"
type input "USUM71820522"
click at [503, 164] on button "Search" at bounding box center [526, 172] width 47 height 16
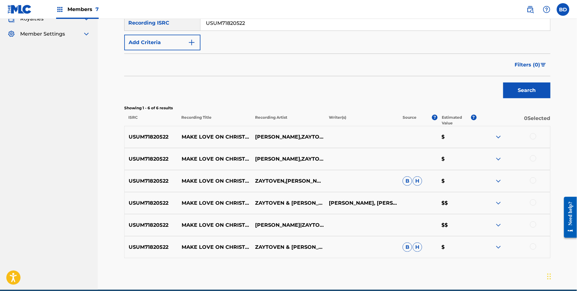
scroll to position [145, 0]
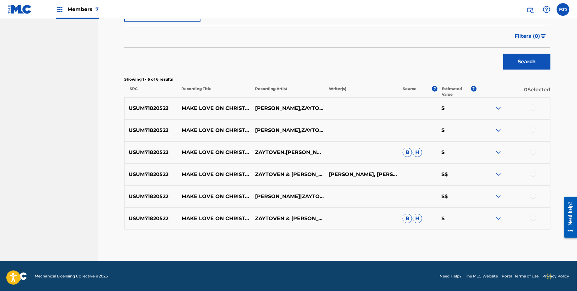
click at [190, 149] on p "MAKE LOVE ON CHRISTMAS" at bounding box center [215, 153] width 74 height 8
click at [501, 218] on img at bounding box center [499, 219] width 8 height 8
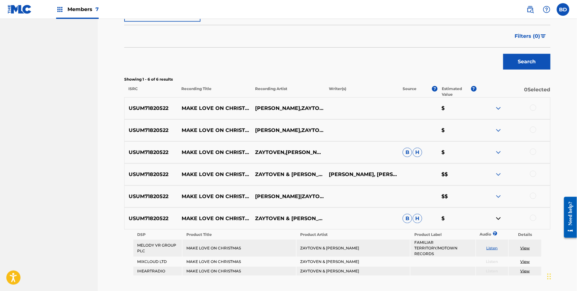
click at [494, 151] on div at bounding box center [513, 153] width 74 height 8
click at [498, 150] on img at bounding box center [499, 153] width 8 height 8
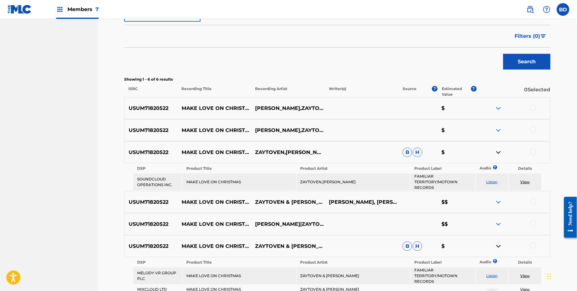
scroll to position [219, 0]
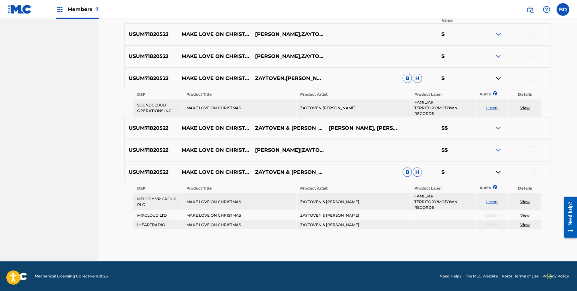
click at [534, 169] on div at bounding box center [533, 172] width 6 height 6
click at [499, 172] on img at bounding box center [499, 173] width 8 height 8
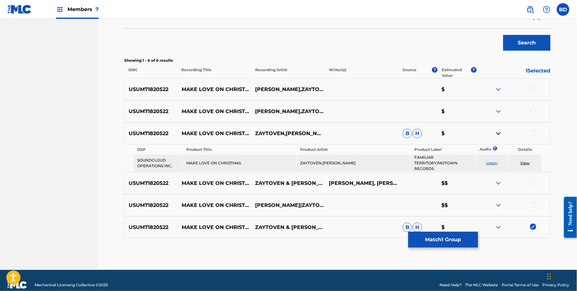
scroll to position [170, 0]
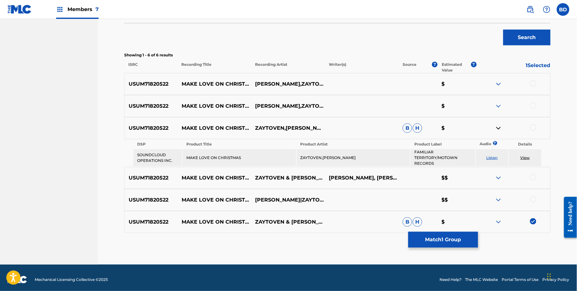
click at [330, 156] on td "ZAYTOVEN,DEITRICK HADDON" at bounding box center [353, 157] width 113 height 17
click at [532, 127] on div at bounding box center [533, 128] width 6 height 6
click at [526, 155] on td "View" at bounding box center [525, 157] width 32 height 17
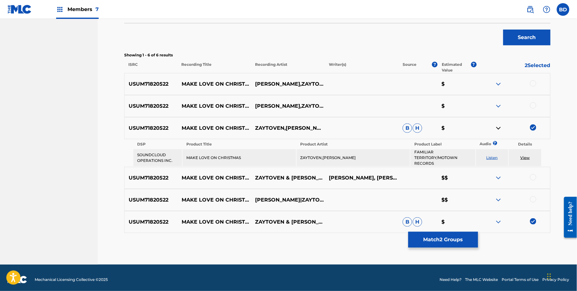
click at [525, 158] on link "View" at bounding box center [525, 157] width 9 height 5
click at [418, 233] on button "Match 2 Groups" at bounding box center [443, 240] width 70 height 16
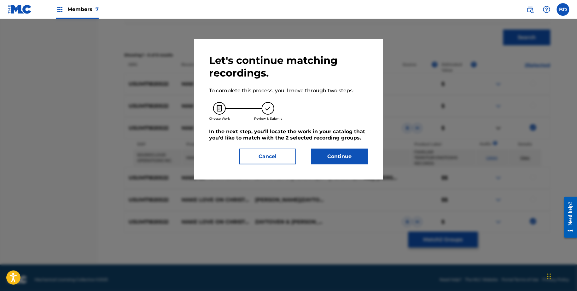
click at [350, 152] on button "Continue" at bounding box center [339, 157] width 57 height 16
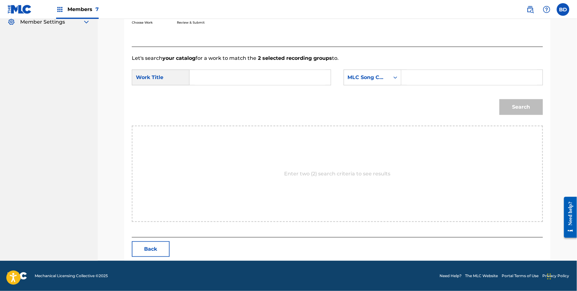
scroll to position [128, 0]
click at [432, 84] on input "Search Form" at bounding box center [472, 77] width 131 height 15
paste input "MA7TSP"
type input "MA7TSP"
click at [299, 85] on div "SearchWithCriteriabe4a8226-81be-43cc-b54b-d8523dcca7a8 Work Title SearchWithCri…" at bounding box center [337, 80] width 411 height 20
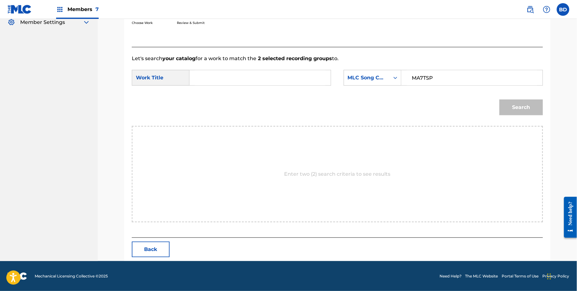
click at [293, 78] on input "Search Form" at bounding box center [260, 77] width 131 height 15
type input "on"
click at [500, 100] on button "Search" at bounding box center [522, 108] width 44 height 16
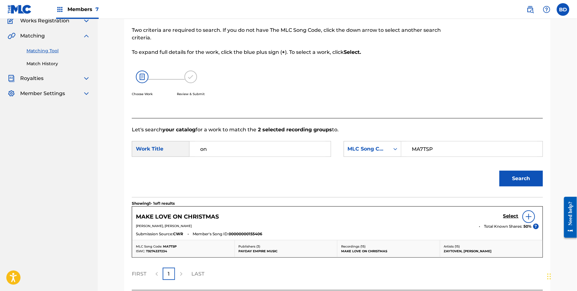
scroll to position [109, 0]
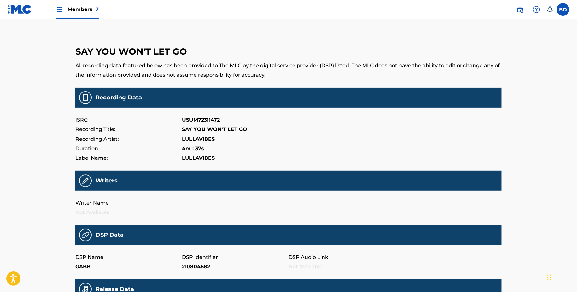
click at [191, 263] on p "210804682" at bounding box center [235, 266] width 107 height 9
copy p "210804682"
click at [195, 260] on p "DSP Identifier" at bounding box center [235, 256] width 107 height 9
click at [195, 264] on p "tt70WwZ3zw8" at bounding box center [235, 266] width 107 height 9
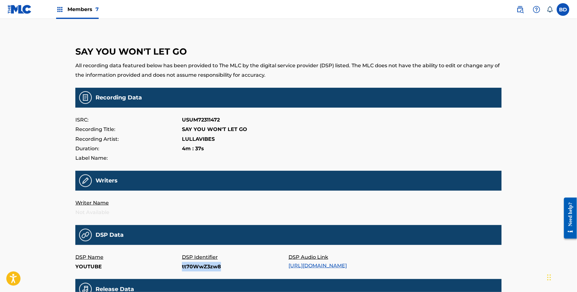
click at [195, 264] on p "tt70WwZ3zw8" at bounding box center [235, 266] width 107 height 9
copy p "tt70WwZ3zw8"
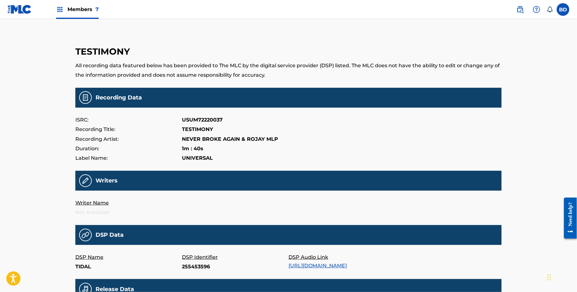
click at [194, 268] on p "255453596" at bounding box center [235, 266] width 107 height 9
copy p "255453596"
click at [190, 265] on p "0sxi8gHtCTs" at bounding box center [235, 266] width 107 height 9
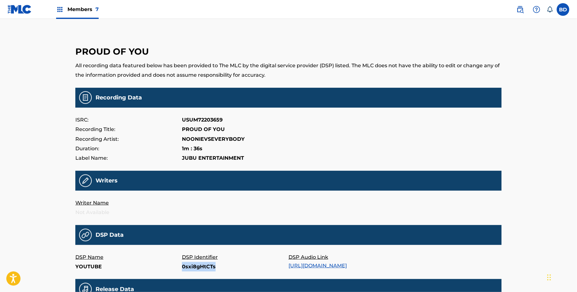
click at [190, 265] on p "0sxi8gHtCTs" at bounding box center [235, 266] width 107 height 9
copy p "0sxi8gHtCTs"
click at [190, 270] on p "277ukuvZCBs" at bounding box center [235, 266] width 107 height 9
copy p "277ukuvZCBs"
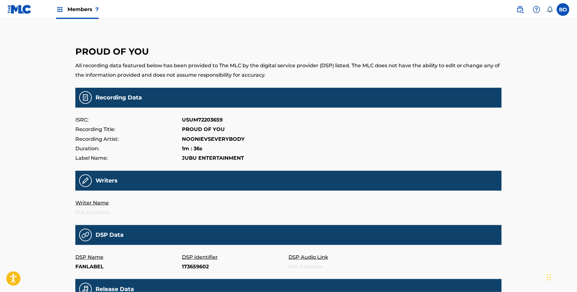
click at [197, 268] on p "173659602" at bounding box center [235, 266] width 107 height 9
copy p "173659602"
click at [191, 270] on p "163790221" at bounding box center [235, 266] width 107 height 9
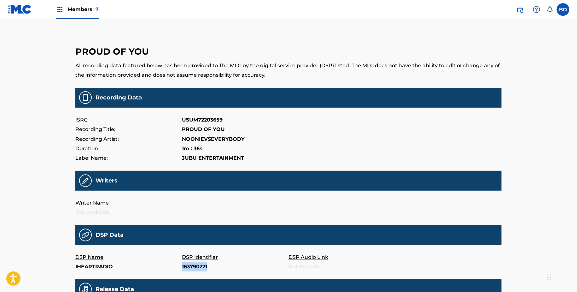
copy p "163790221"
click at [192, 267] on p "220343722" at bounding box center [235, 266] width 107 height 9
copy p "220343722"
click at [190, 266] on p "222127819" at bounding box center [235, 266] width 107 height 9
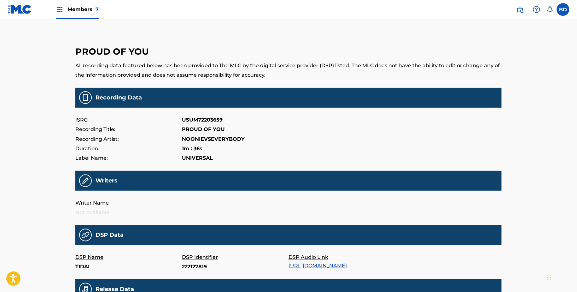
click at [190, 266] on p "222127819" at bounding box center [235, 266] width 107 height 9
copy p "222127819"
click at [196, 268] on p "220343718" at bounding box center [235, 266] width 107 height 9
copy p "220343718"
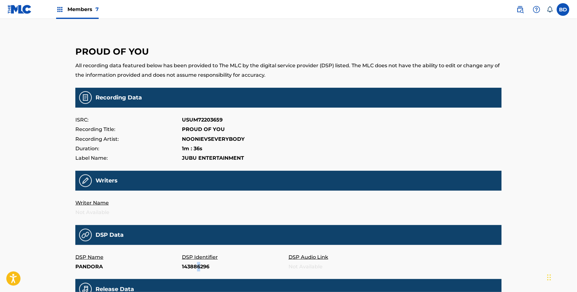
click at [199, 269] on p "143886296" at bounding box center [235, 266] width 107 height 9
click at [192, 264] on p "143886296" at bounding box center [235, 266] width 107 height 9
click at [192, 267] on p "143886296" at bounding box center [235, 266] width 107 height 9
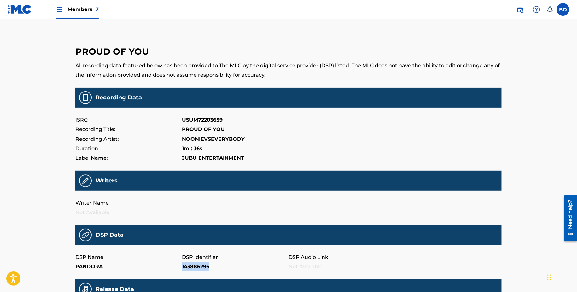
click at [192, 267] on p "143886296" at bounding box center [235, 266] width 107 height 9
copy p "143886296"
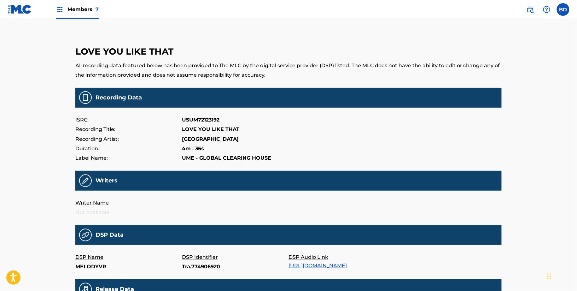
click at [200, 266] on p "Tra.774906920" at bounding box center [235, 266] width 107 height 9
copy p "Tra.774906920"
click at [188, 269] on p "Tra.649134904" at bounding box center [235, 266] width 107 height 9
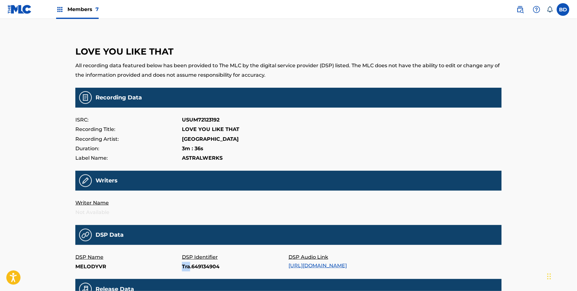
click at [188, 269] on p "Tra.649134904" at bounding box center [235, 266] width 107 height 9
copy p "Tra.649134904"
click at [203, 265] on p "Tra.654373338" at bounding box center [235, 266] width 107 height 9
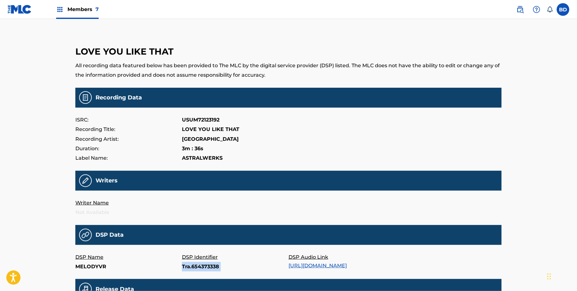
click at [203, 265] on p "Tra.654373338" at bounding box center [235, 266] width 107 height 9
copy p "Tra.654373338"
click at [198, 264] on p "XMcplPlbJcw" at bounding box center [235, 266] width 107 height 9
copy p "XMcplPlbJcw"
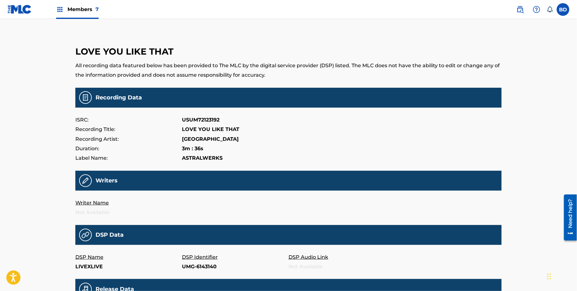
click at [190, 265] on p "UMG-6143140" at bounding box center [235, 266] width 107 height 9
copy p "UMG-6143140"
click at [196, 269] on p "160688910" at bounding box center [235, 266] width 107 height 9
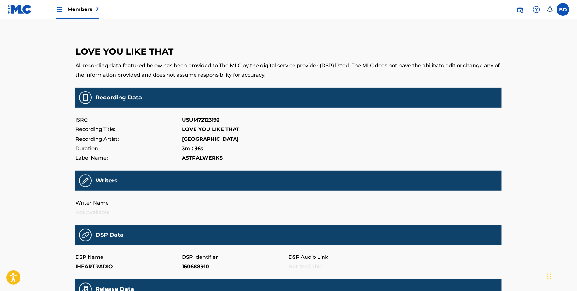
click at [196, 269] on p "160688910" at bounding box center [235, 266] width 107 height 9
copy p "160688910"
click at [191, 265] on p "162713873" at bounding box center [235, 266] width 107 height 9
copy p "162713873"
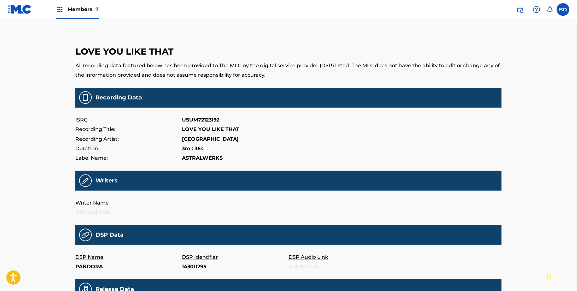
click at [197, 270] on p "143011295" at bounding box center [235, 266] width 107 height 9
copy p "143011295"
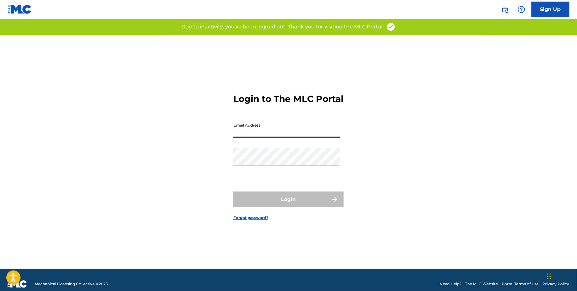
click at [270, 137] on input "Email Address" at bounding box center [286, 129] width 107 height 18
type input "[EMAIL_ADDRESS][DOMAIN_NAME]"
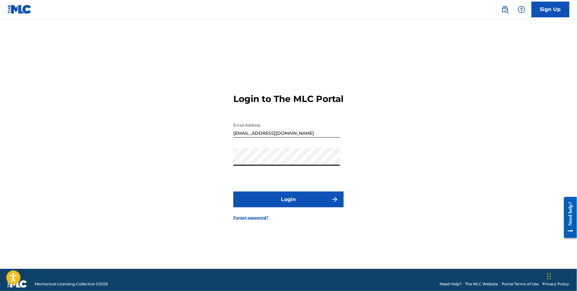
click at [262, 206] on button "Login" at bounding box center [288, 199] width 110 height 16
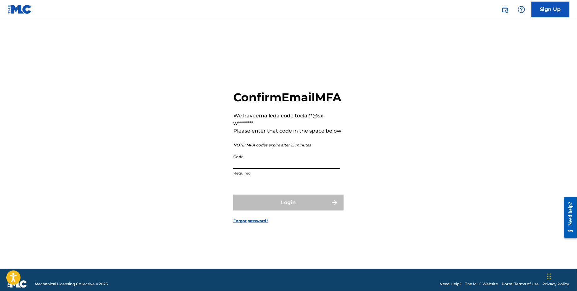
click at [270, 169] on input "Code" at bounding box center [286, 160] width 107 height 18
click at [272, 210] on div "Login" at bounding box center [288, 203] width 110 height 16
click at [265, 169] on input "v" at bounding box center [286, 160] width 107 height 18
paste input "317858"
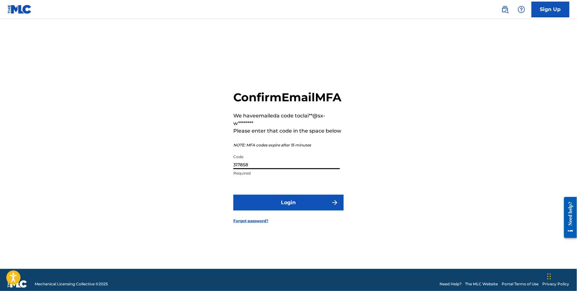
type input "317858"
click at [269, 201] on form "Confirm Email MFA We have emailed a code to clai**@sx-w******** Please enter th…" at bounding box center [288, 152] width 110 height 234
click at [268, 206] on button "Login" at bounding box center [288, 203] width 110 height 16
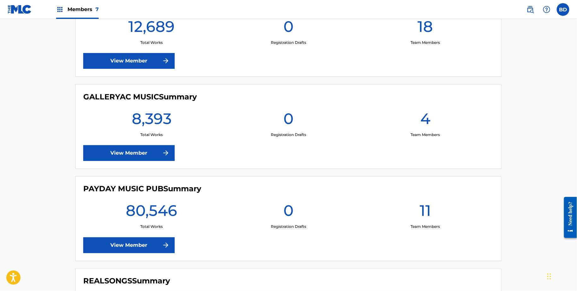
scroll to position [283, 0]
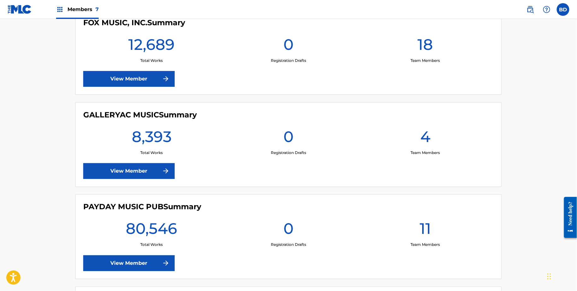
click at [136, 258] on link "View Member" at bounding box center [128, 263] width 91 height 16
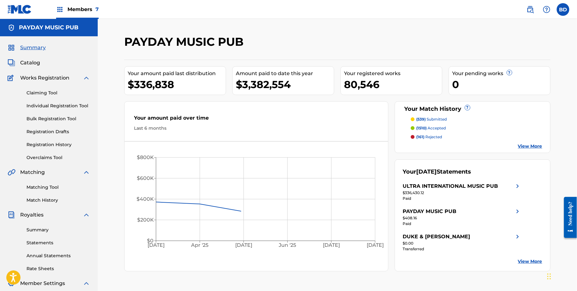
click at [89, 76] on img at bounding box center [87, 78] width 8 height 8
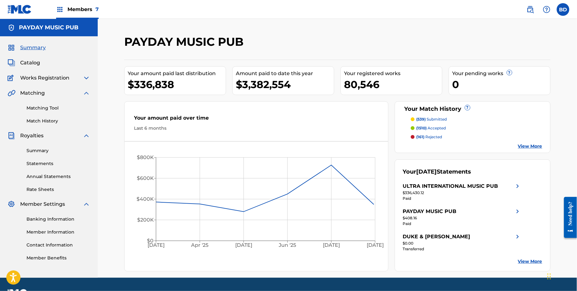
click at [87, 135] on img at bounding box center [87, 136] width 8 height 8
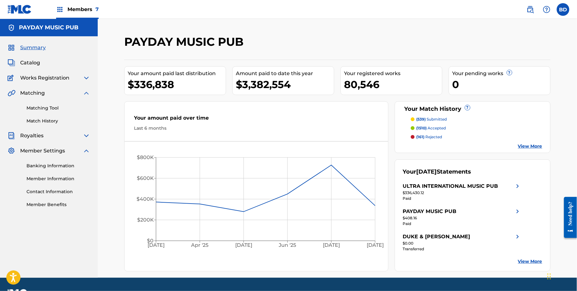
click at [88, 151] on img at bounding box center [87, 151] width 8 height 8
click at [47, 101] on div "Matching Tool Match History" at bounding box center [49, 110] width 83 height 27
click at [47, 108] on link "Matching Tool" at bounding box center [58, 108] width 64 height 7
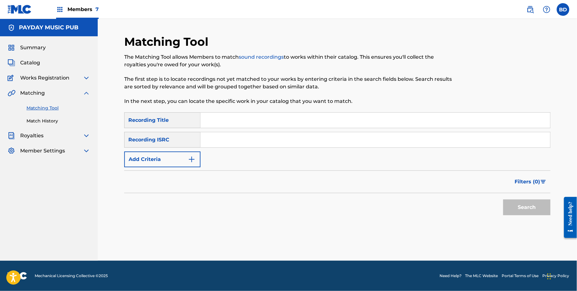
click at [228, 136] on input "Search Form" at bounding box center [376, 139] width 350 height 15
paste input "USUM72123192"
type input "USUM72123192"
click at [503, 199] on button "Search" at bounding box center [526, 207] width 47 height 16
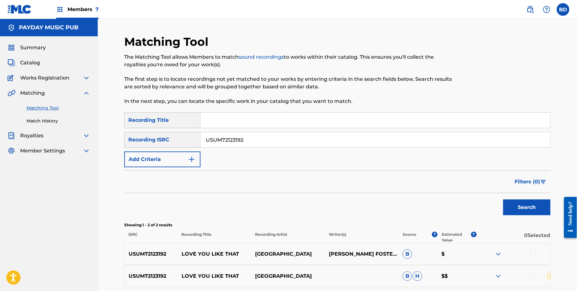
scroll to position [57, 0]
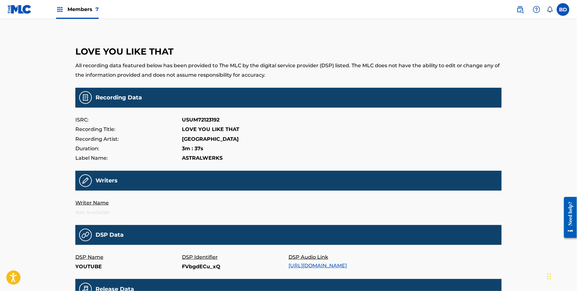
click at [198, 269] on p "FVbgdECu_xQ" at bounding box center [235, 266] width 107 height 9
copy p "FVbgdECu_xQ"
click at [197, 264] on p "sFtfpw9a5-A" at bounding box center [235, 266] width 107 height 9
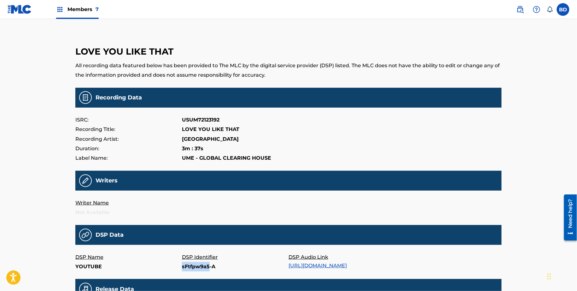
click at [197, 264] on p "sFtfpw9a5-A" at bounding box center [235, 266] width 107 height 9
copy p "sFtfpw9a5-A"
click at [187, 267] on p "220332501" at bounding box center [235, 266] width 107 height 9
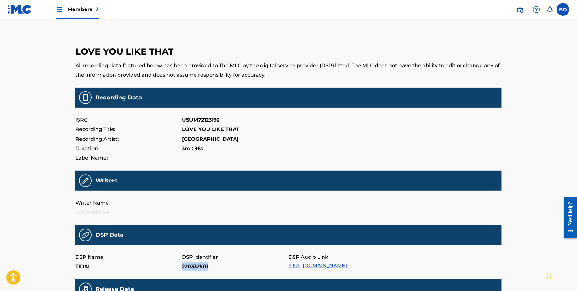
copy p "220332501"
click at [196, 266] on p "141372691" at bounding box center [235, 266] width 107 height 9
copy p "141372691"
click at [190, 266] on p "311797855" at bounding box center [235, 266] width 107 height 9
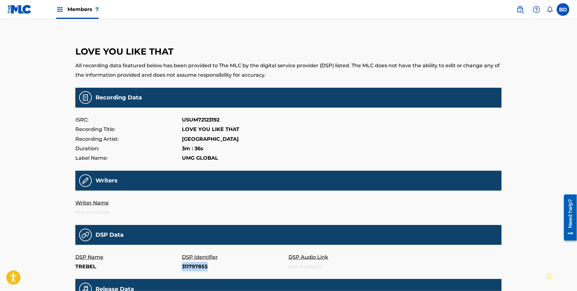
click at [190, 266] on p "311797855" at bounding box center [235, 266] width 107 height 9
copy p "311797855"
click at [193, 264] on p "311797547" at bounding box center [235, 266] width 107 height 9
copy p "311797547"
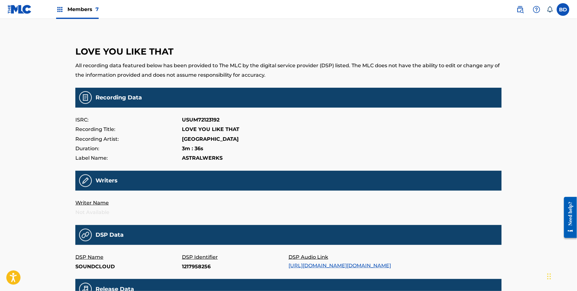
click at [193, 265] on p "1217958256" at bounding box center [235, 266] width 107 height 9
copy p "1217958256"
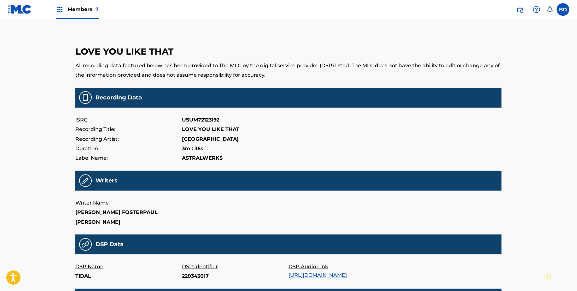
click at [196, 271] on p "220343017" at bounding box center [235, 275] width 107 height 9
copy p "220343017"
click at [198, 271] on p "217222835" at bounding box center [235, 275] width 107 height 9
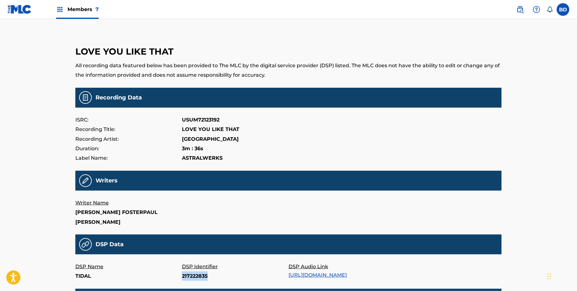
copy p "217222835"
click at [193, 272] on main "LOVE YOU LIKE THAT All recording data featured below has been provided to The M…" at bounding box center [288, 214] width 426 height 358
copy p
click at [193, 271] on p "295055220" at bounding box center [235, 275] width 107 height 9
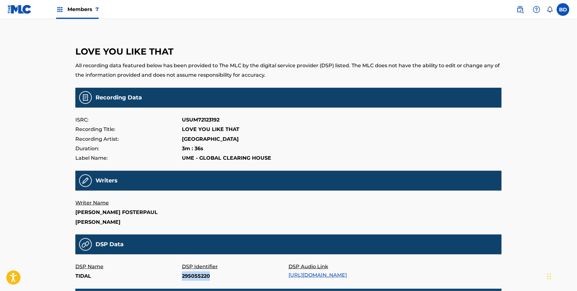
click at [193, 271] on p "295055220" at bounding box center [235, 275] width 107 height 9
copy p "295055220"
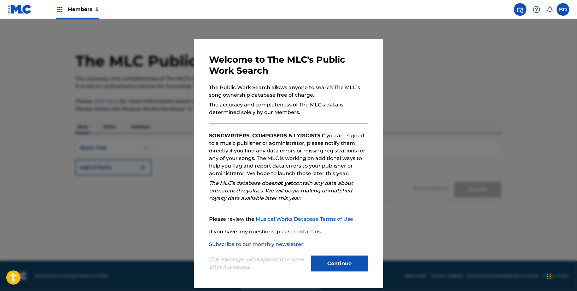
click at [169, 131] on div at bounding box center [288, 164] width 577 height 291
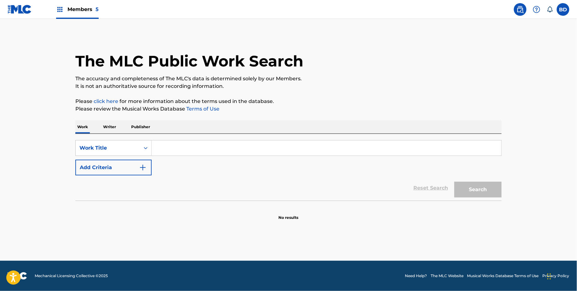
click at [130, 158] on div "SearchWithCriteriab86fa553-e2bc-482c-a98d-e2f2e5fc95f1 Work Title Add Criteria" at bounding box center [288, 157] width 426 height 35
click at [127, 149] on div "Work Title" at bounding box center [107, 148] width 57 height 8
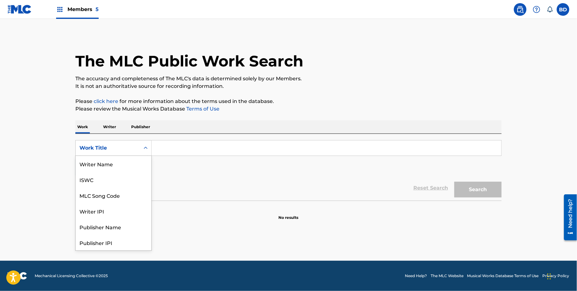
scroll to position [32, 0]
click at [122, 166] on div "MLC Song Code" at bounding box center [114, 164] width 76 height 16
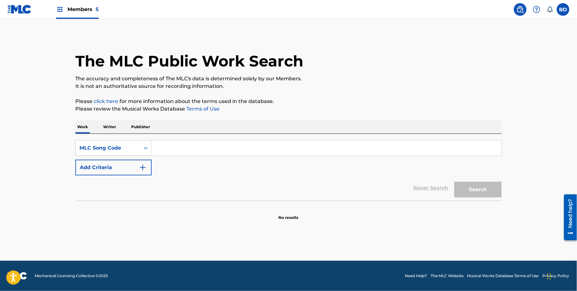
click at [218, 149] on input "Search Form" at bounding box center [327, 148] width 350 height 15
paste input "SD6NO1"
type input "SD6NO1"
click at [454, 182] on button "Search" at bounding box center [477, 190] width 47 height 16
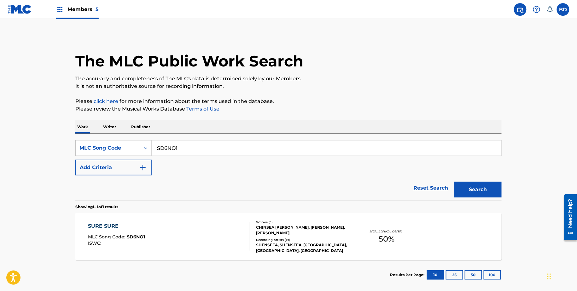
scroll to position [0, 0]
click at [205, 223] on div "SURE SURE MLC Song Code : SD6NO1 ISWC :" at bounding box center [169, 236] width 162 height 28
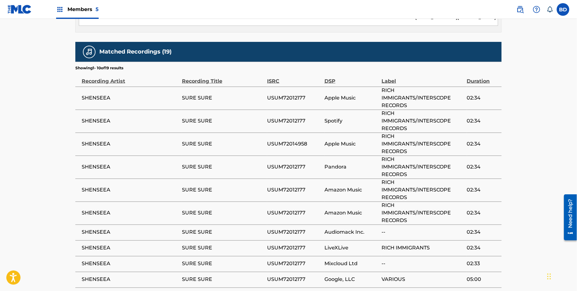
scroll to position [423, 0]
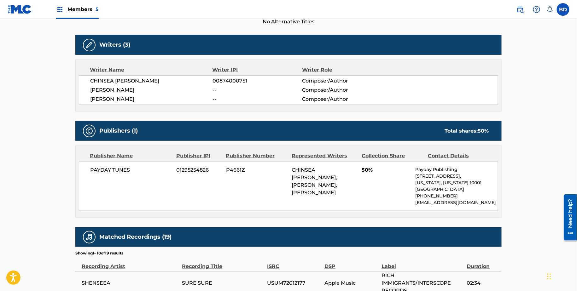
scroll to position [9, 0]
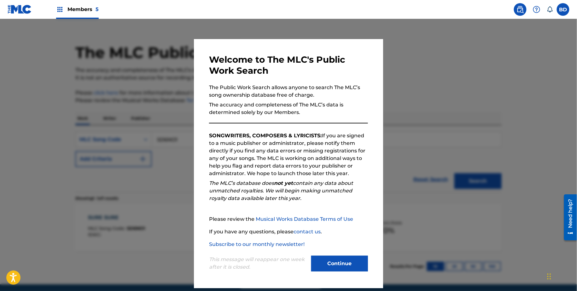
click at [166, 133] on div at bounding box center [288, 164] width 577 height 291
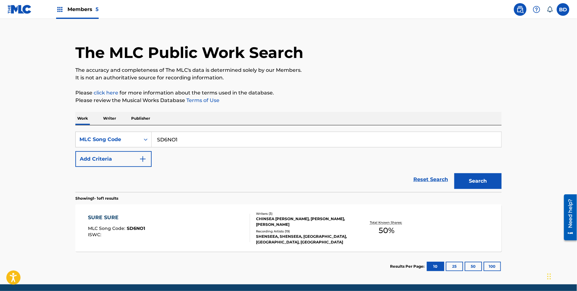
click at [173, 138] on input "SD6NO1" at bounding box center [327, 139] width 350 height 15
paste input "2F9"
type input "SD62F9"
click at [454, 173] on button "Search" at bounding box center [477, 181] width 47 height 16
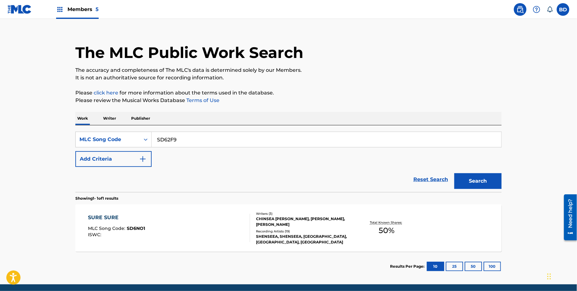
scroll to position [0, 0]
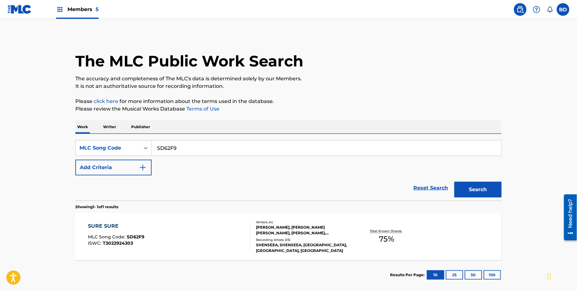
click at [168, 231] on div "SURE SURE MLC Song Code : SD62F9 ISWC : T3022924303" at bounding box center [169, 237] width 162 height 28
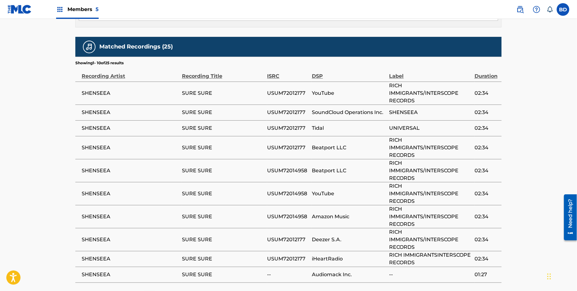
scroll to position [502, 0]
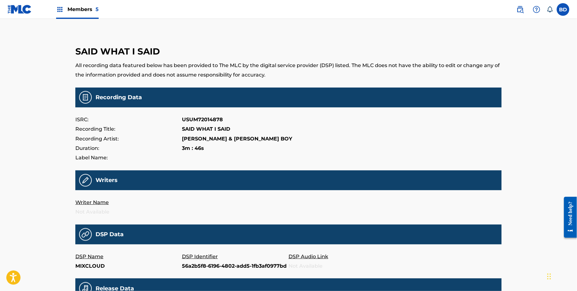
click at [223, 265] on p "56a2b5f8-6196-4802-add5-1fb3af0977bd" at bounding box center [235, 266] width 107 height 9
copy p "56a2b5f8-6196-4802-add5-1fb3af0977bd"
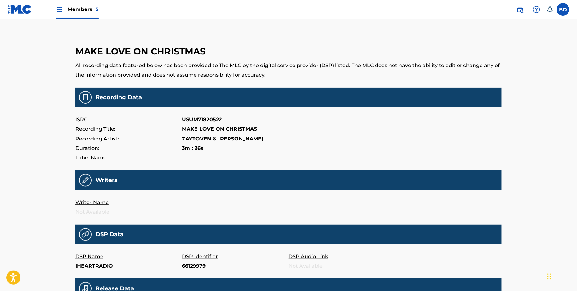
click at [194, 266] on p "66129979" at bounding box center [235, 266] width 107 height 9
copy p "66129979"
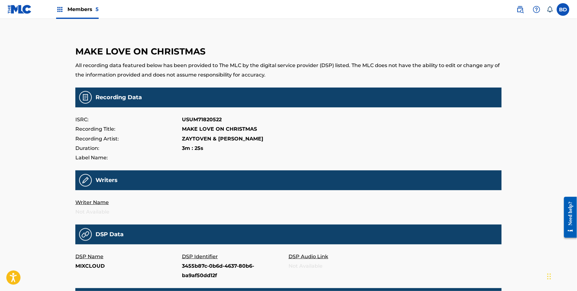
click at [190, 269] on p "3455b87c-0b6d-4637-80b6-ba9af50dd12f" at bounding box center [235, 271] width 107 height 19
copy p "3455b87c-0b6d-4637-80b6-ba9af50dd12f"
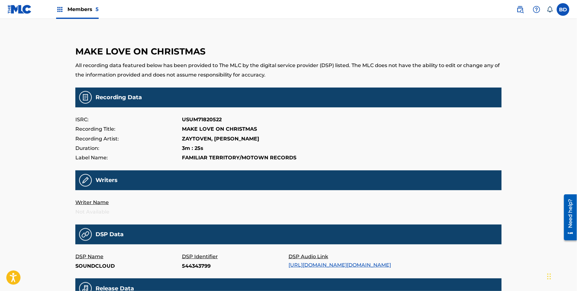
click at [200, 265] on p "544343799" at bounding box center [235, 266] width 107 height 9
copy p "544343799"
